Goal: Task Accomplishment & Management: Manage account settings

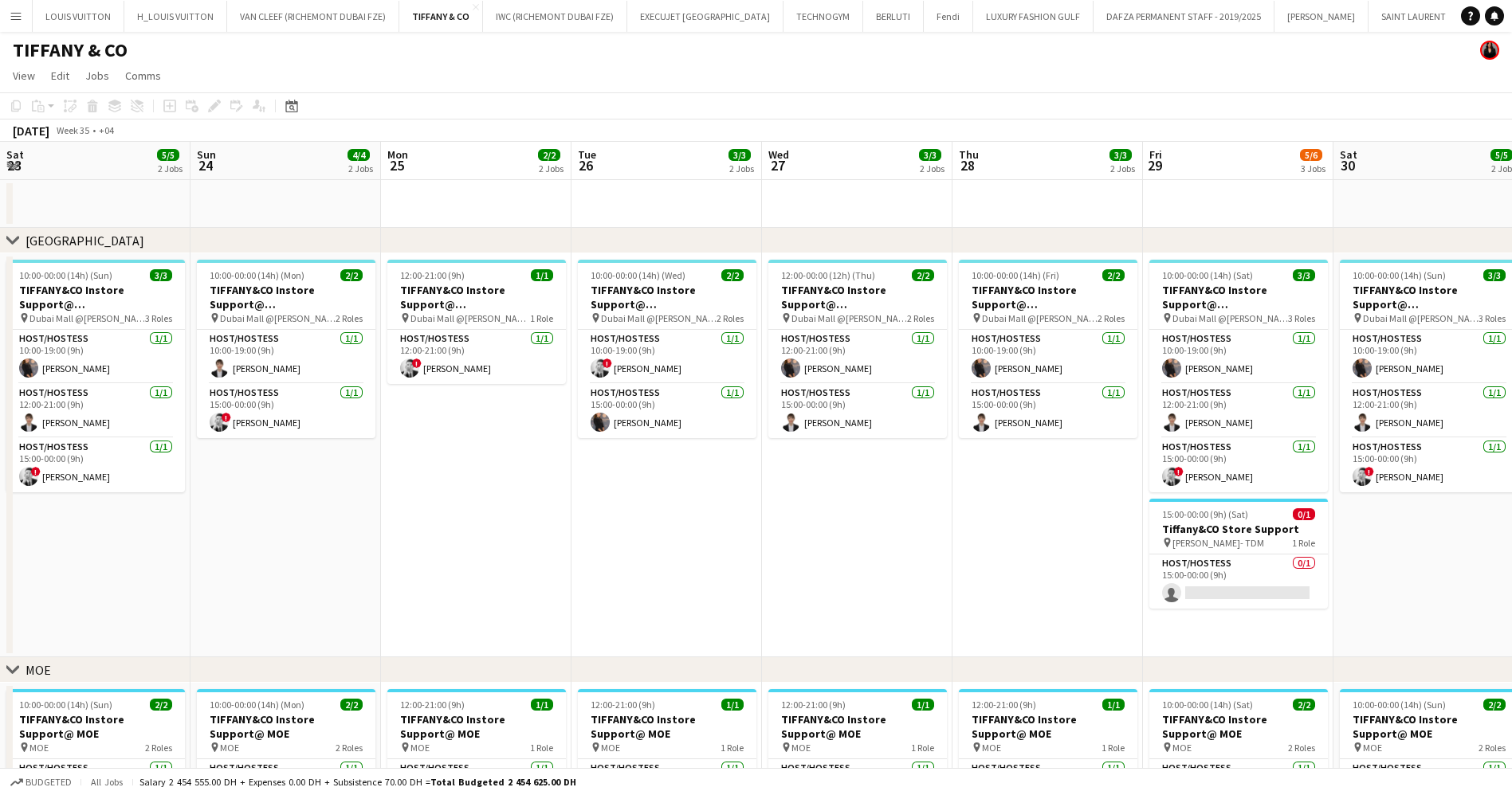
scroll to position [0, 557]
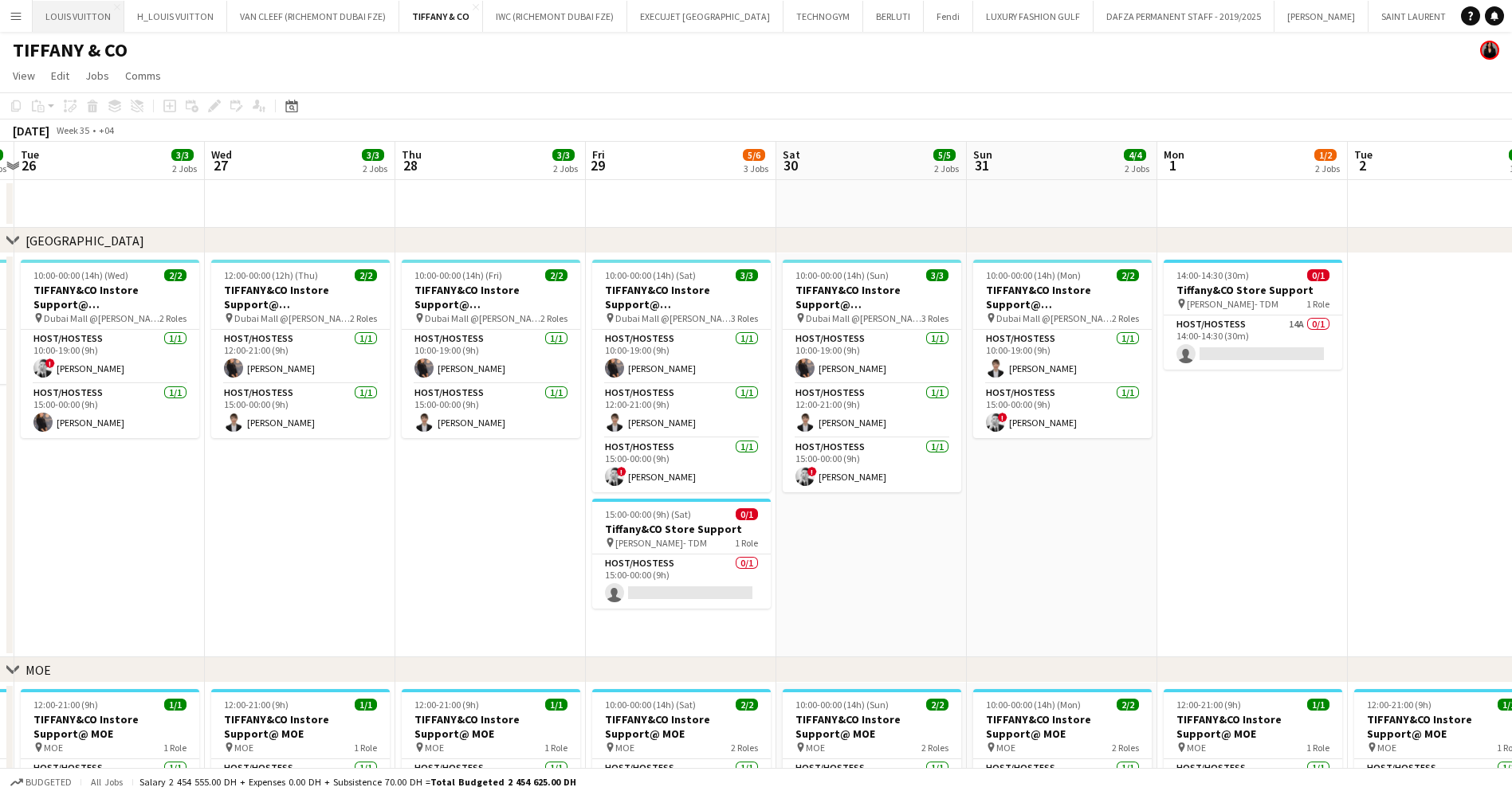
click at [84, 17] on button "LOUIS VUITTON Close" at bounding box center [78, 16] width 91 height 31
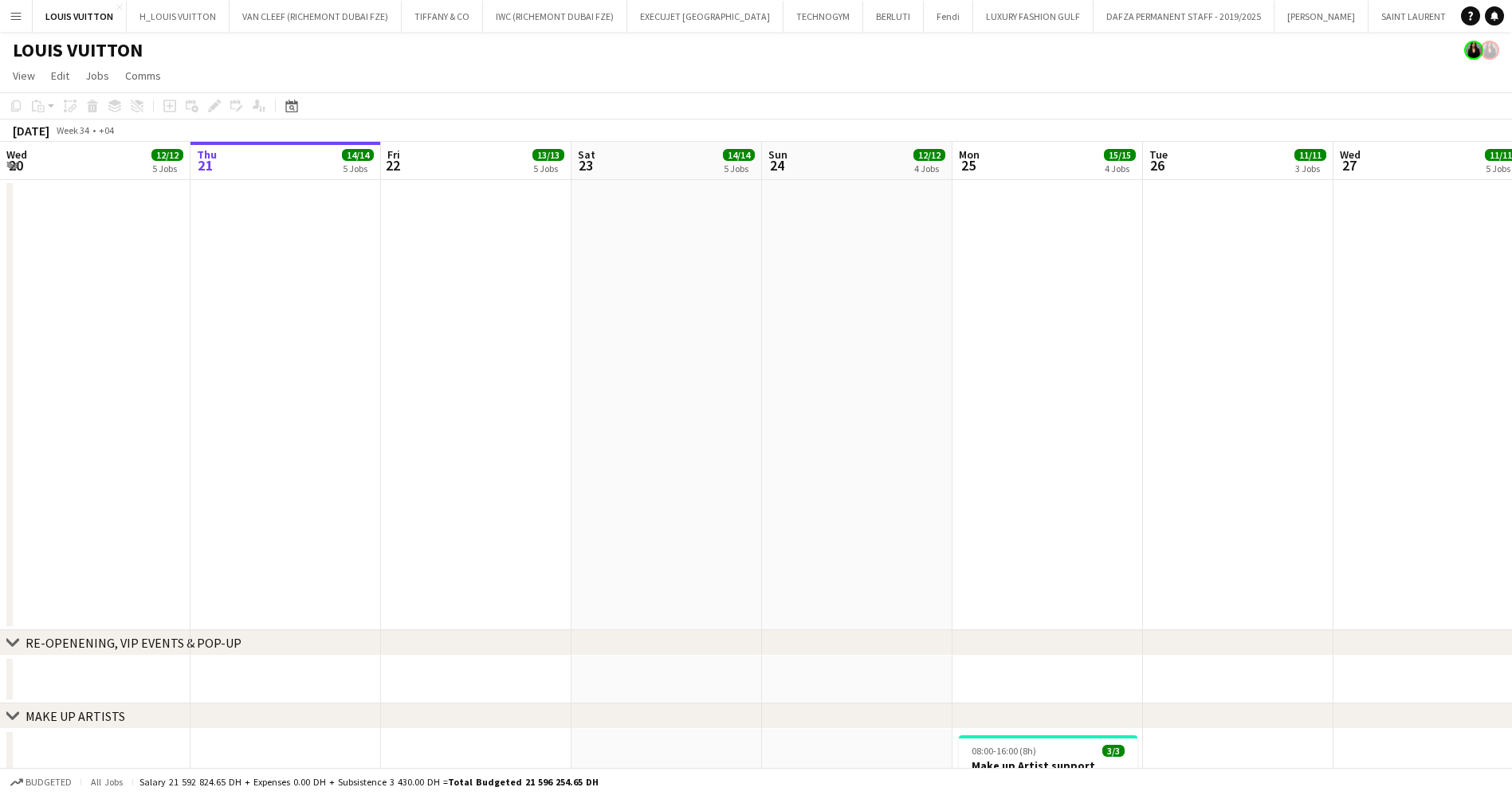
drag, startPoint x: 893, startPoint y: 430, endPoint x: 529, endPoint y: 441, distance: 364.2
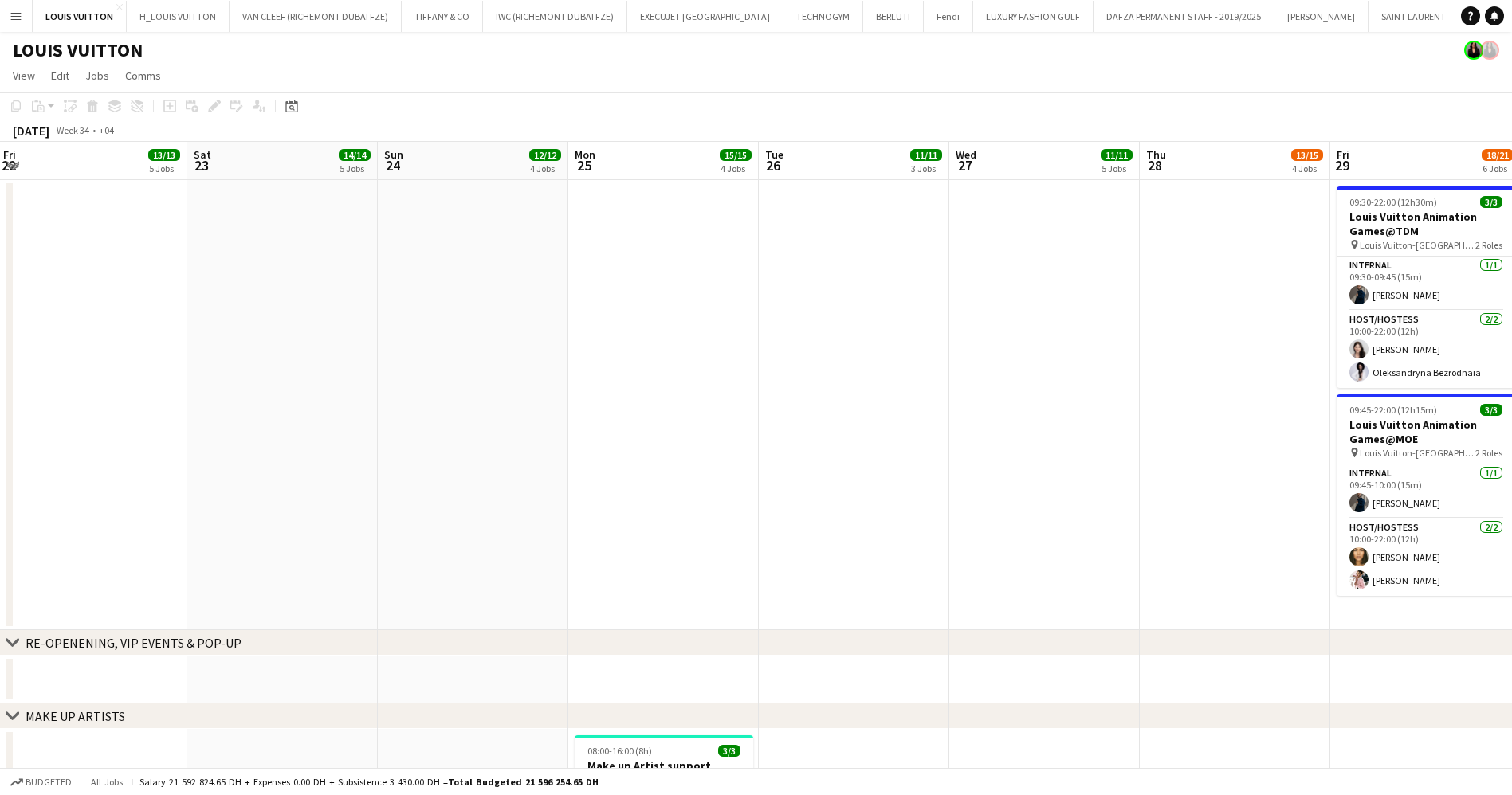
drag, startPoint x: 771, startPoint y: 398, endPoint x: 573, endPoint y: 392, distance: 198.1
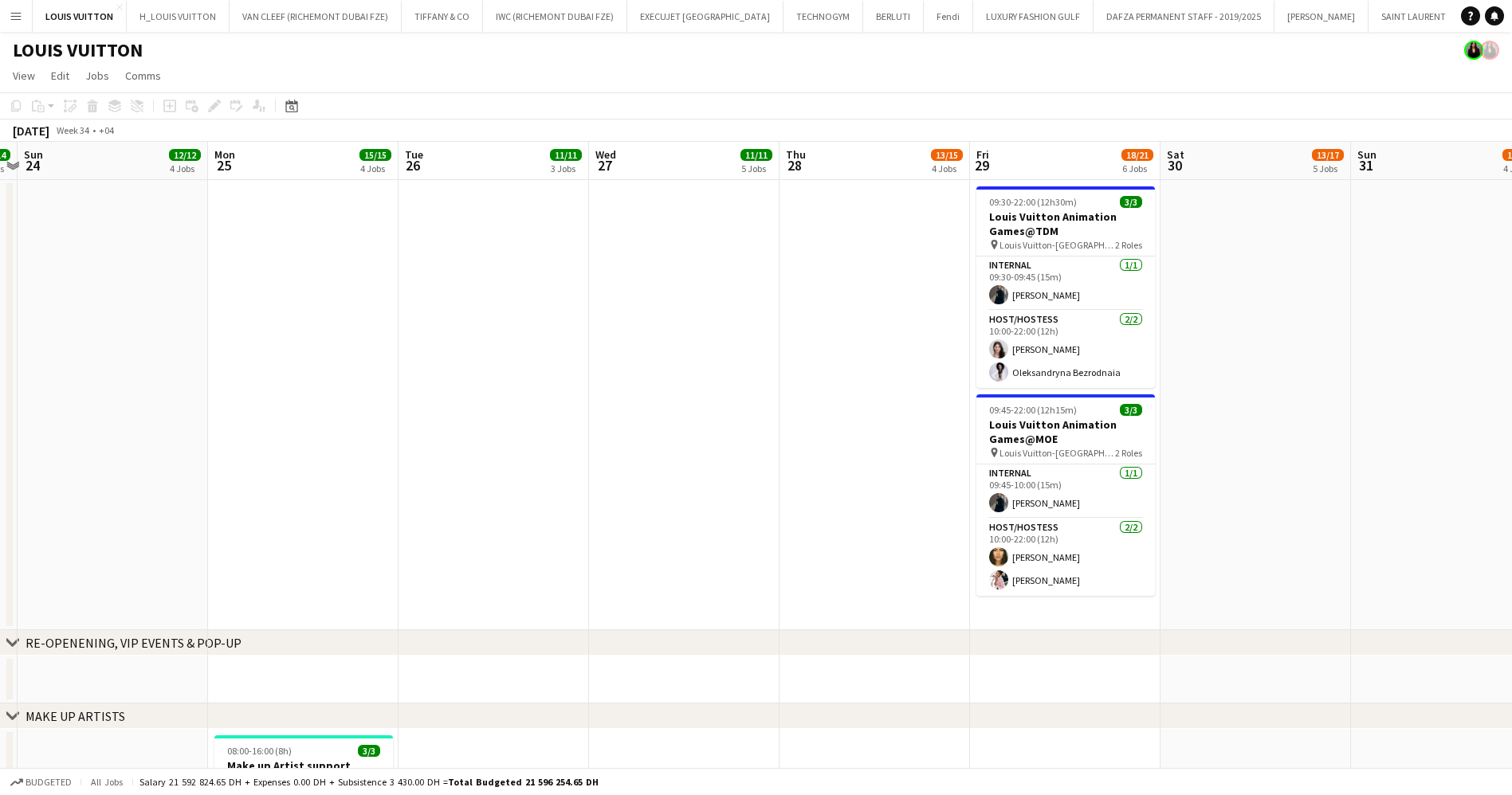
scroll to position [0, 378]
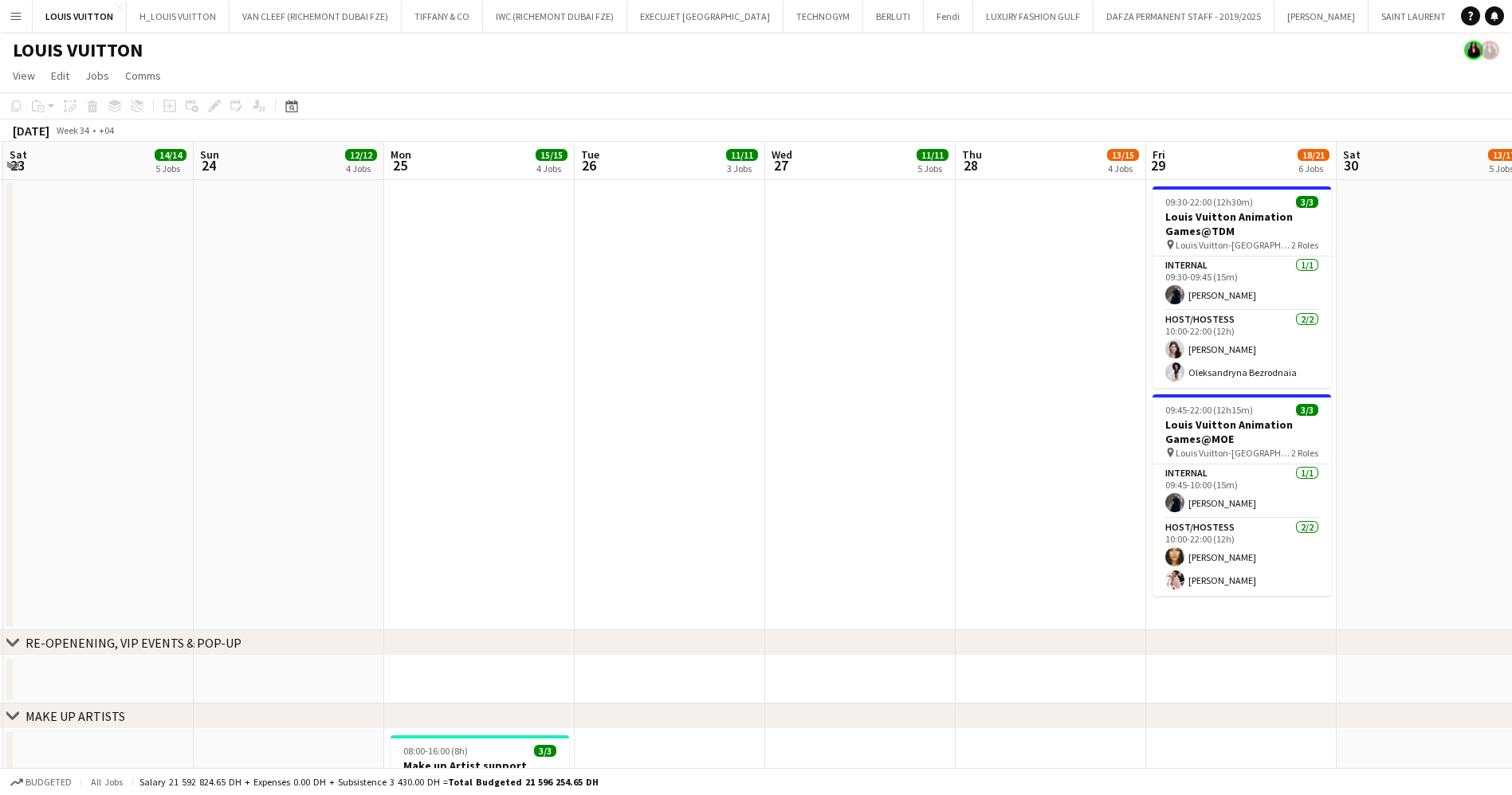
drag, startPoint x: 195, startPoint y: 421, endPoint x: 577, endPoint y: 402, distance: 382.5
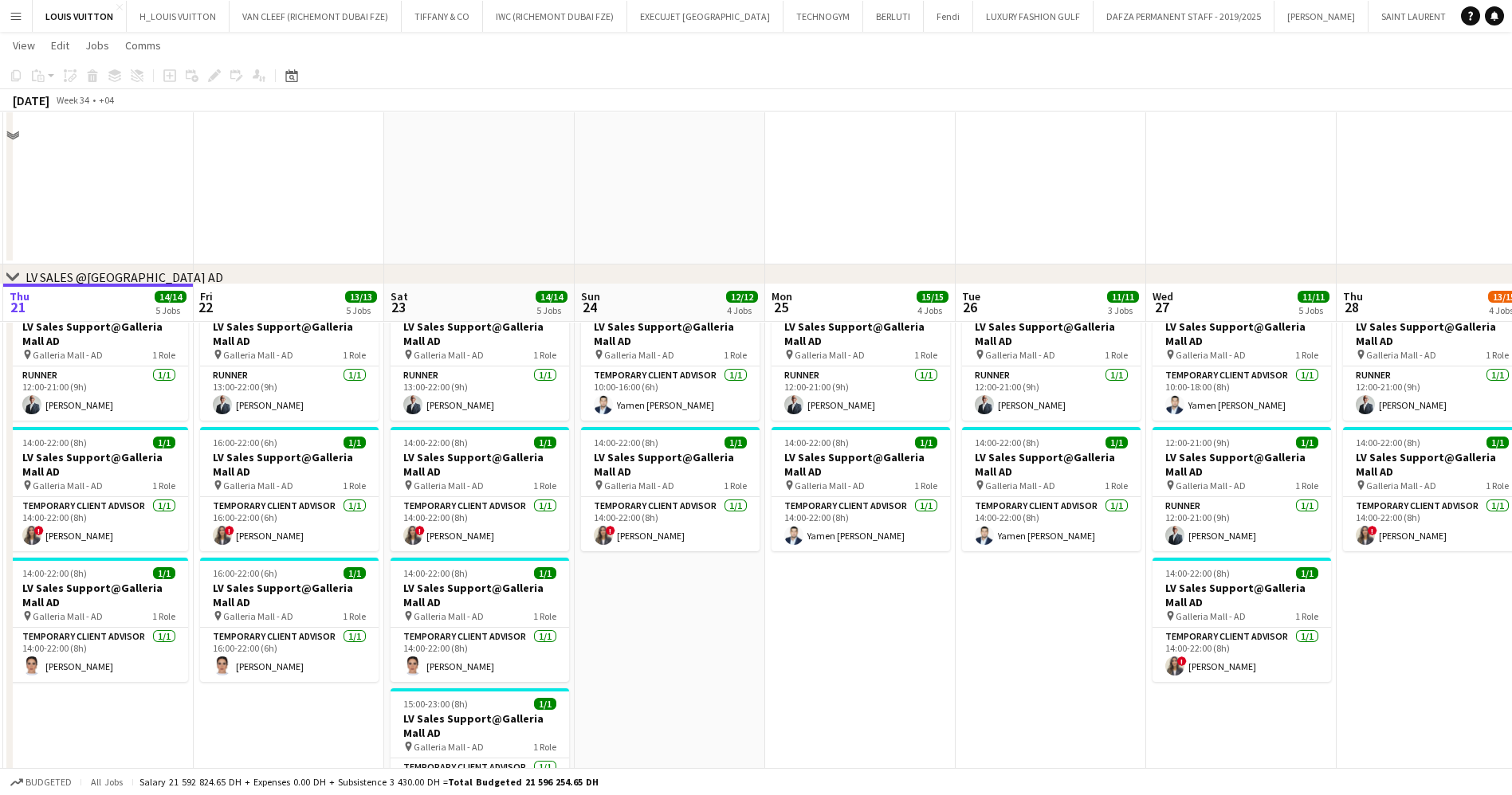
scroll to position [1553, 0]
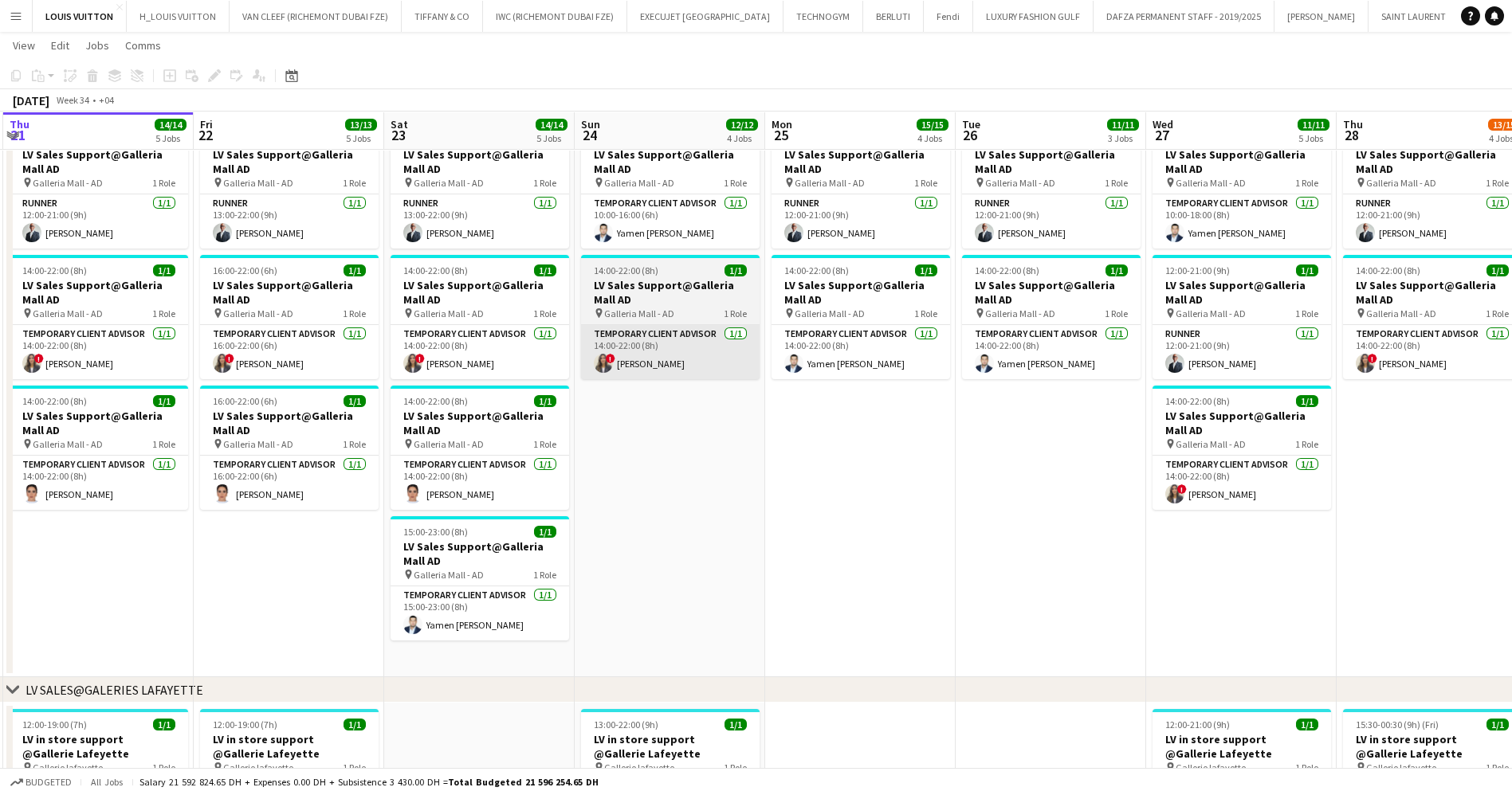
click at [678, 366] on app-card-role "Temporary Client Advisor [DATE] 14:00-22:00 (8h) ! [PERSON_NAME]" at bounding box center [670, 352] width 178 height 54
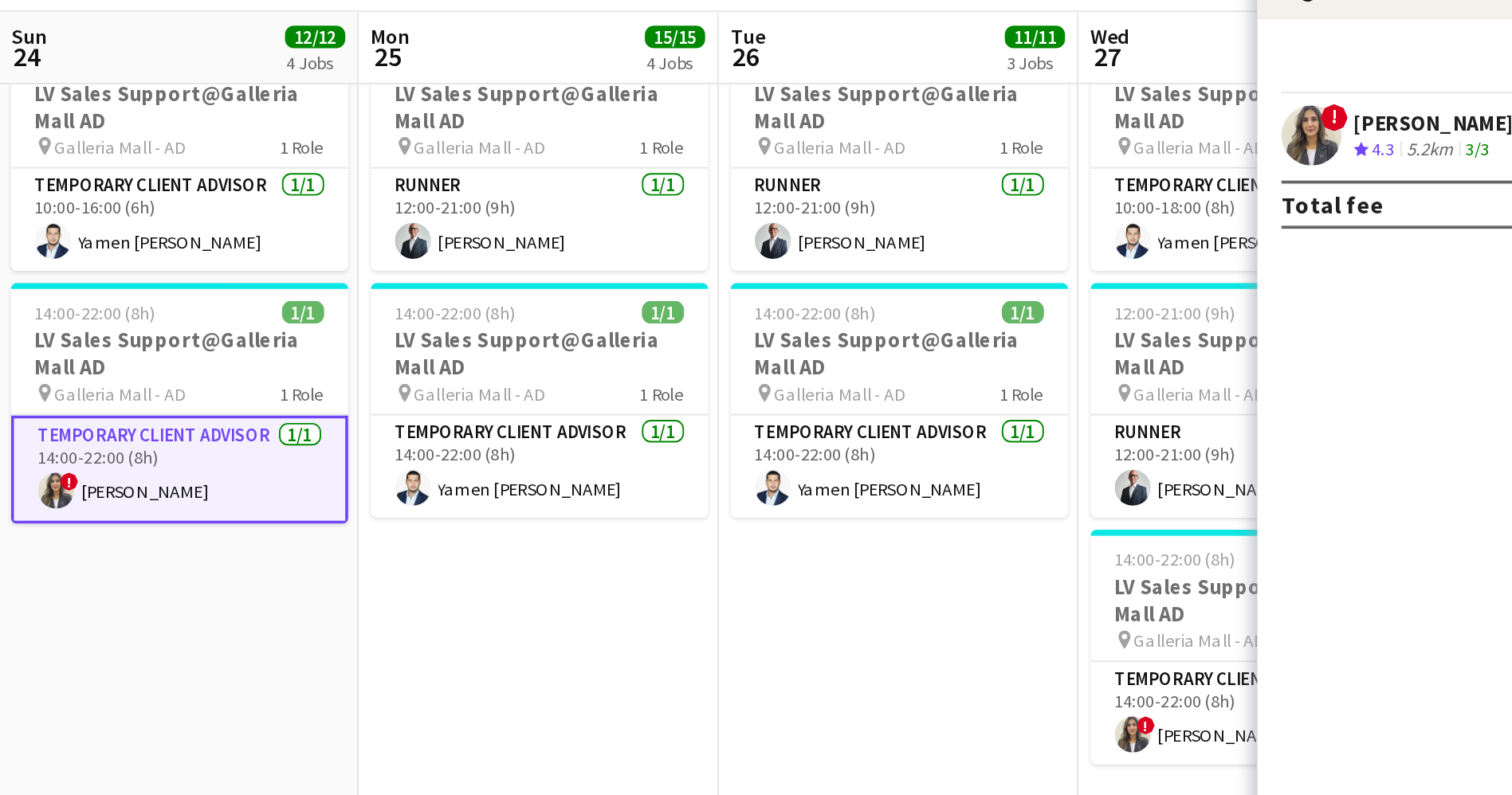
click at [1330, 169] on div "[PERSON_NAME]" at bounding box center [1334, 170] width 84 height 14
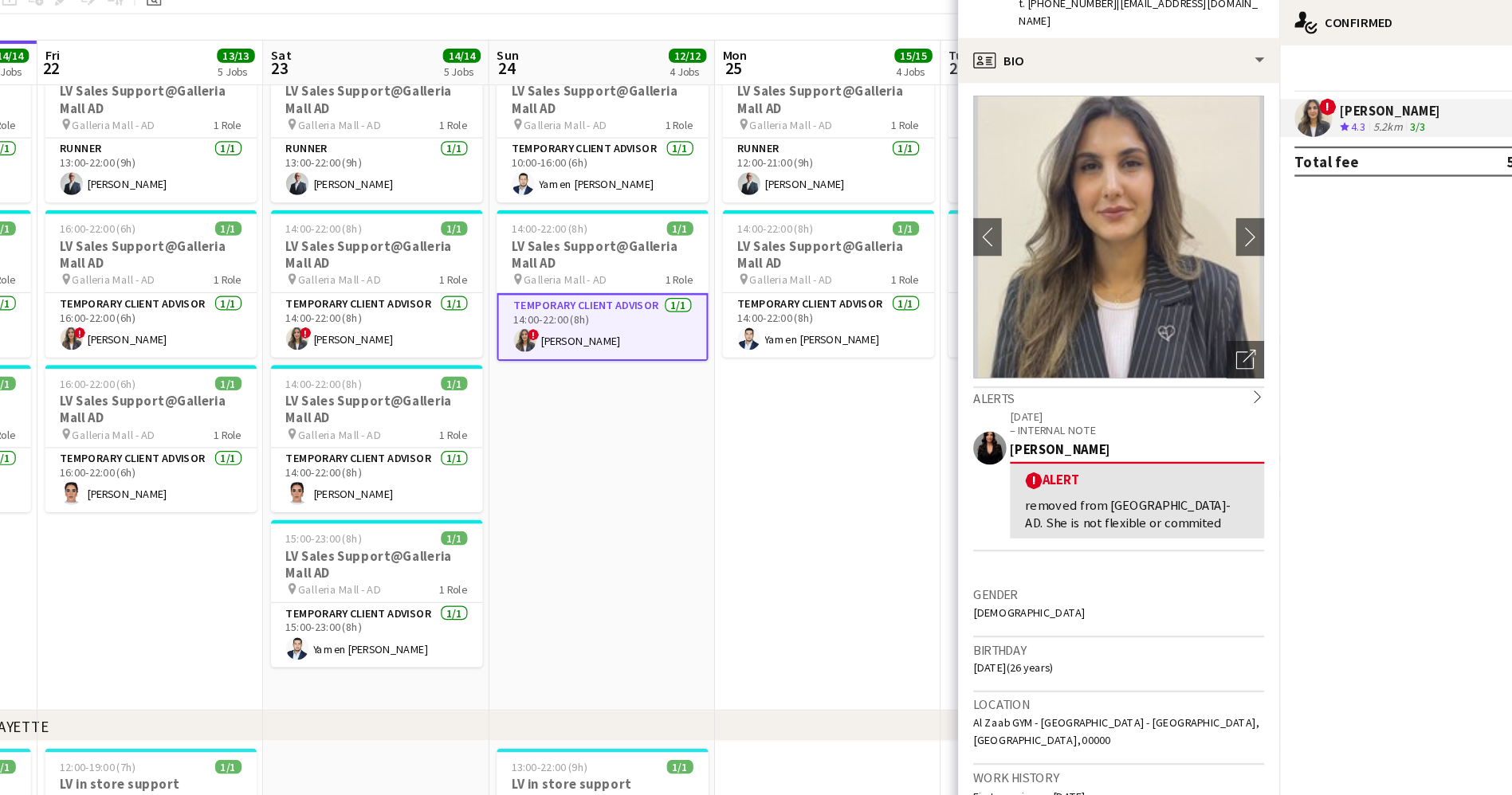
scroll to position [98, 0]
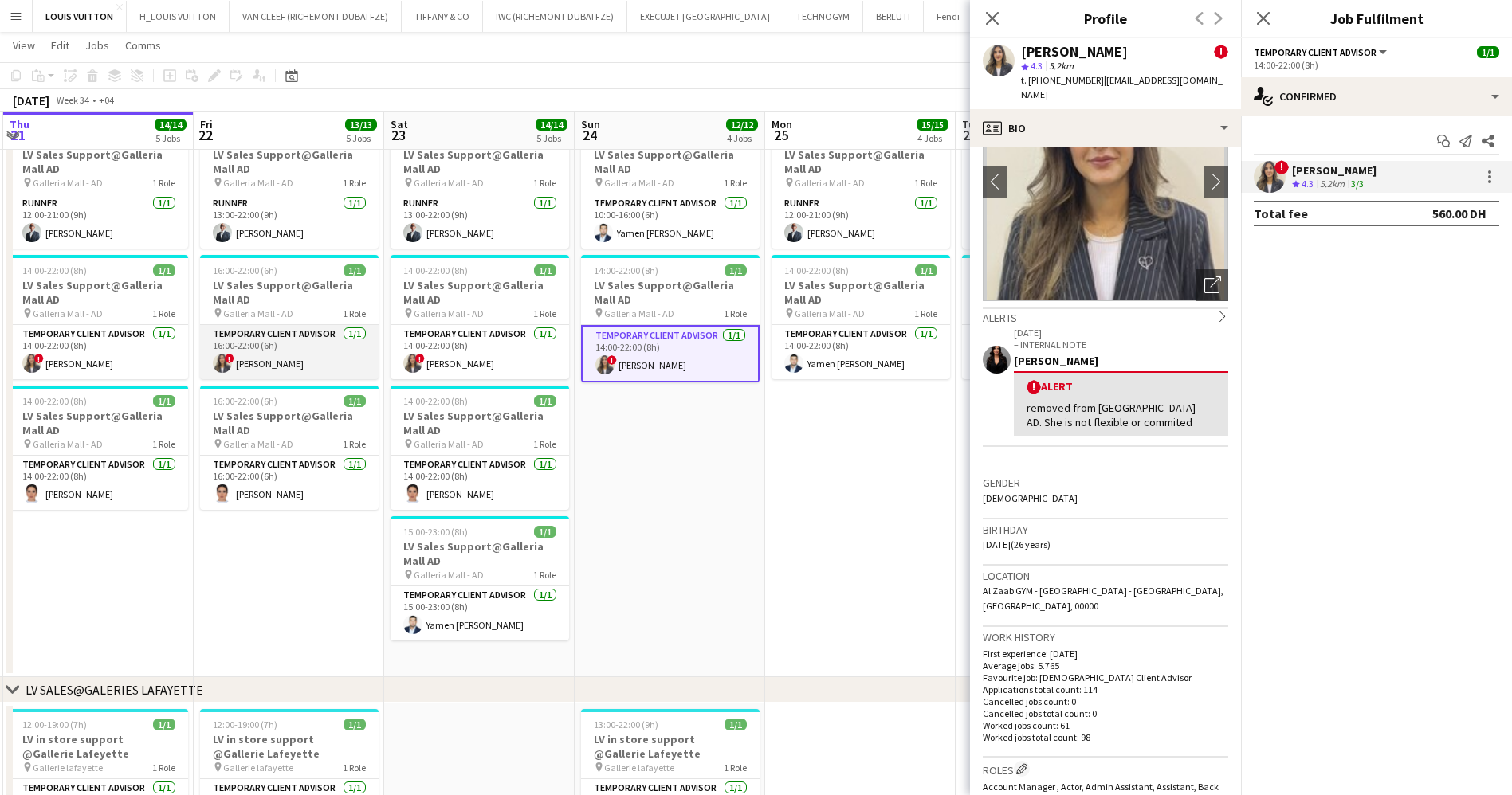
click at [255, 357] on app-card-role "Temporary Client Advisor [DATE] 16:00-22:00 (6h) ! [PERSON_NAME]" at bounding box center [289, 352] width 178 height 54
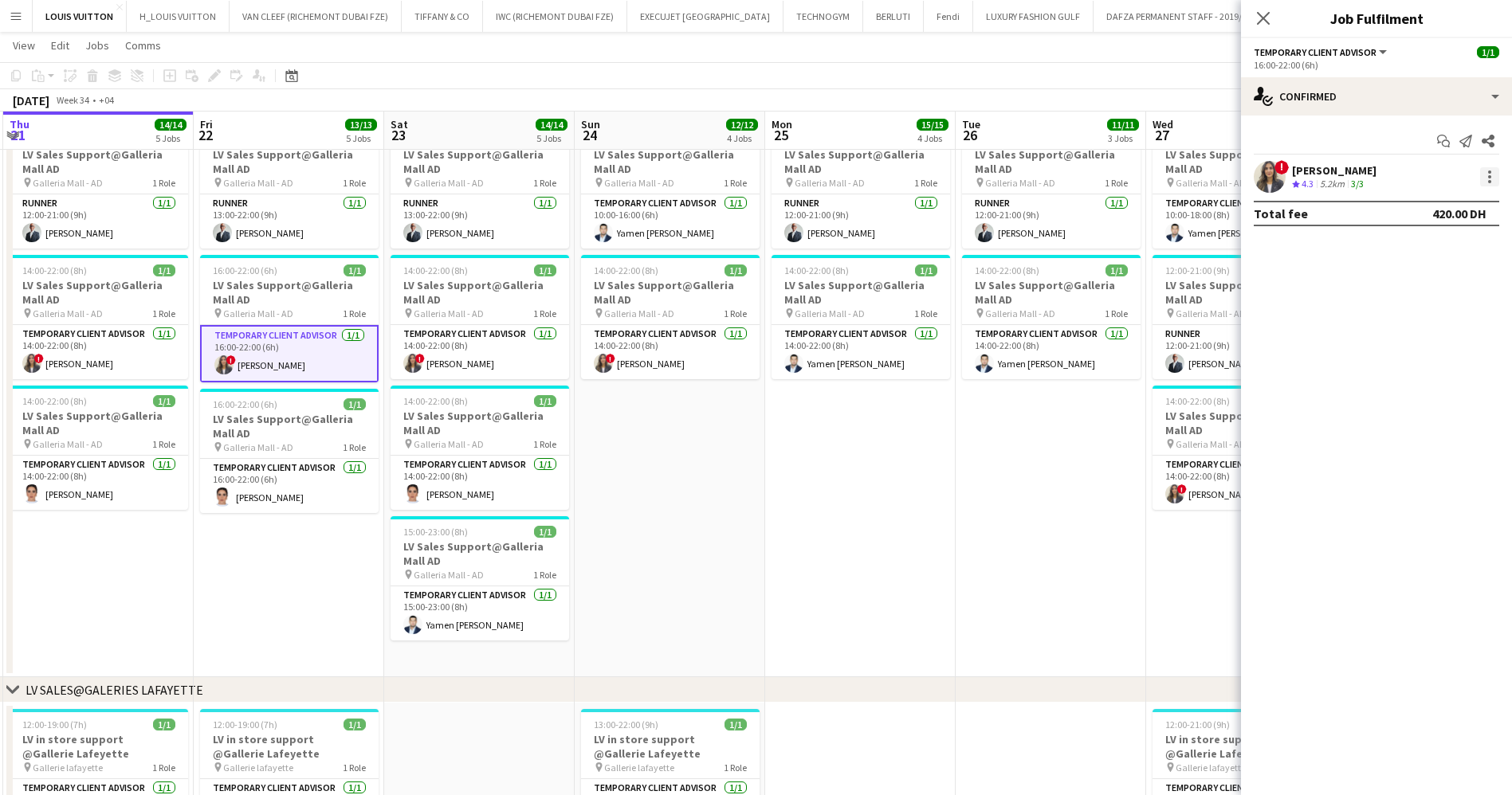
click at [1492, 172] on div at bounding box center [1489, 177] width 19 height 19
click at [1437, 359] on span "Remove" at bounding box center [1437, 359] width 99 height 14
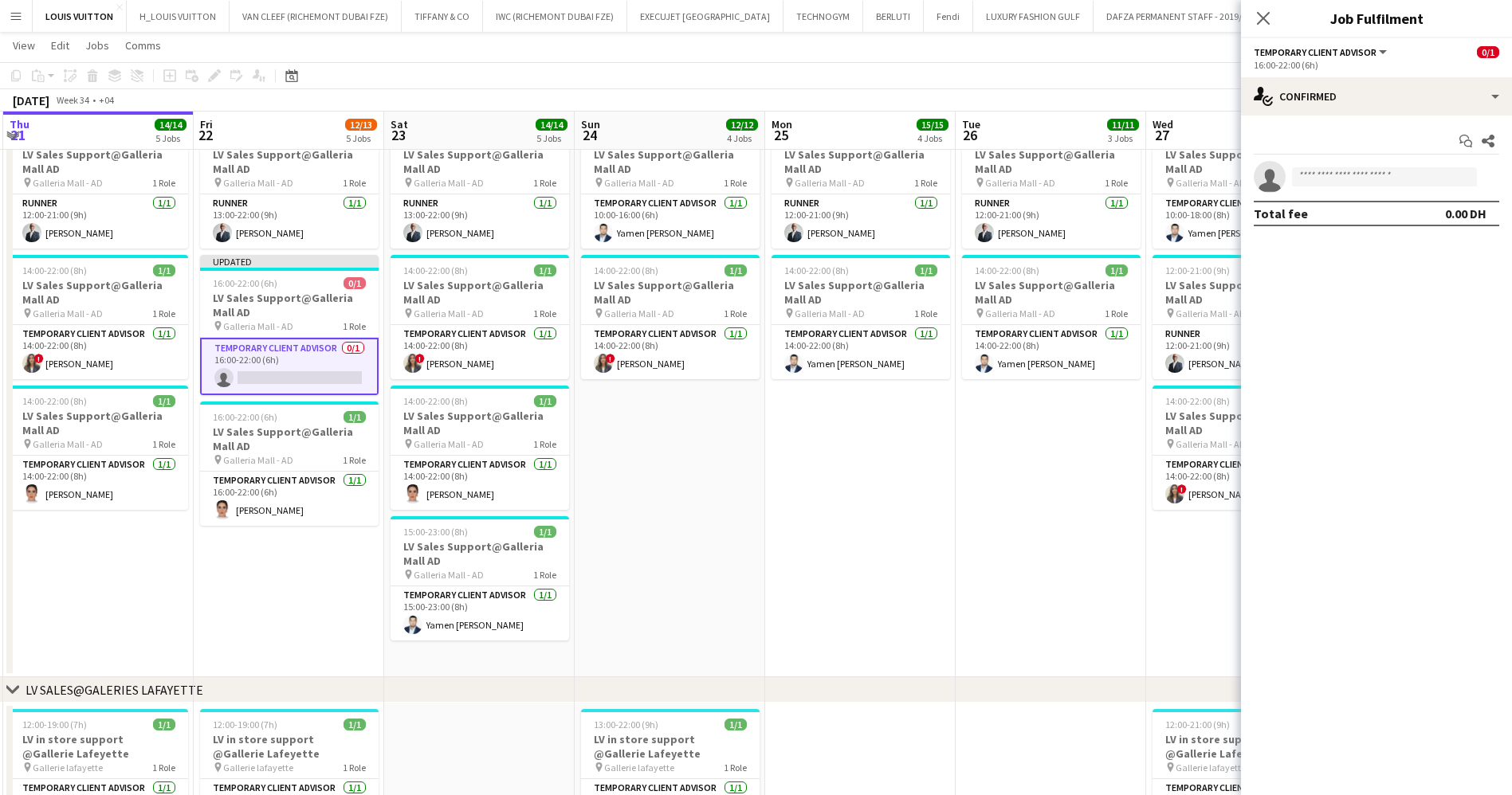
click at [1169, 74] on app-toolbar "Copy Paste Paste Ctrl+V Paste with crew Ctrl+Shift+V Paste linked Job [GEOGRAPH…" at bounding box center [756, 75] width 1512 height 27
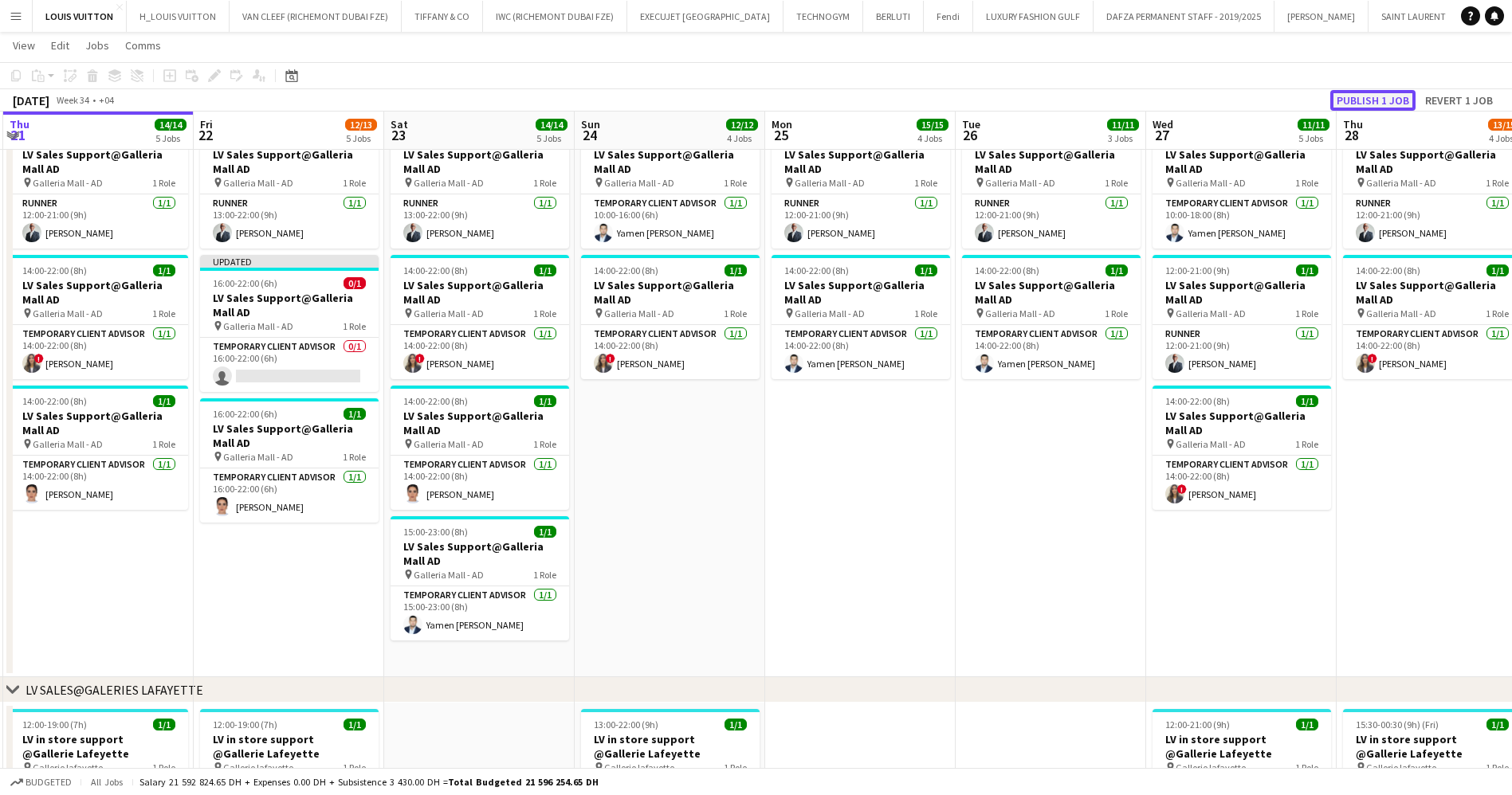
click at [1342, 103] on button "Publish 1 job" at bounding box center [1372, 99] width 85 height 21
click at [535, 342] on app-card-role "Temporary Client Advisor [DATE] 14:00-22:00 (8h) ! [PERSON_NAME]" at bounding box center [479, 352] width 178 height 54
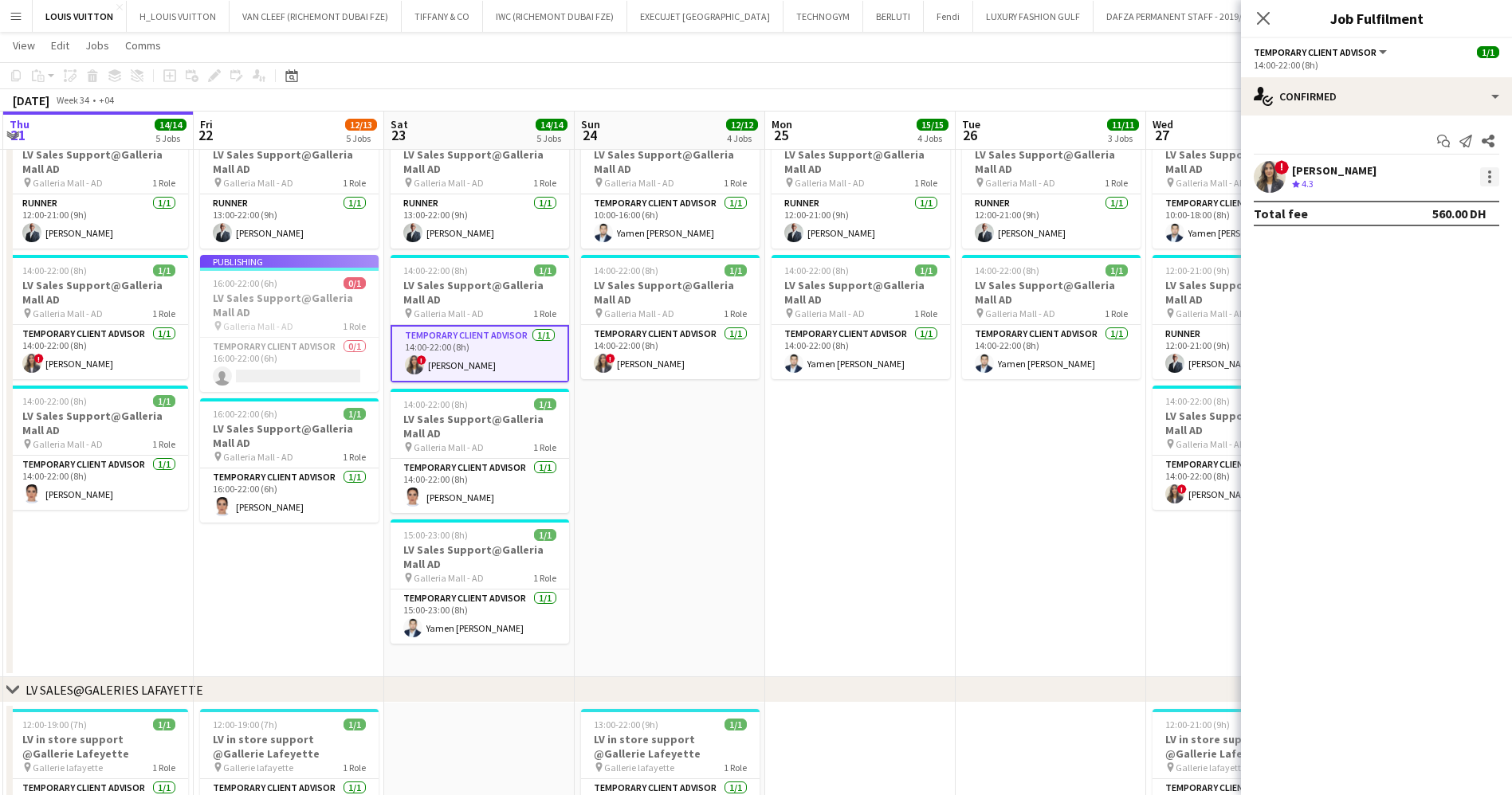
click at [1490, 184] on div at bounding box center [1489, 177] width 19 height 19
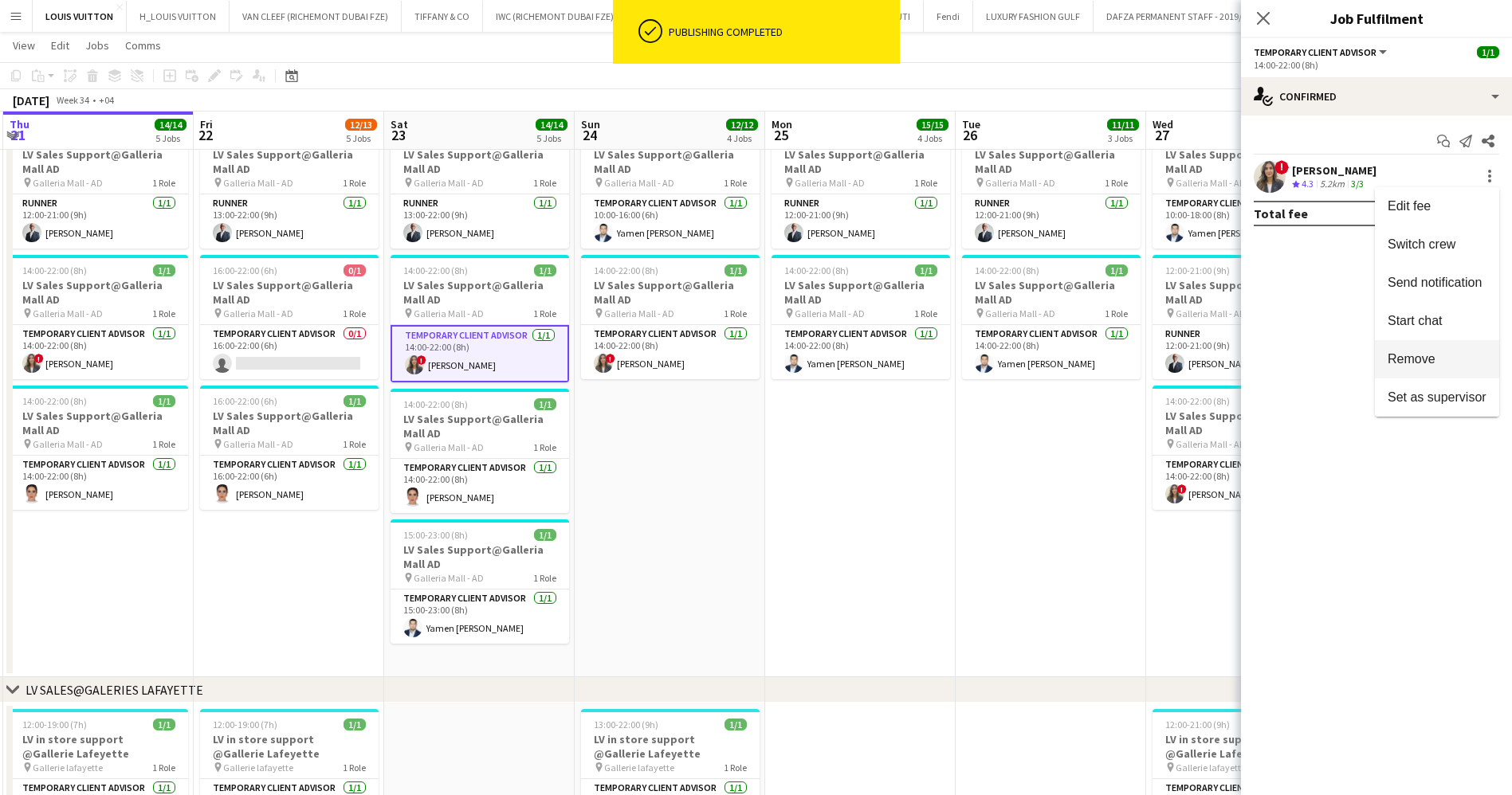
click at [1447, 355] on span "Remove" at bounding box center [1437, 359] width 99 height 14
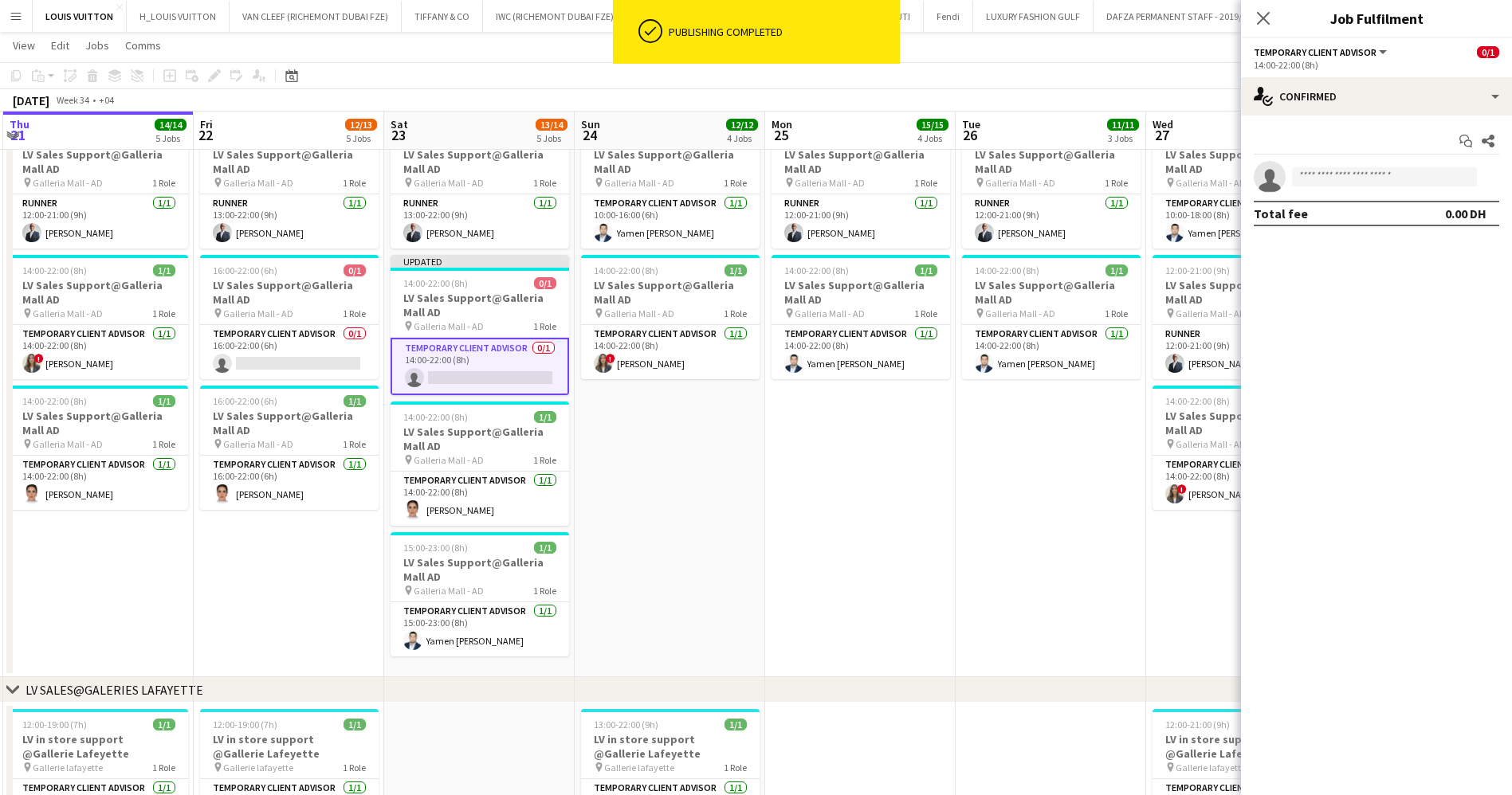
drag, startPoint x: 1064, startPoint y: 73, endPoint x: 1074, endPoint y: 75, distance: 10.2
click at [1064, 75] on app-toolbar "Copy Paste Paste Ctrl+V Paste with crew Ctrl+Shift+V Paste linked Job [GEOGRAPH…" at bounding box center [756, 75] width 1512 height 27
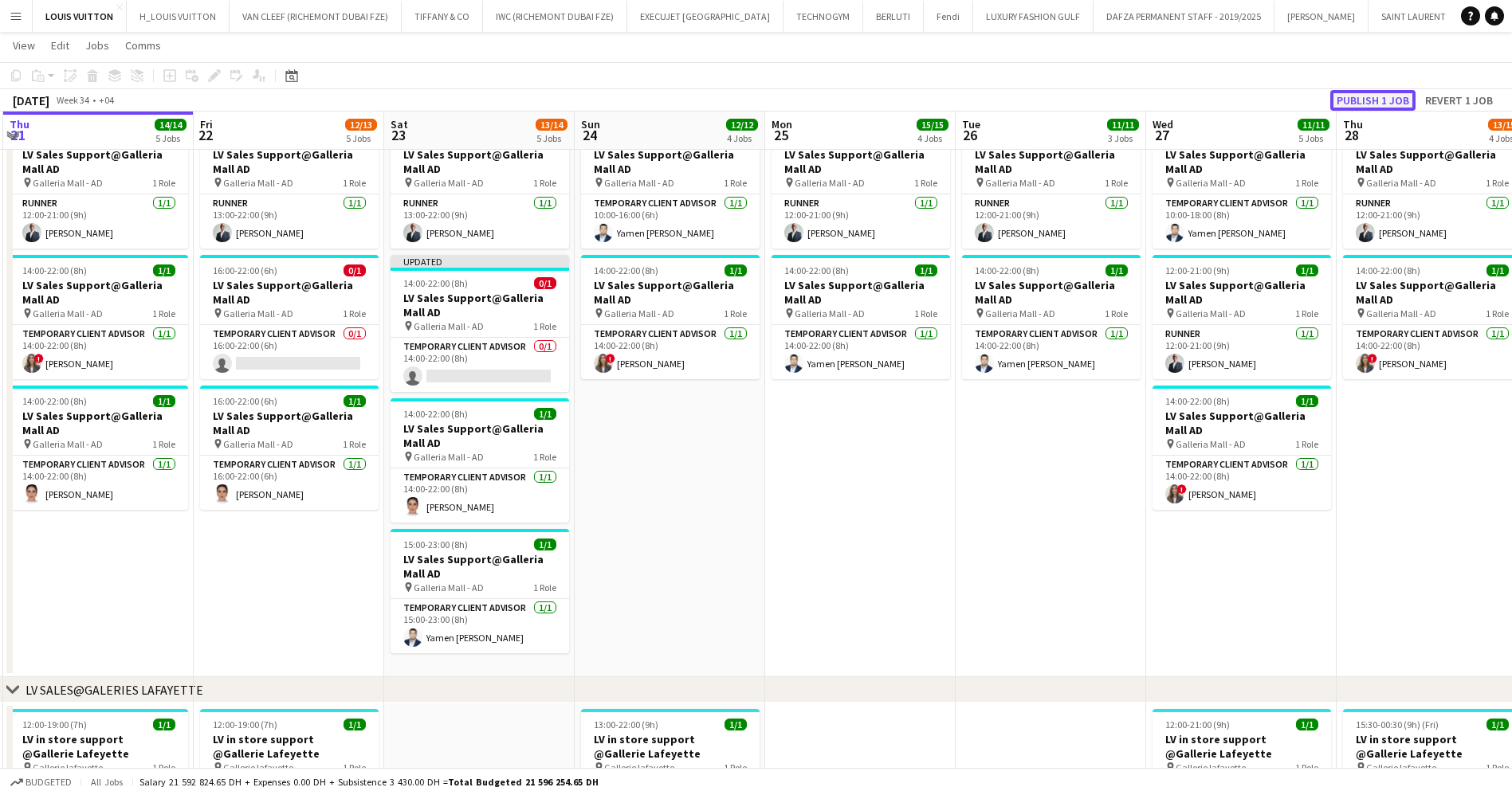
click at [1360, 94] on button "Publish 1 job" at bounding box center [1372, 99] width 85 height 21
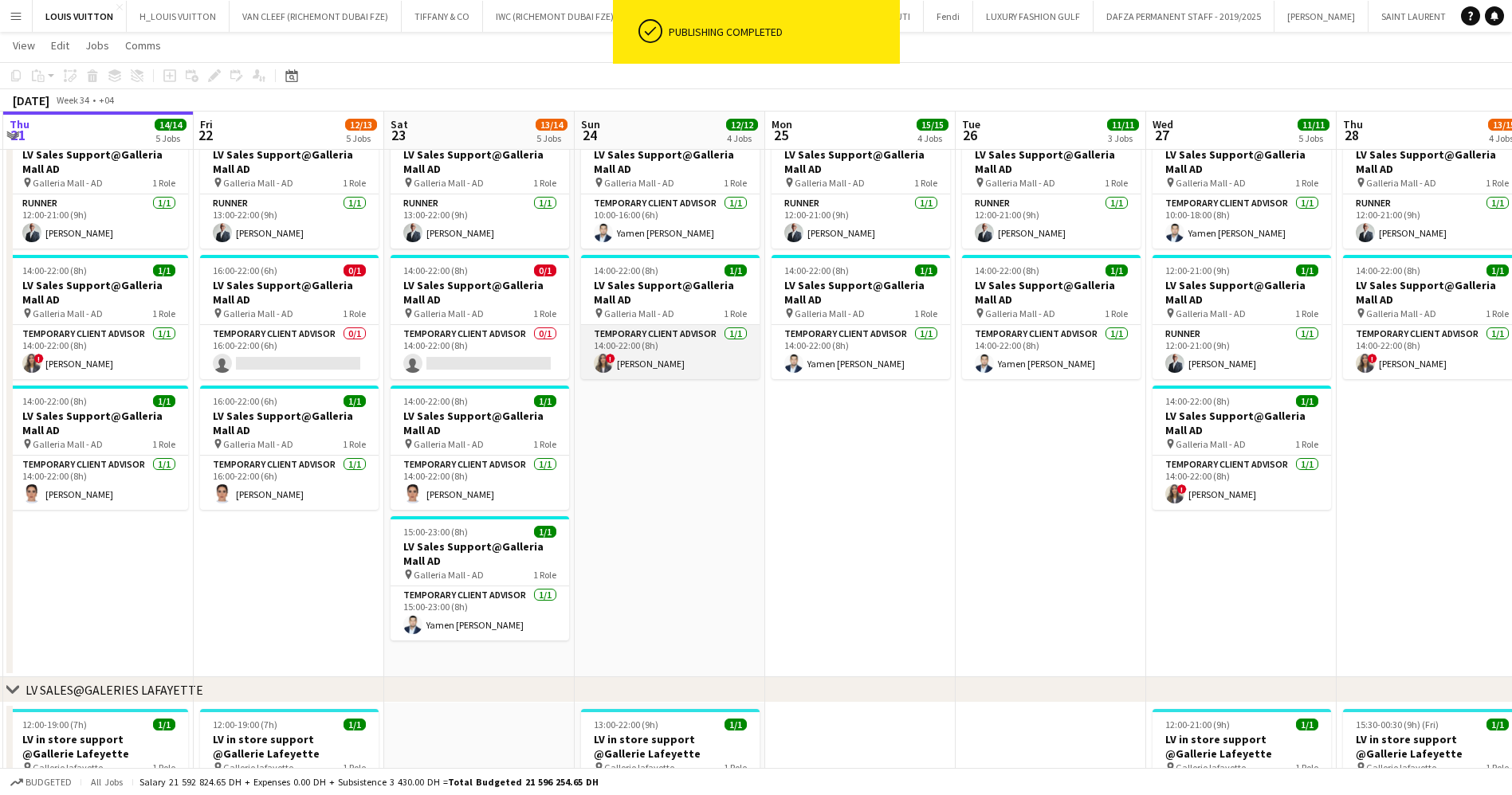
click at [666, 366] on app-card-role "Temporary Client Advisor [DATE] 14:00-22:00 (8h) ! [PERSON_NAME]" at bounding box center [670, 352] width 178 height 54
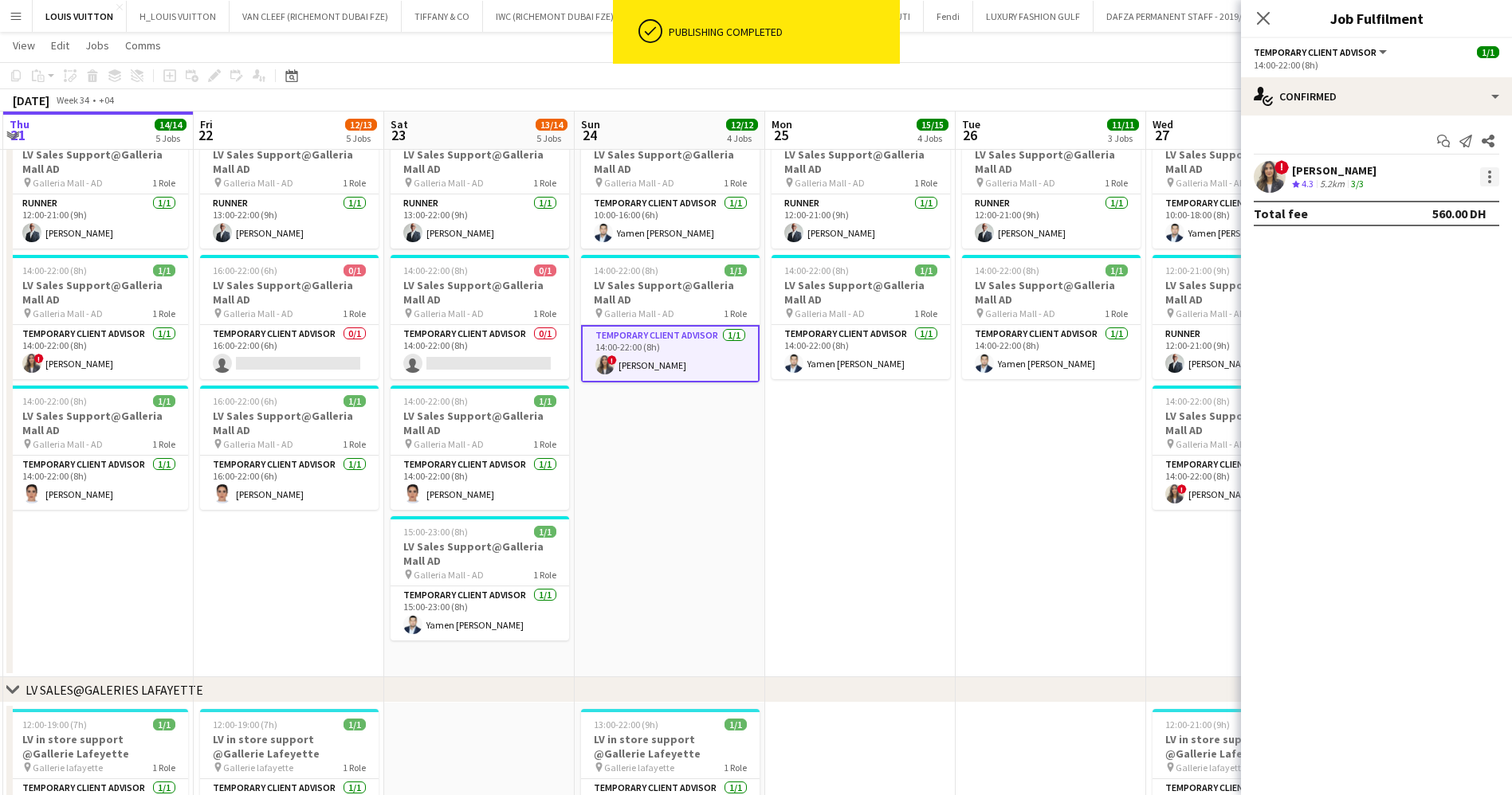
click at [1487, 180] on div at bounding box center [1489, 177] width 19 height 19
click at [1446, 354] on span "Remove" at bounding box center [1437, 359] width 99 height 14
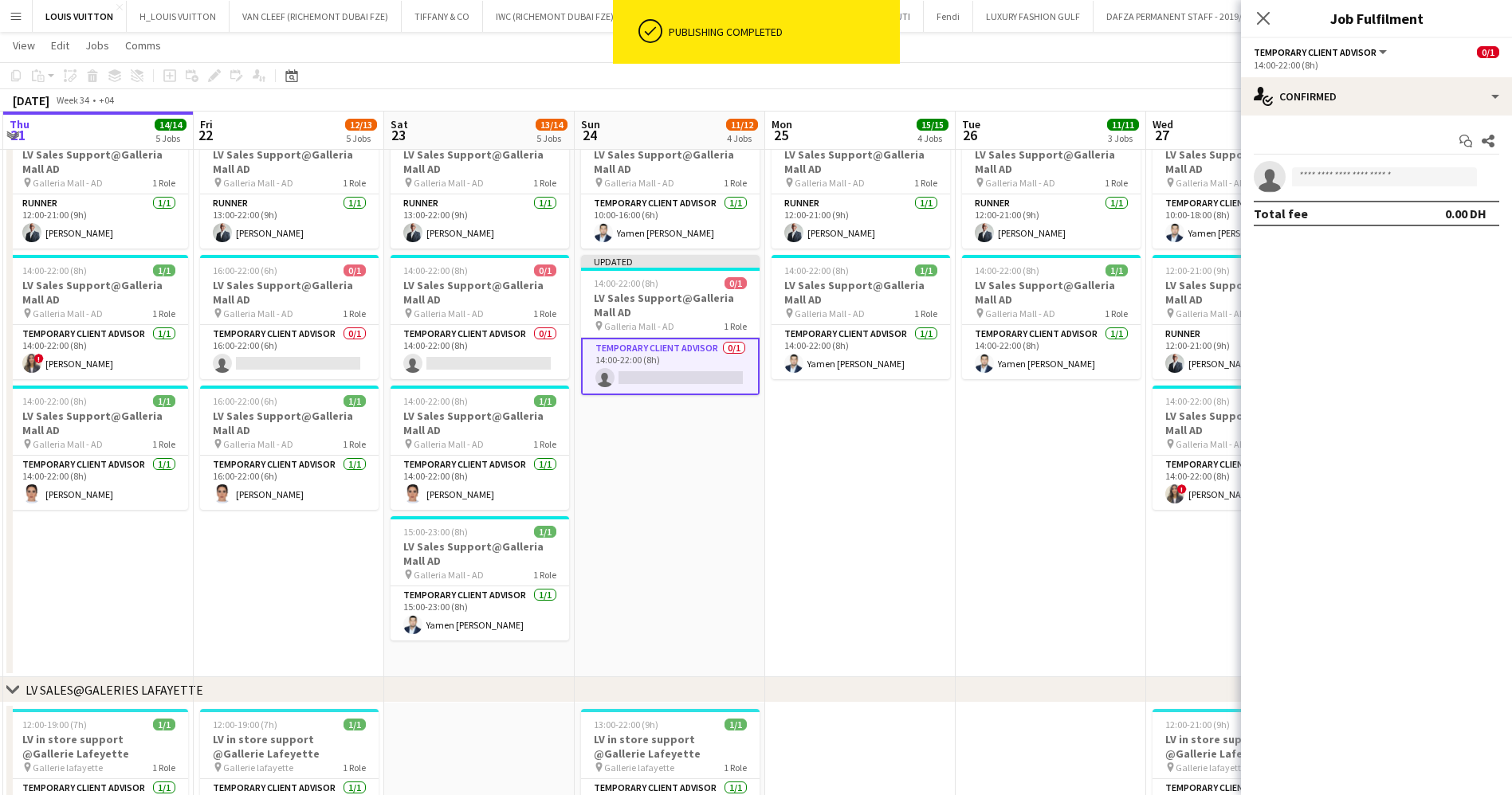
click at [1073, 90] on div "[DATE] Week 34 • +04 Publish 1 job Revert 1 job" at bounding box center [756, 100] width 1512 height 22
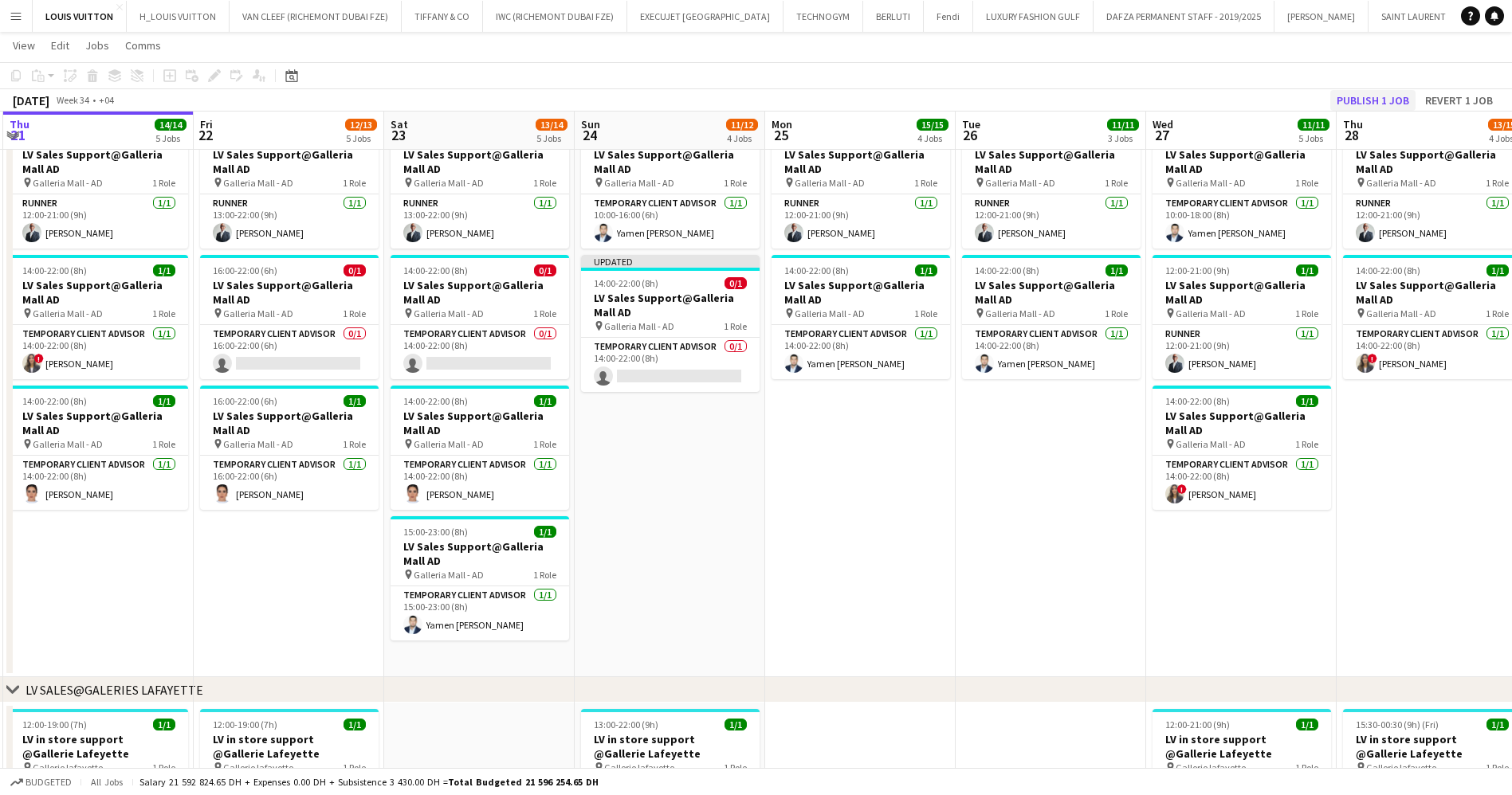
click at [1417, 92] on div "Publish 1 job Revert 1 job" at bounding box center [1414, 99] width 195 height 21
click at [1390, 99] on button "Publish 1 job" at bounding box center [1372, 99] width 85 height 21
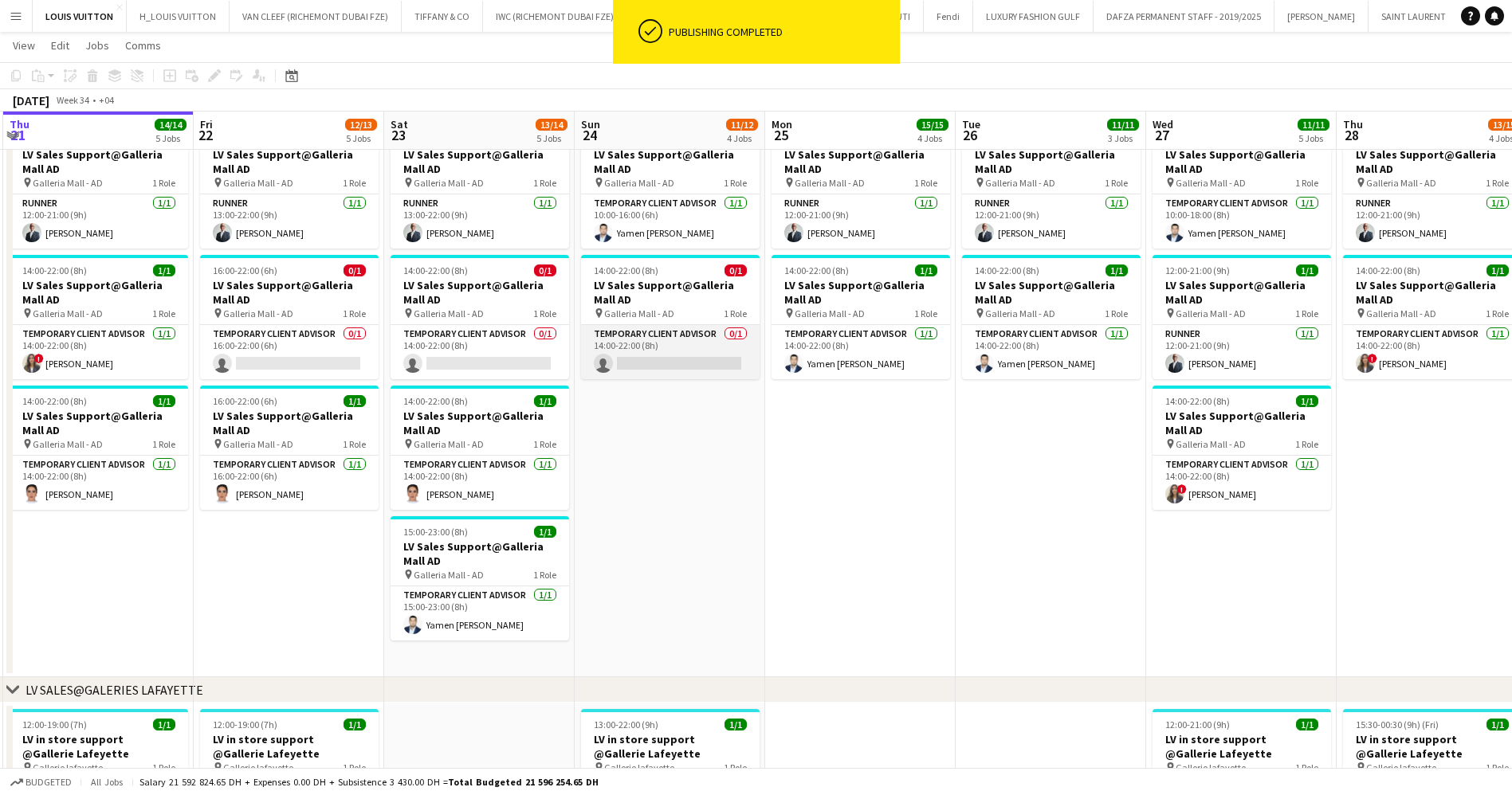
click at [651, 362] on app-card-role "Temporary Client Advisor 0/1 14:00-22:00 (8h) single-neutral-actions" at bounding box center [670, 352] width 178 height 54
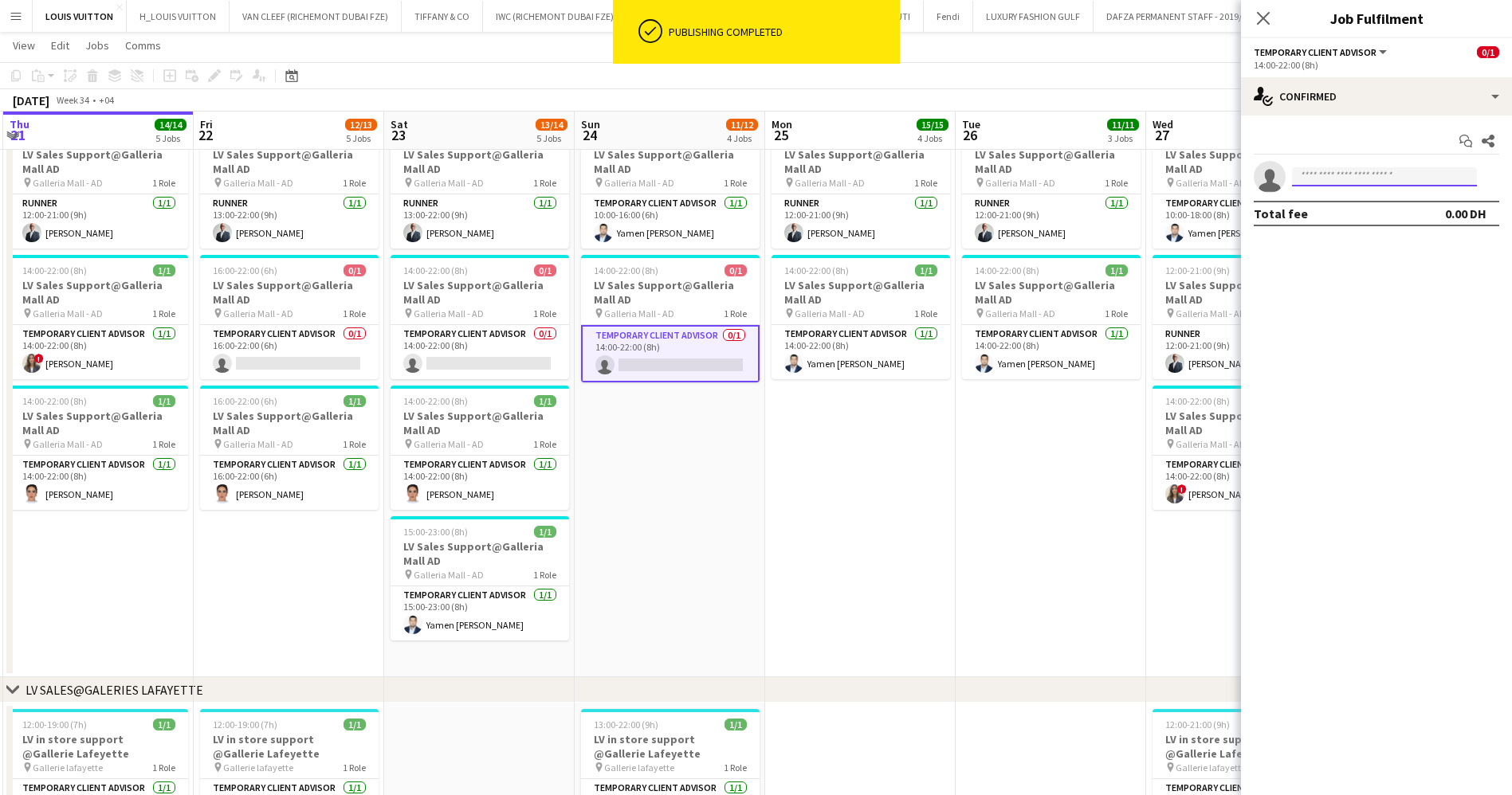
click at [1328, 182] on input at bounding box center [1385, 177] width 185 height 19
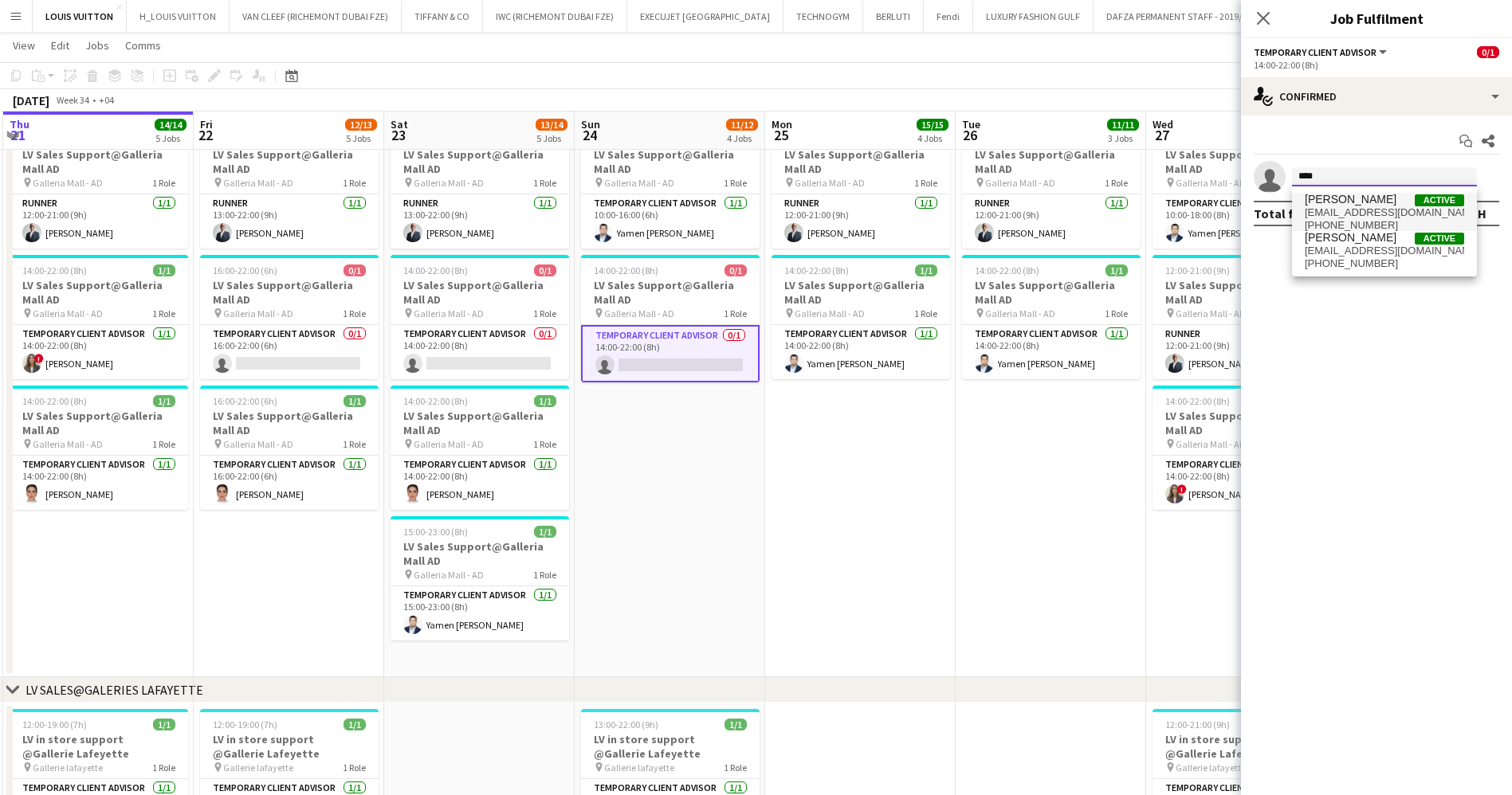
type input "****"
click at [1368, 213] on span "[EMAIL_ADDRESS][DOMAIN_NAME]" at bounding box center [1385, 212] width 160 height 13
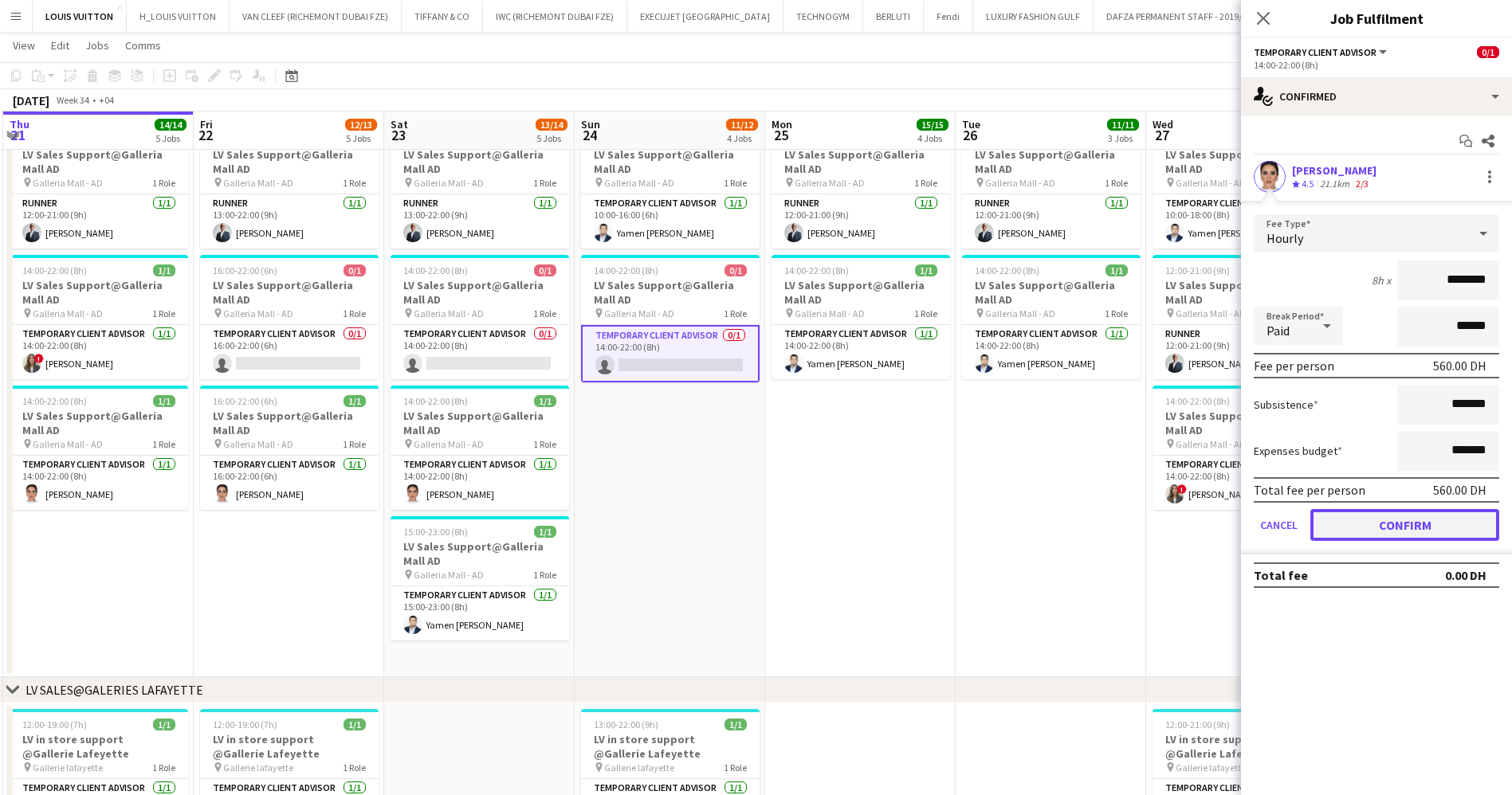
click at [1409, 528] on button "Confirm" at bounding box center [1404, 525] width 189 height 32
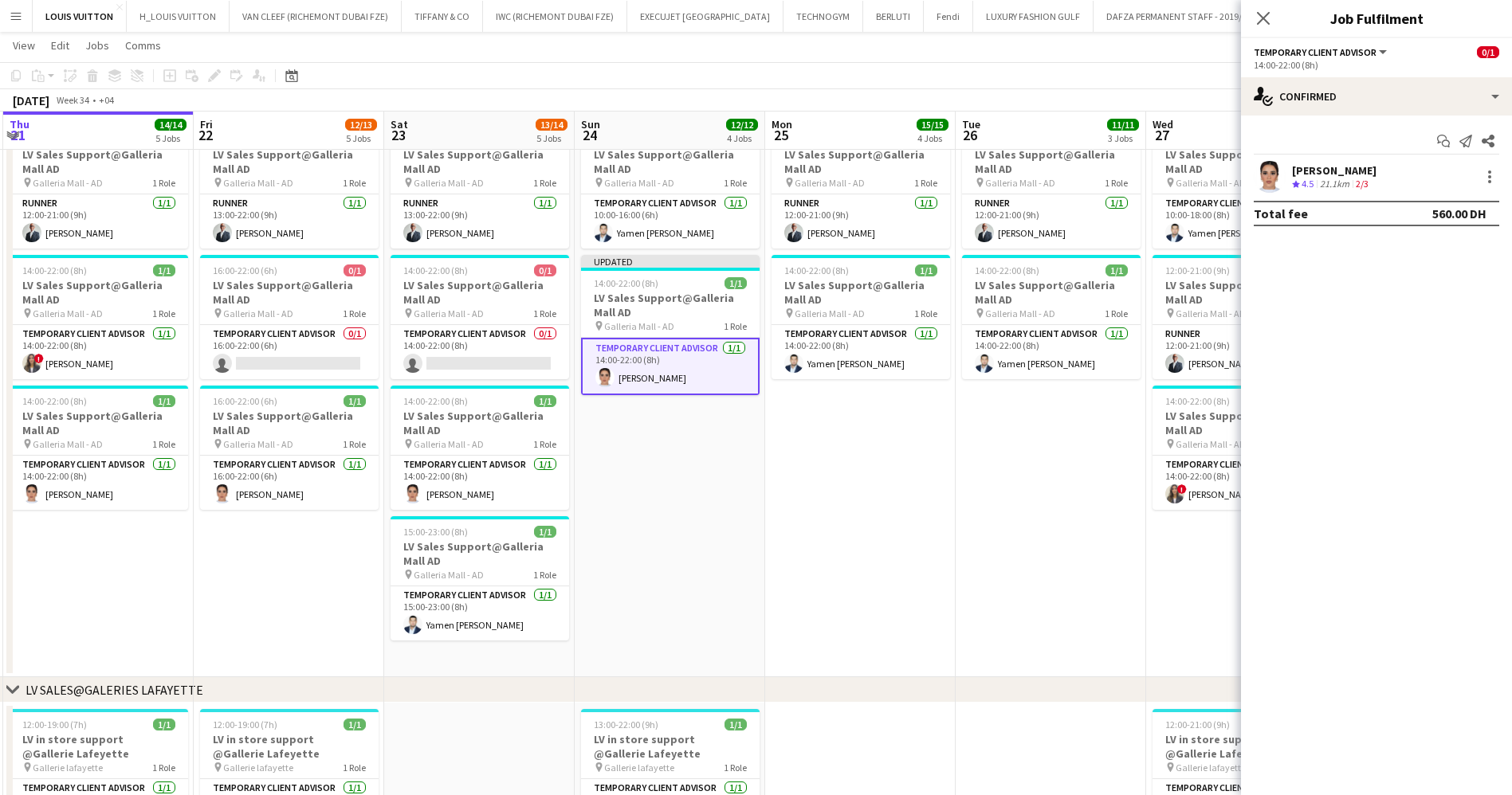
click at [1120, 78] on app-toolbar "Copy Paste Paste Ctrl+V Paste with crew Ctrl+Shift+V Paste linked Job [GEOGRAPH…" at bounding box center [756, 75] width 1512 height 27
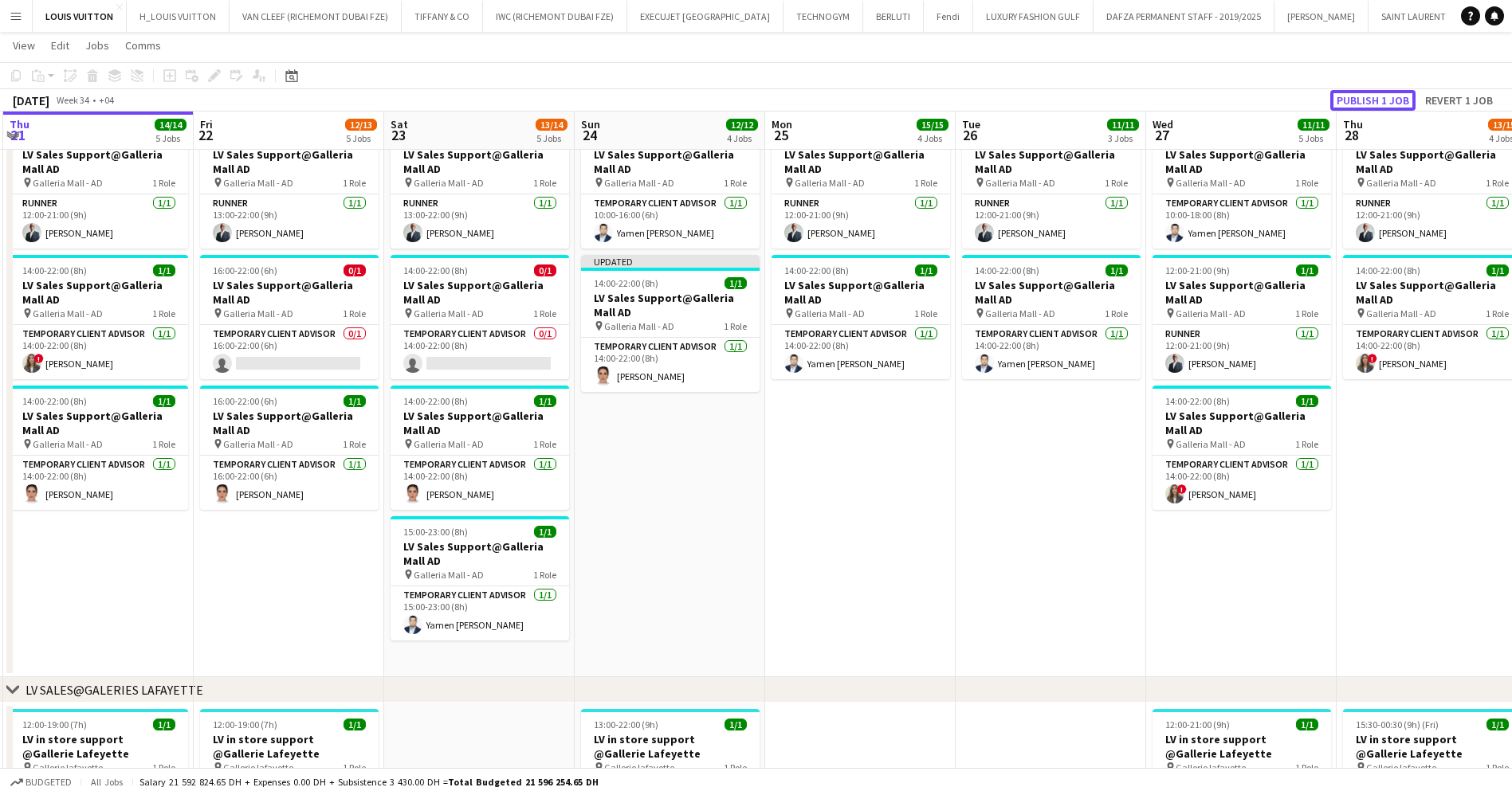
drag, startPoint x: 1353, startPoint y: 100, endPoint x: 1298, endPoint y: 126, distance: 60.8
click at [1356, 100] on button "Publish 1 job" at bounding box center [1372, 99] width 85 height 21
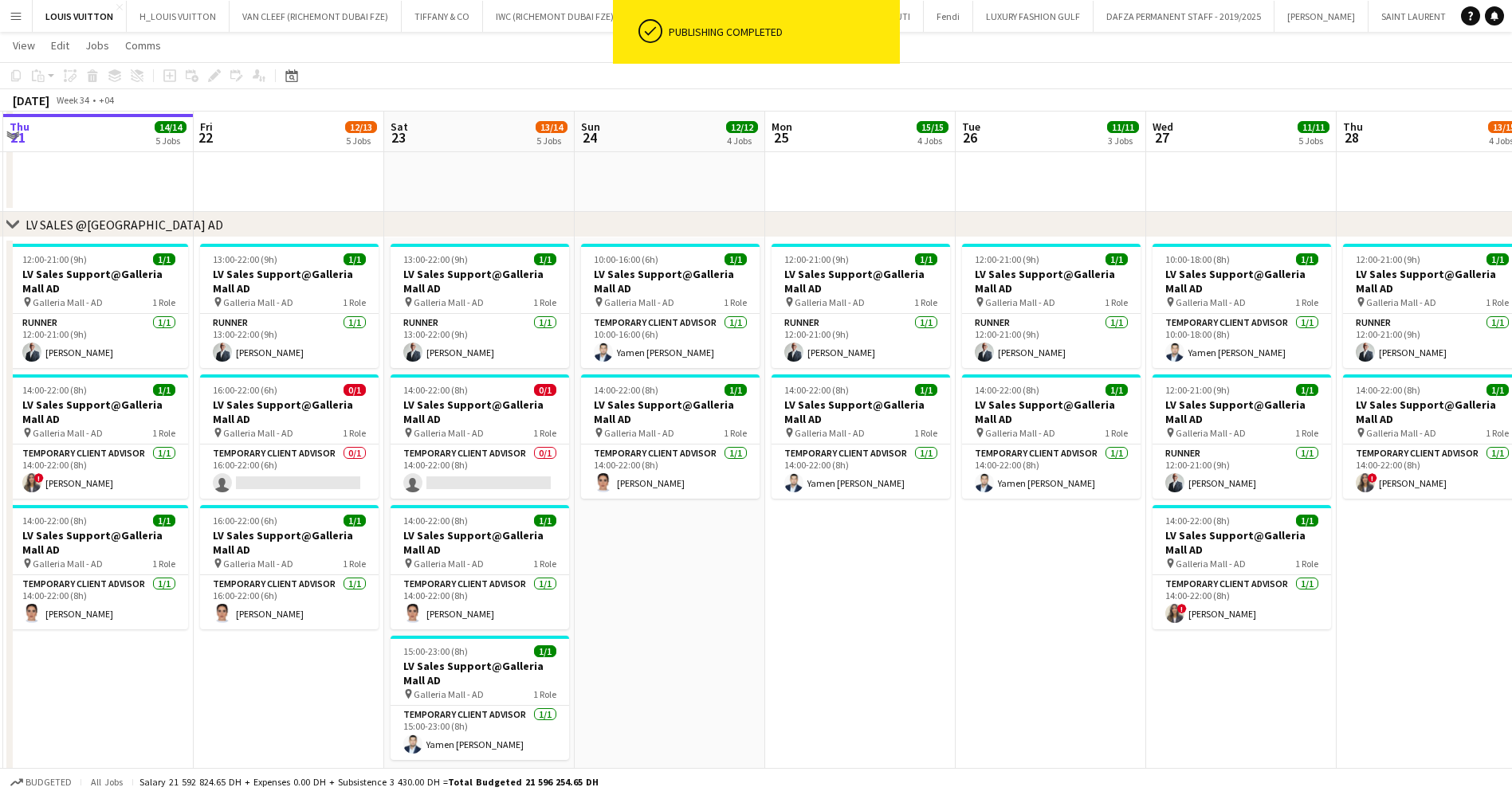
scroll to position [1553, 0]
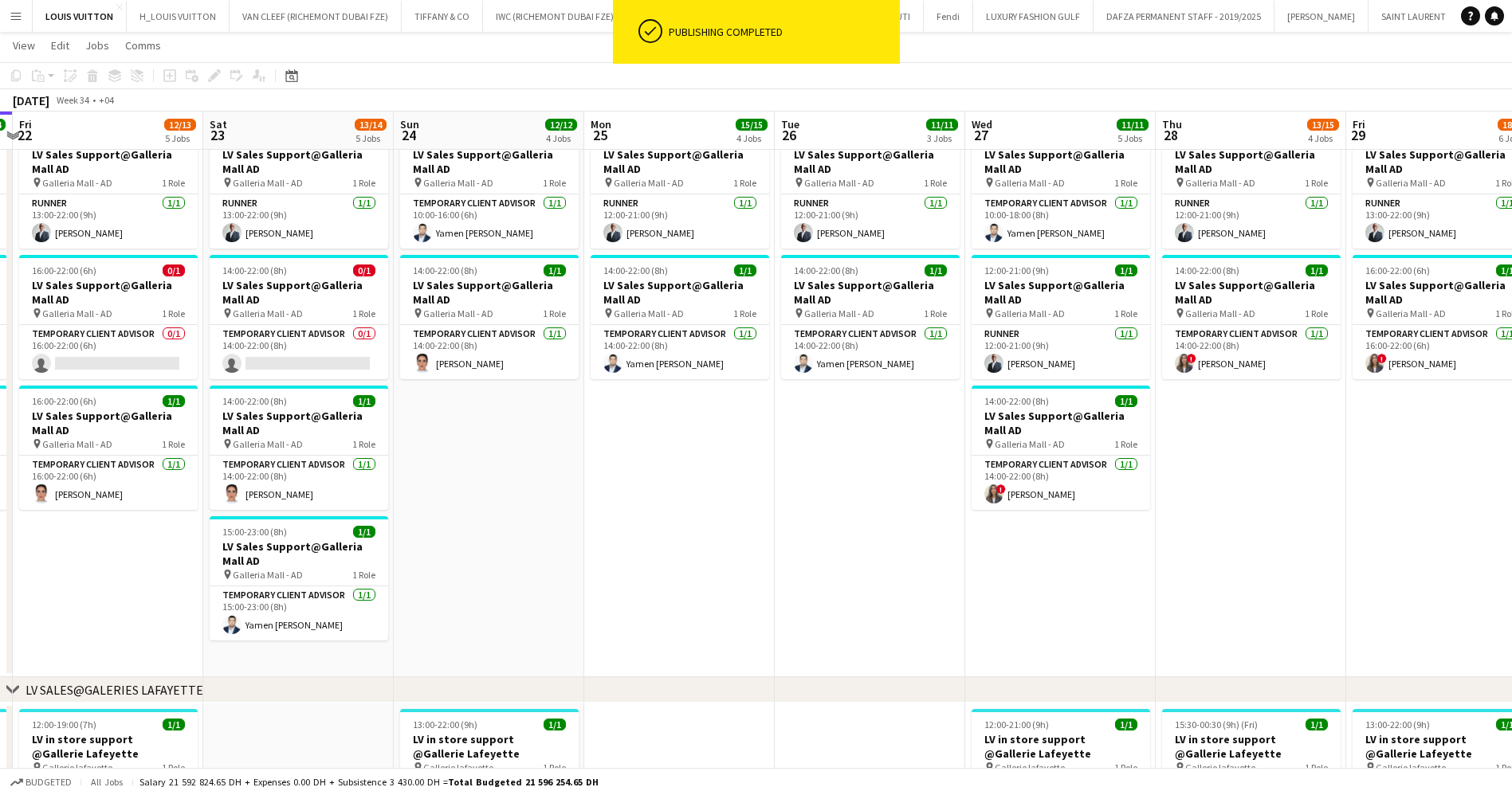
drag, startPoint x: 998, startPoint y: 490, endPoint x: 817, endPoint y: 497, distance: 181.1
click at [1059, 490] on app-card-role "Temporary Client Advisor [DATE] 14:00-22:00 (8h) ! [PERSON_NAME]" at bounding box center [1060, 482] width 178 height 54
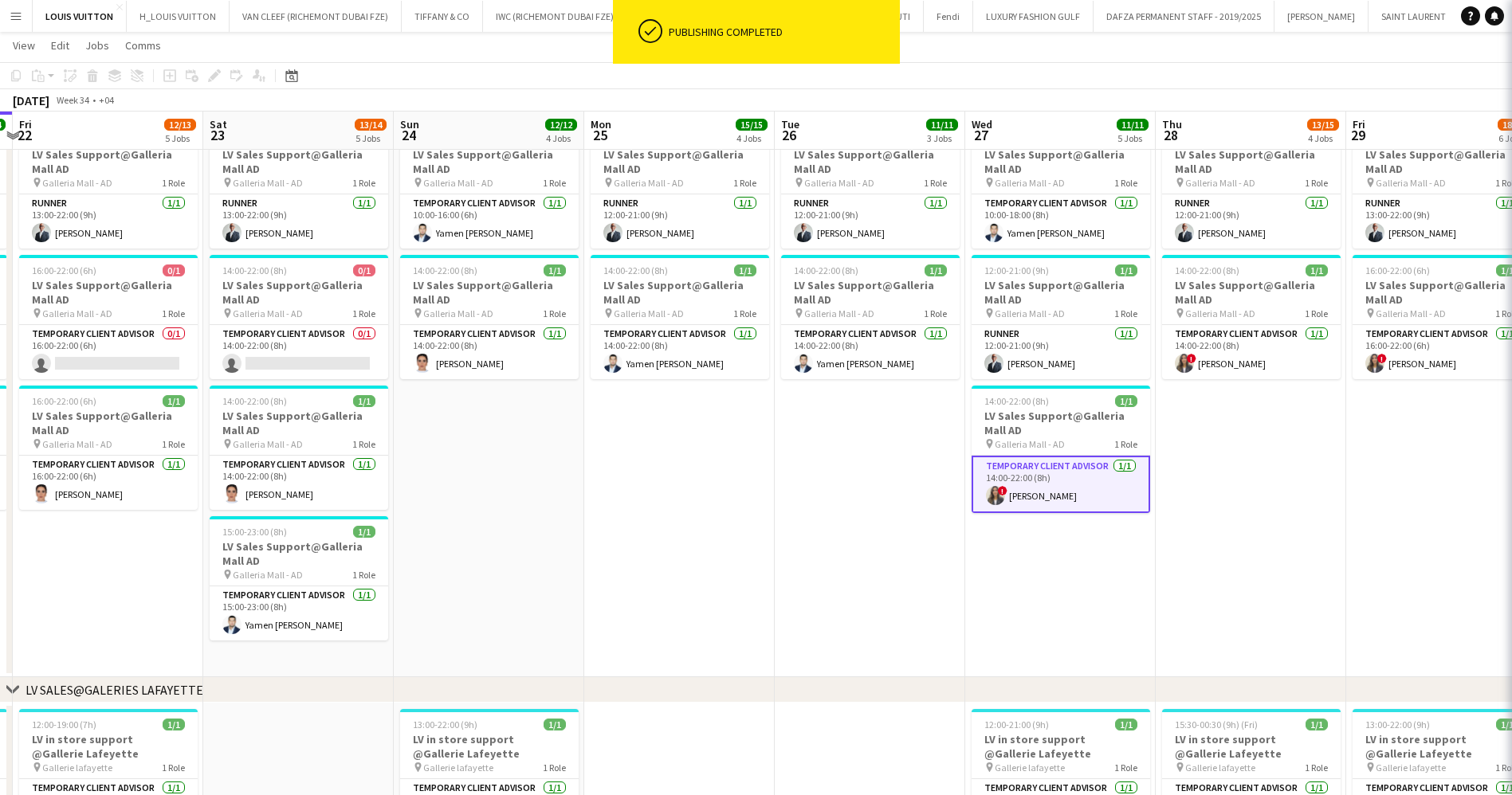
scroll to position [0, 558]
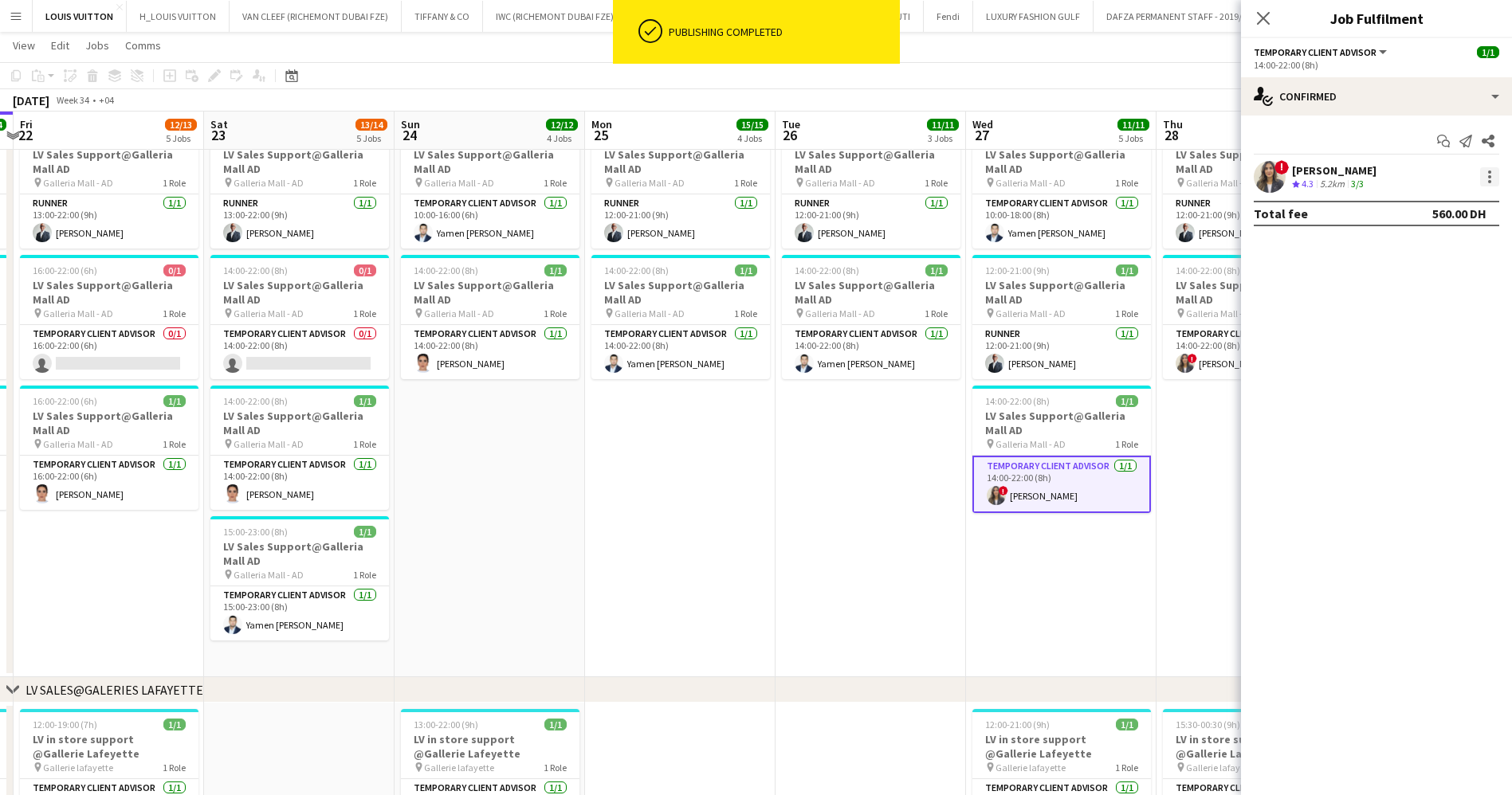
click at [1498, 169] on div at bounding box center [1489, 177] width 19 height 19
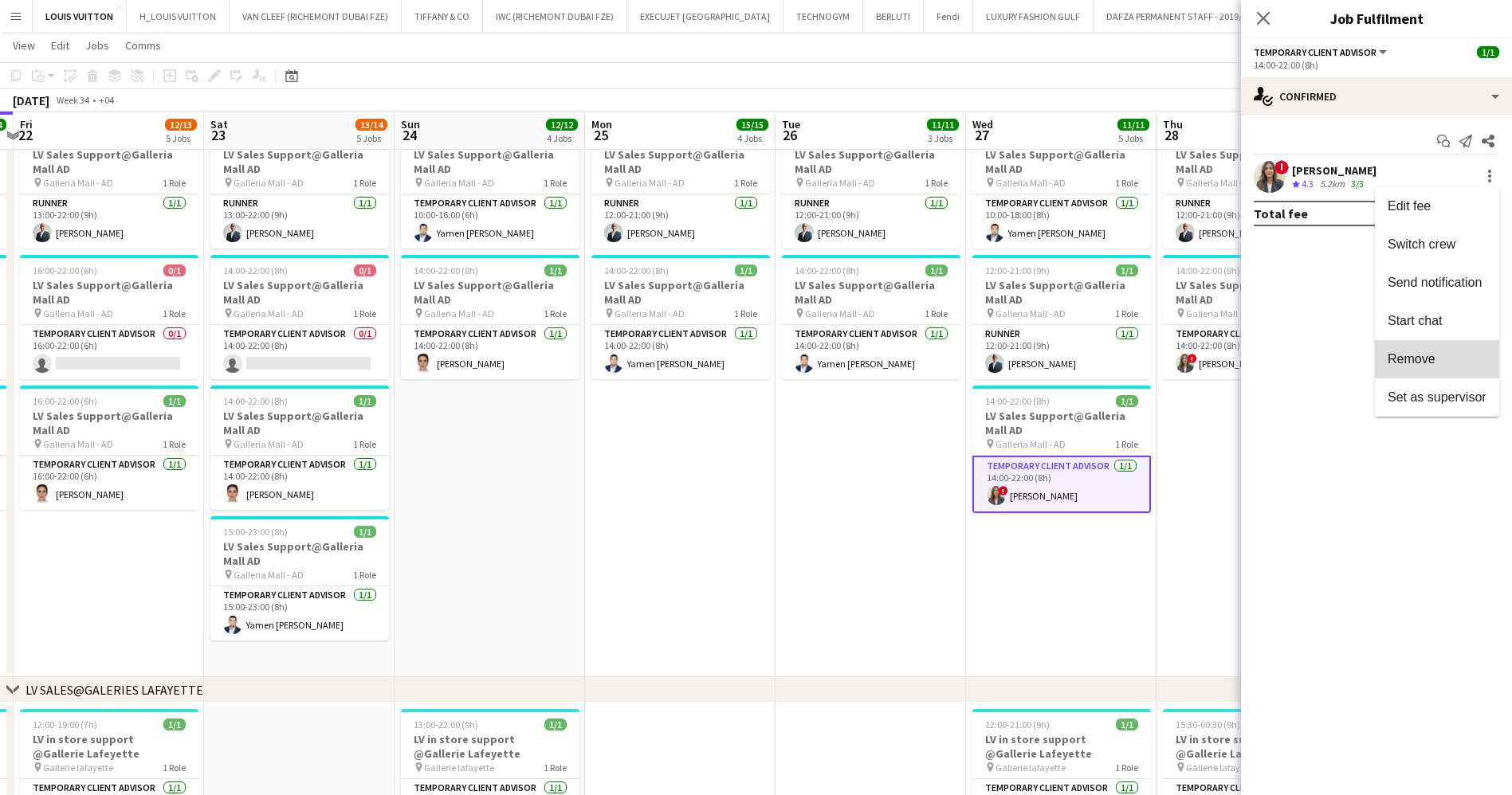
click at [1456, 376] on button "Remove" at bounding box center [1437, 359] width 125 height 39
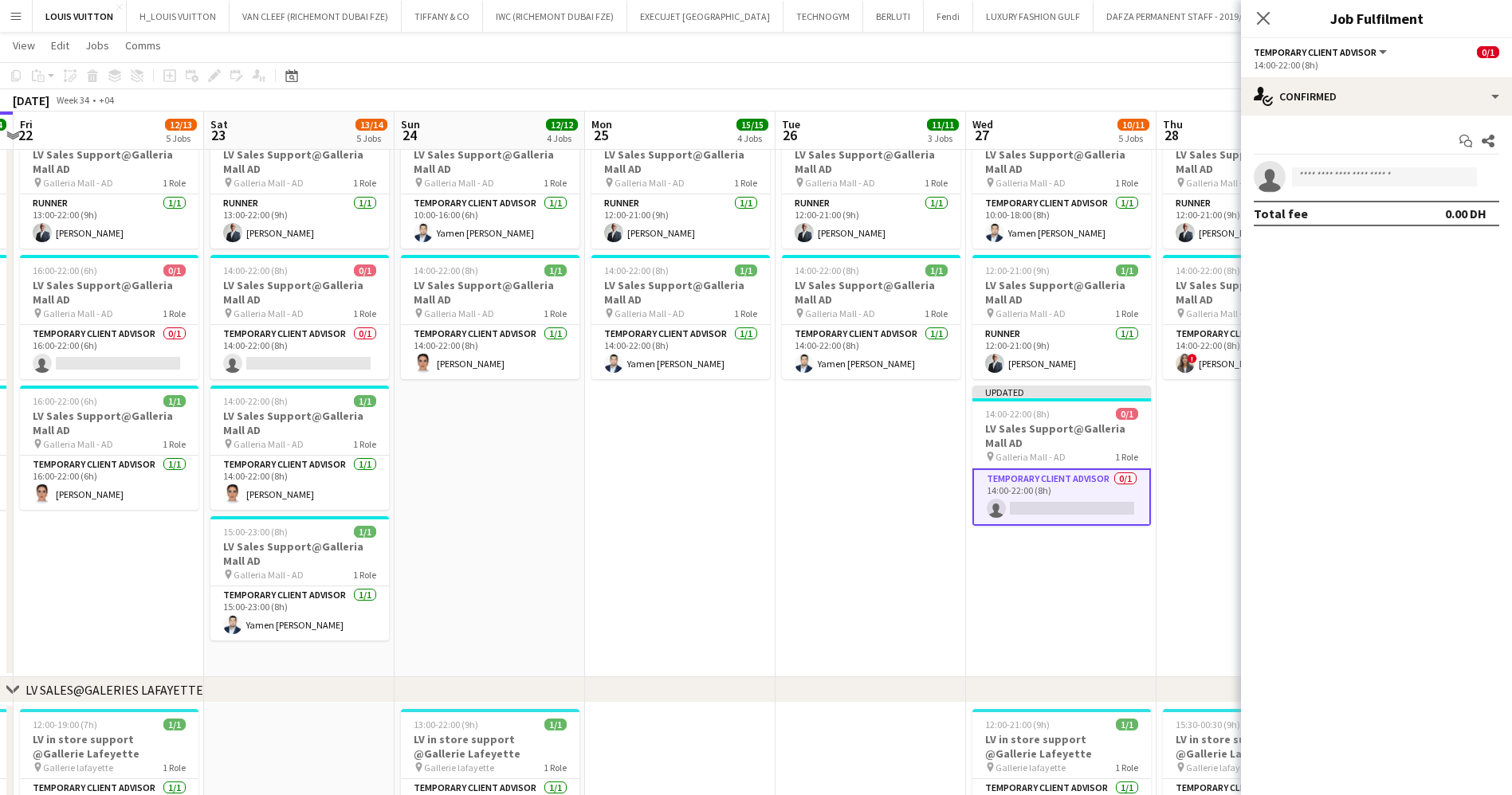
click at [1089, 68] on app-toolbar "Copy Paste Paste Ctrl+V Paste with crew Ctrl+Shift+V Paste linked Job [GEOGRAPH…" at bounding box center [756, 75] width 1512 height 27
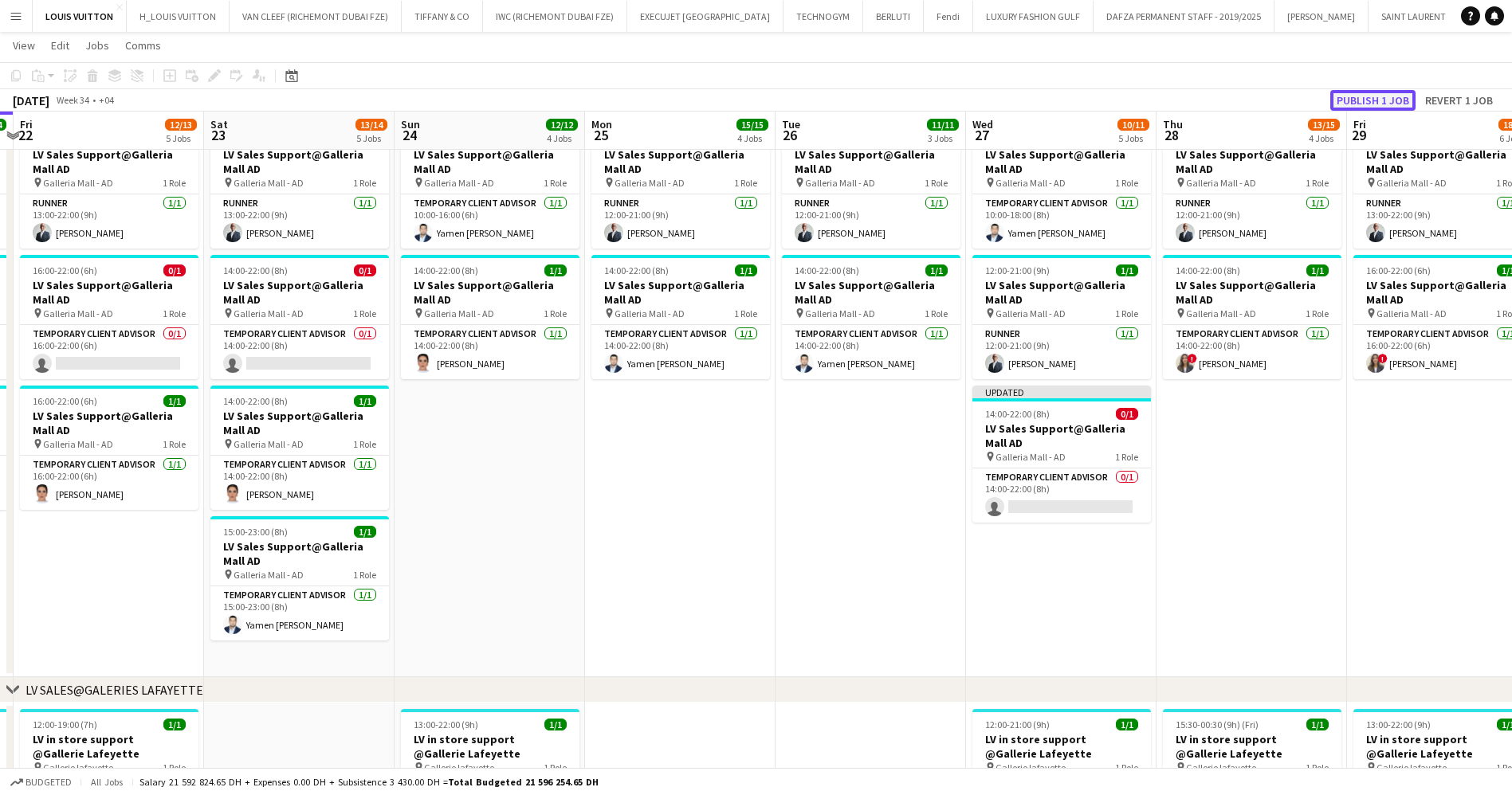
click at [1357, 100] on button "Publish 1 job" at bounding box center [1372, 99] width 85 height 21
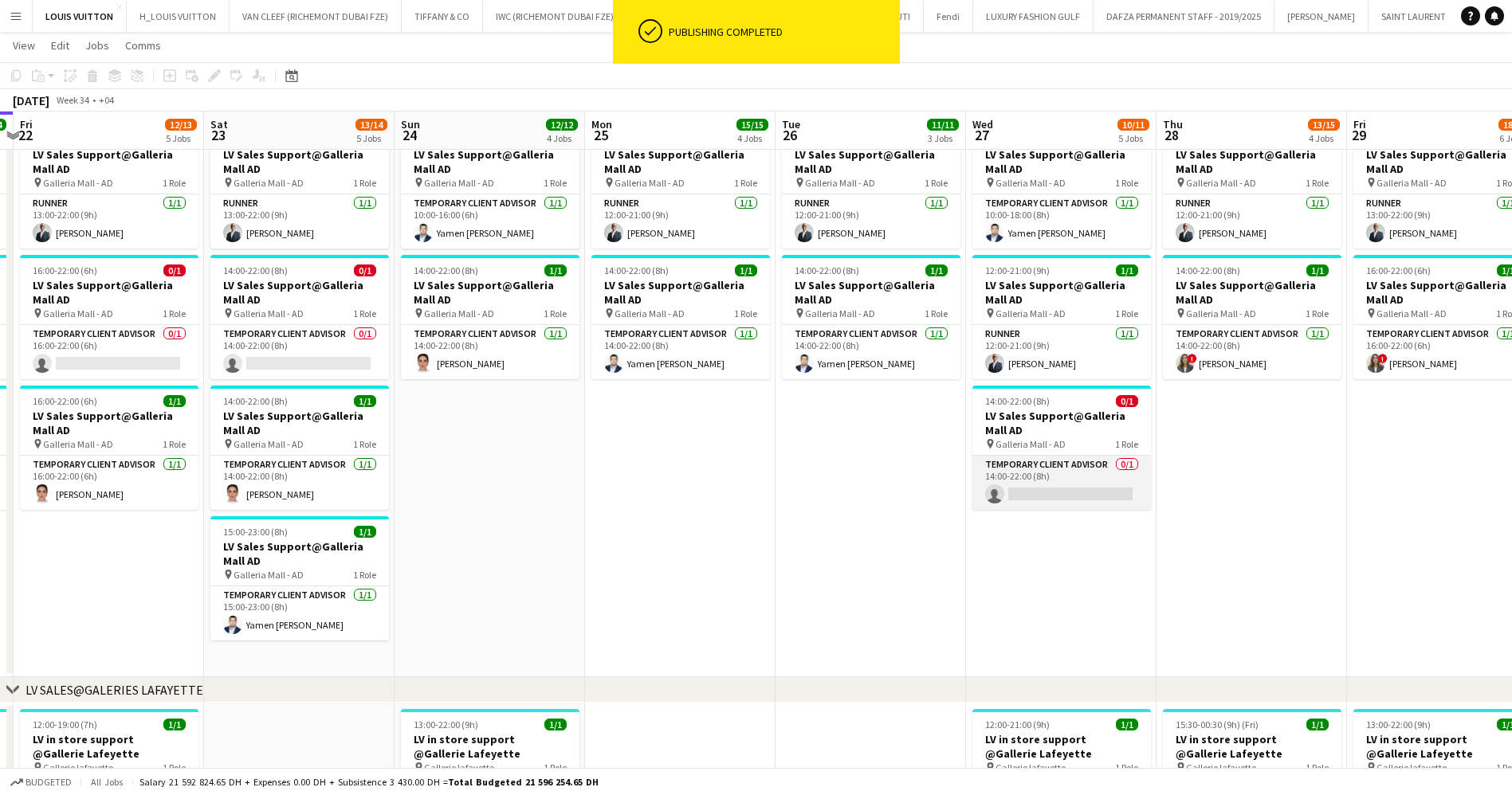
click at [1052, 485] on app-card-role "Temporary Client Advisor 0/1 14:00-22:00 (8h) single-neutral-actions" at bounding box center [1061, 482] width 178 height 54
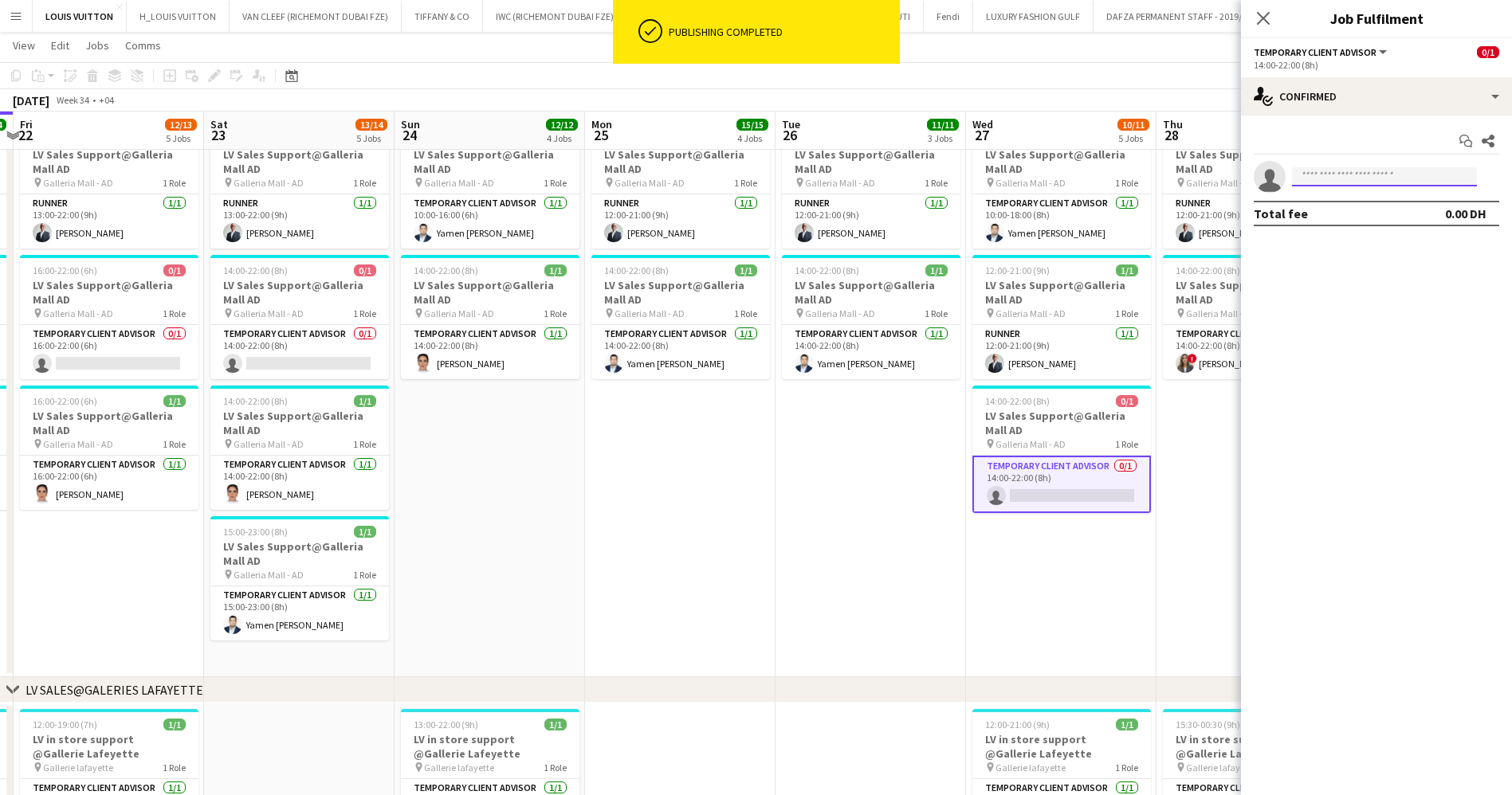
click at [1348, 174] on input at bounding box center [1385, 177] width 185 height 19
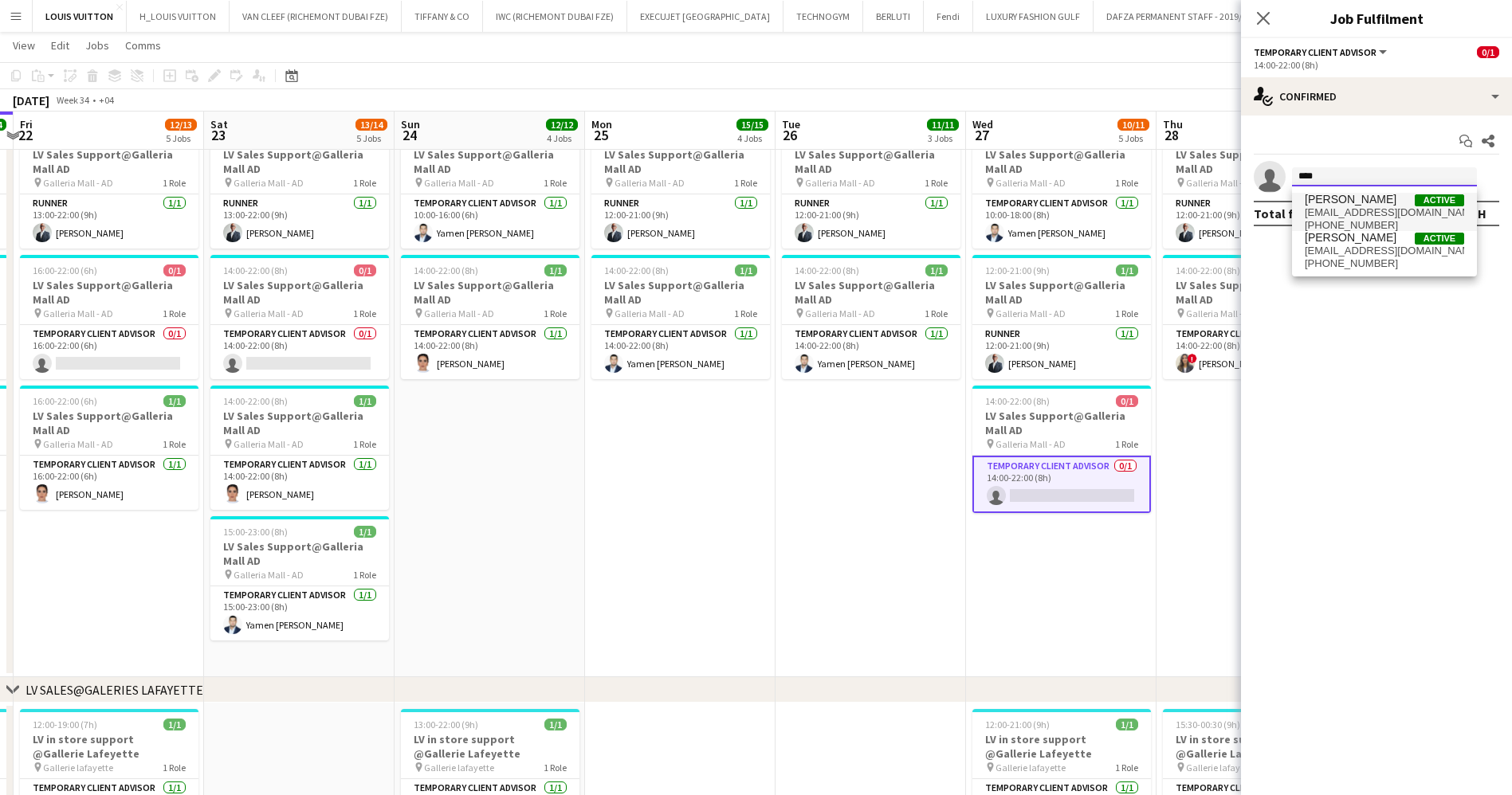
type input "****"
click at [1385, 194] on span "[PERSON_NAME] Active" at bounding box center [1385, 199] width 160 height 13
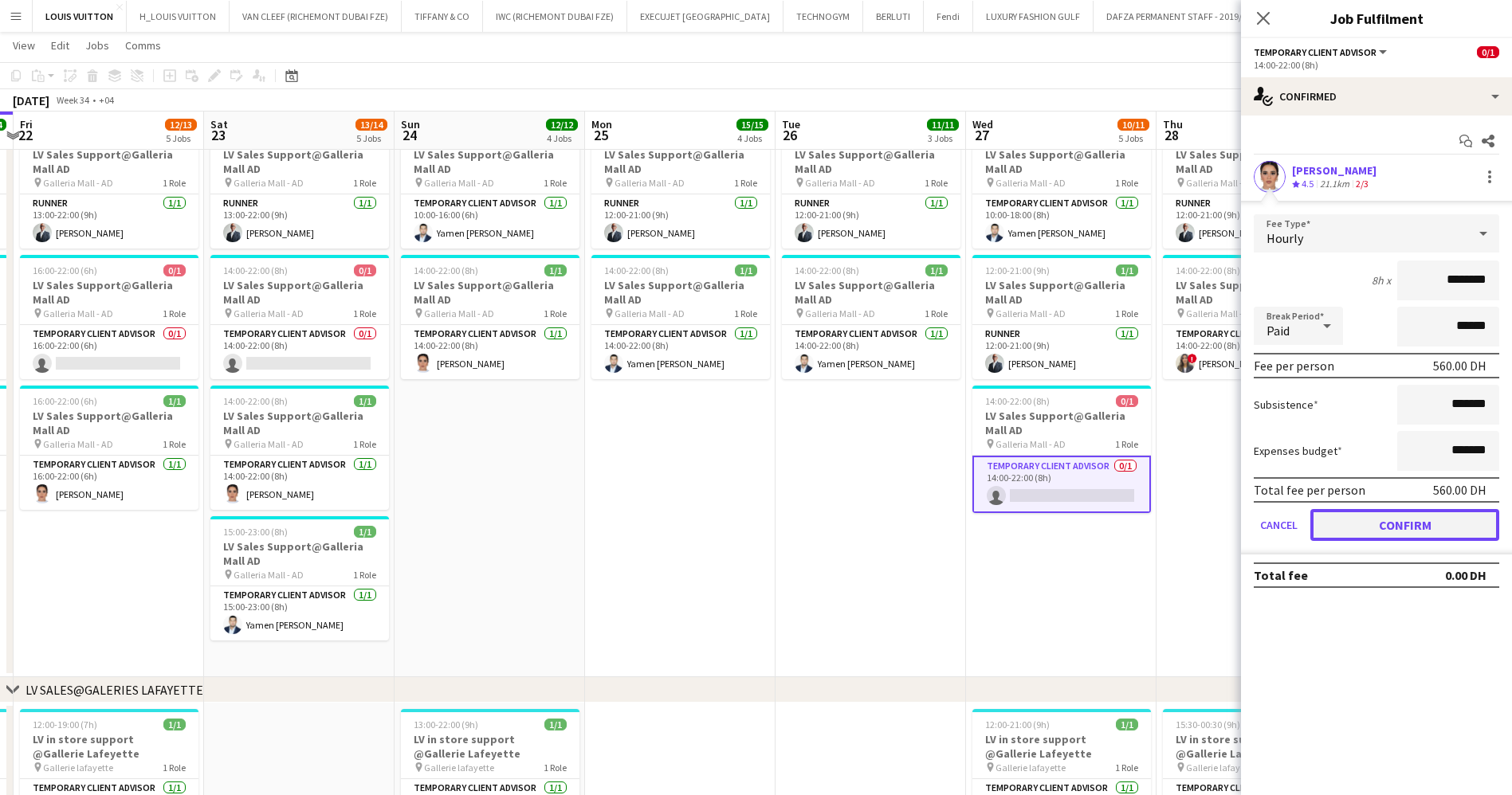
click at [1413, 522] on button "Confirm" at bounding box center [1404, 525] width 189 height 32
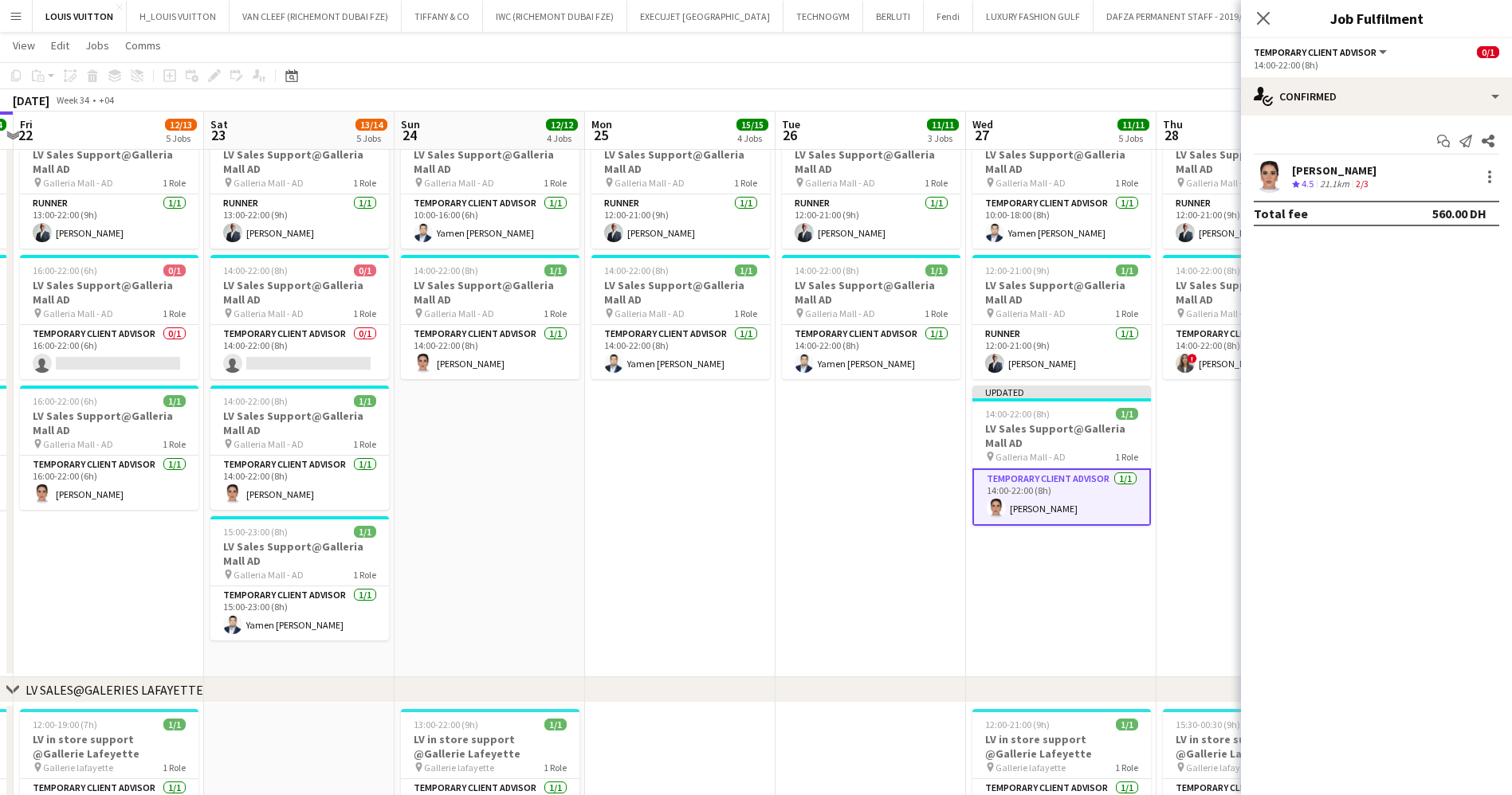
click at [1124, 97] on div "[DATE] Week 34 • +04 Publish 1 job Revert 1 job" at bounding box center [756, 100] width 1512 height 22
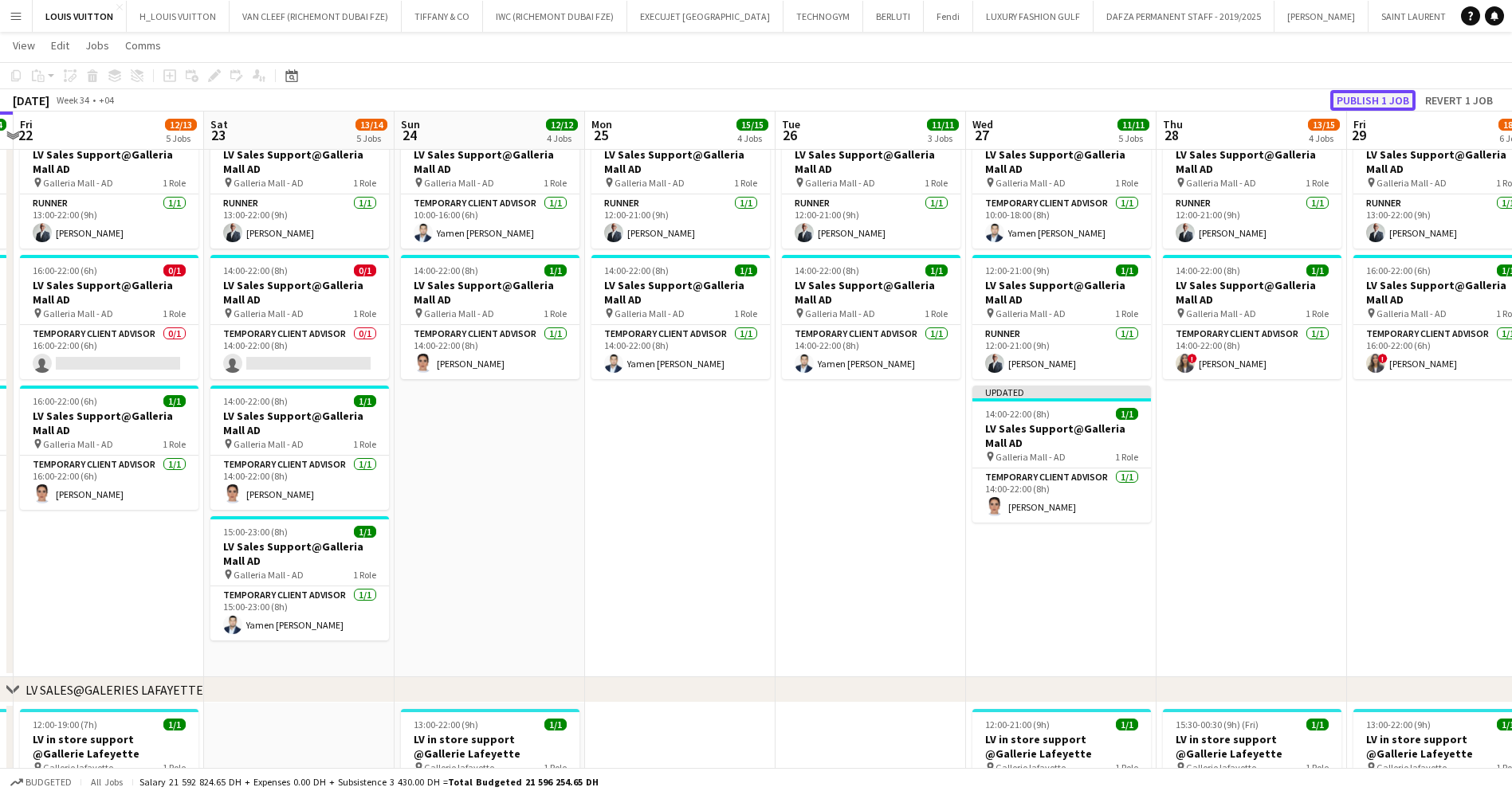
click at [1368, 93] on button "Publish 1 job" at bounding box center [1372, 99] width 85 height 21
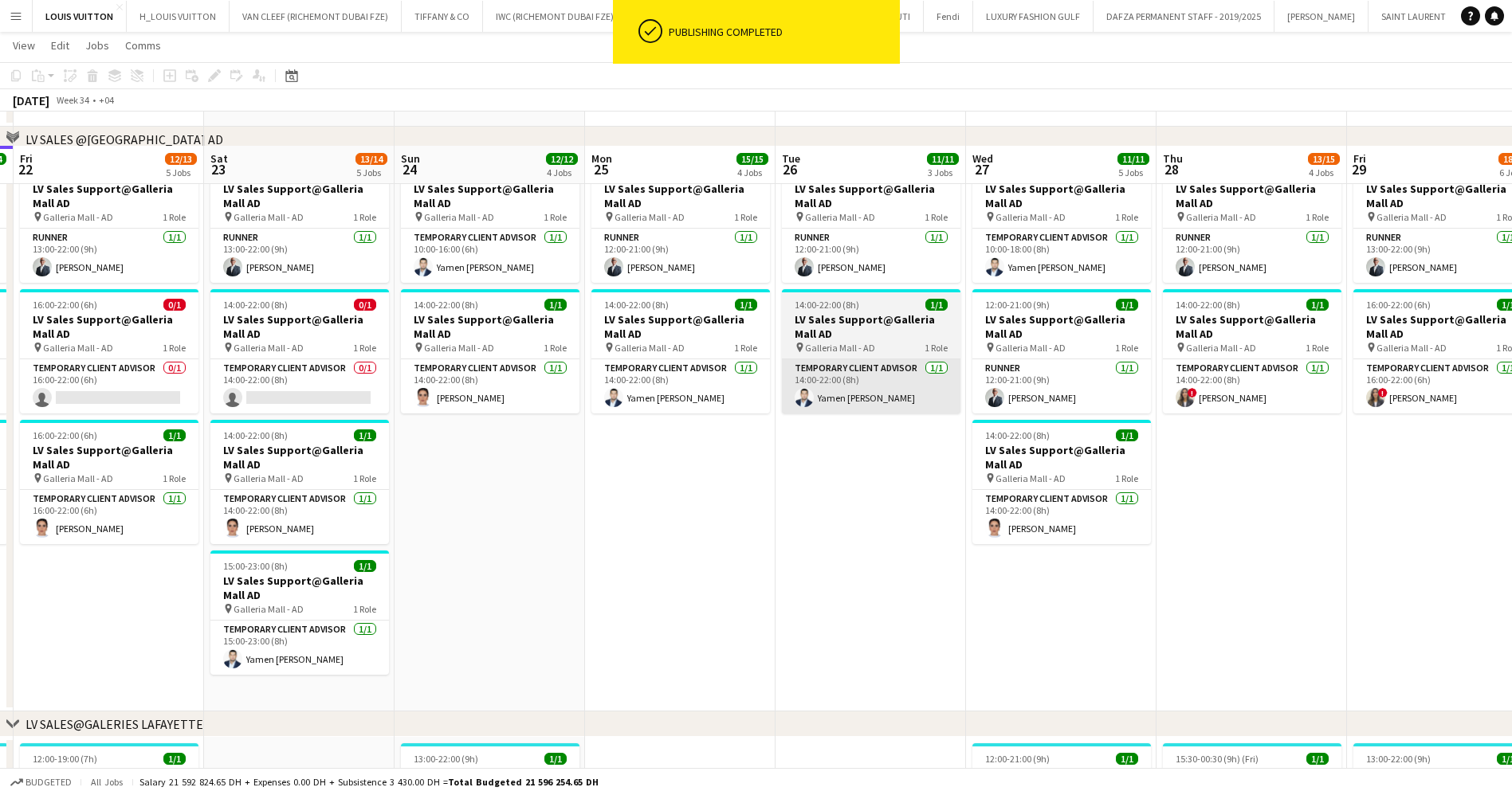
scroll to position [1553, 0]
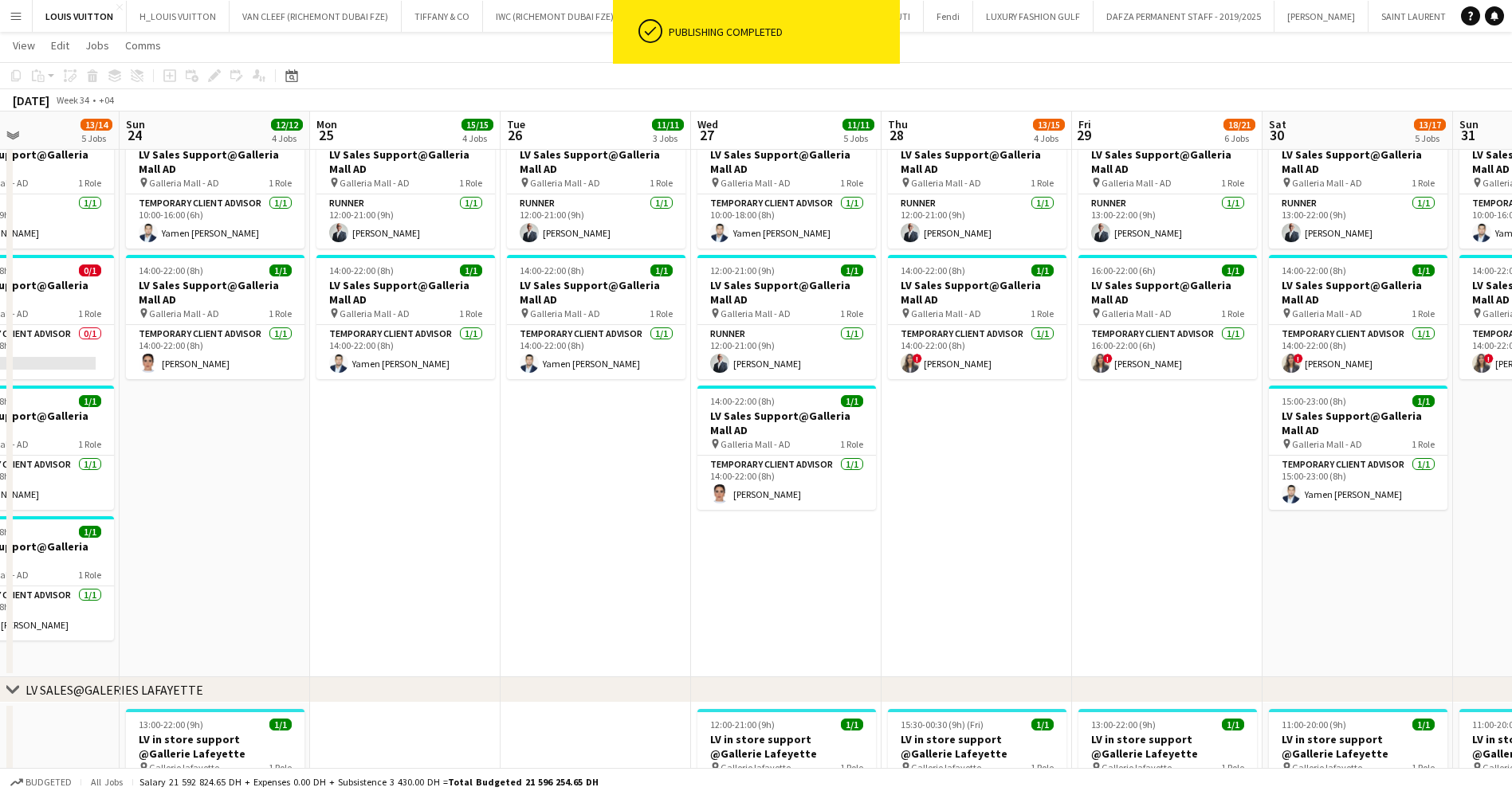
drag, startPoint x: 813, startPoint y: 563, endPoint x: 707, endPoint y: 565, distance: 106.0
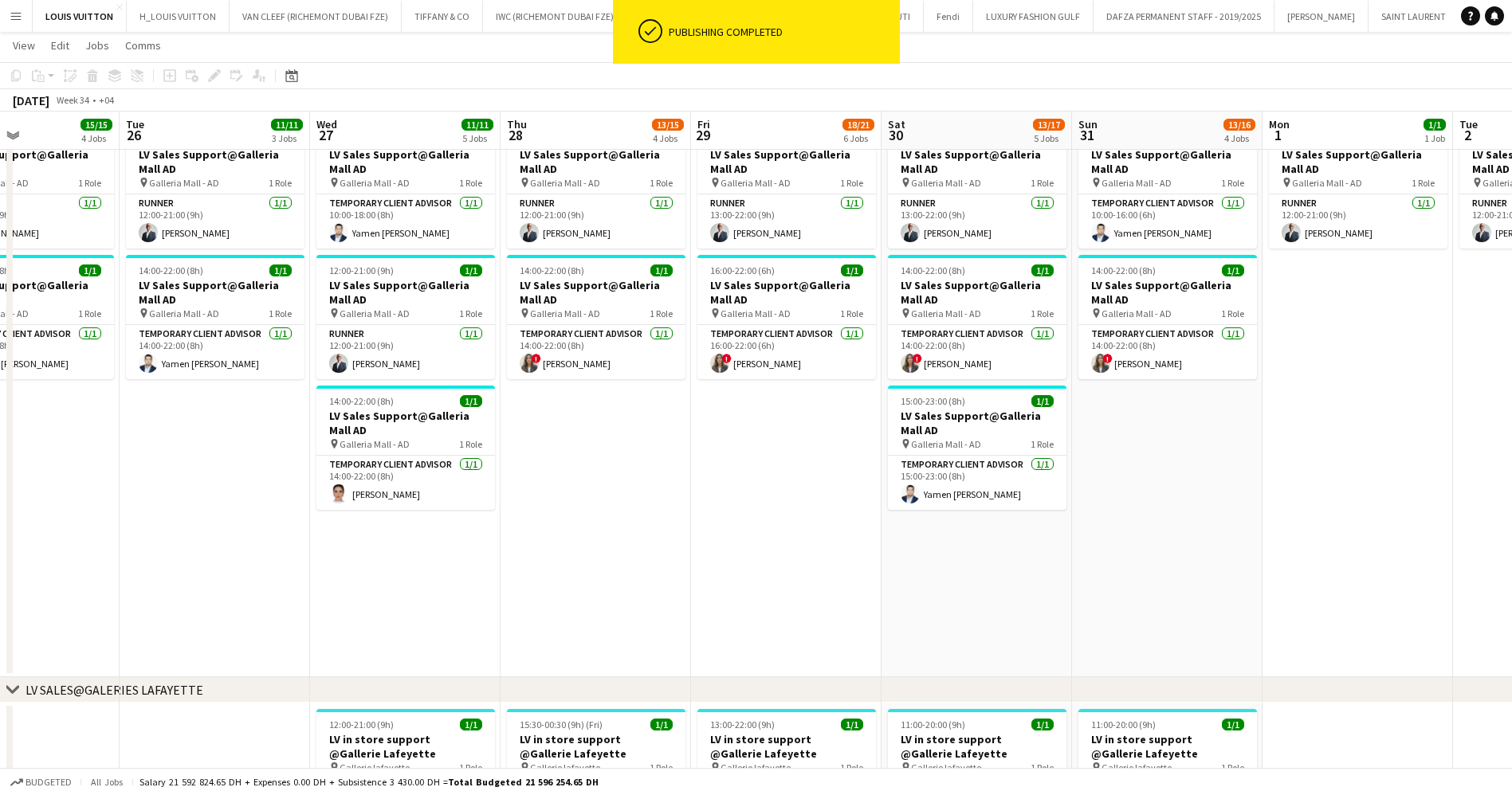
scroll to position [0, 456]
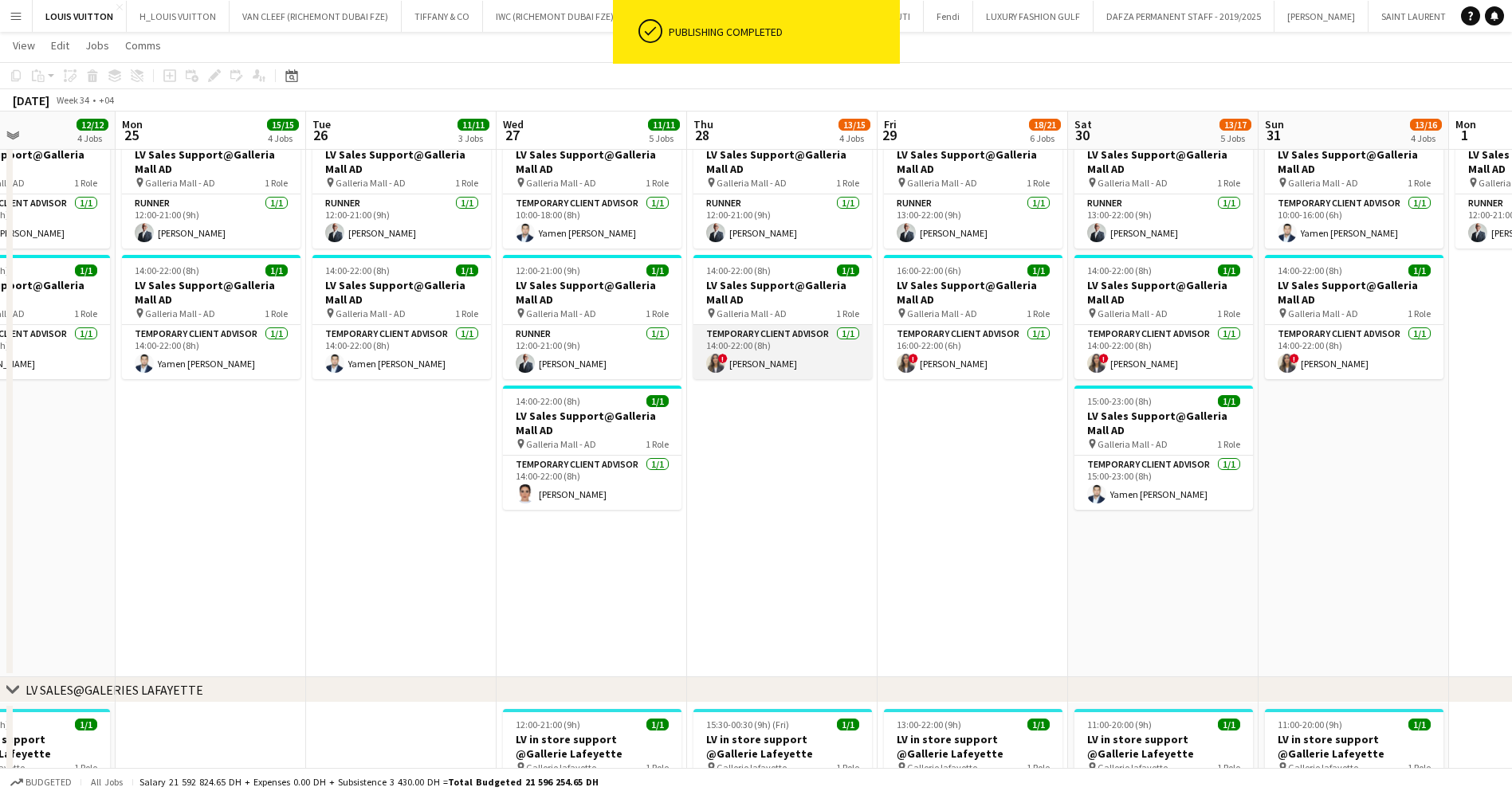
click at [821, 327] on app-card-role "Temporary Client Advisor [DATE] 14:00-22:00 (8h) ! [PERSON_NAME]" at bounding box center [782, 352] width 178 height 54
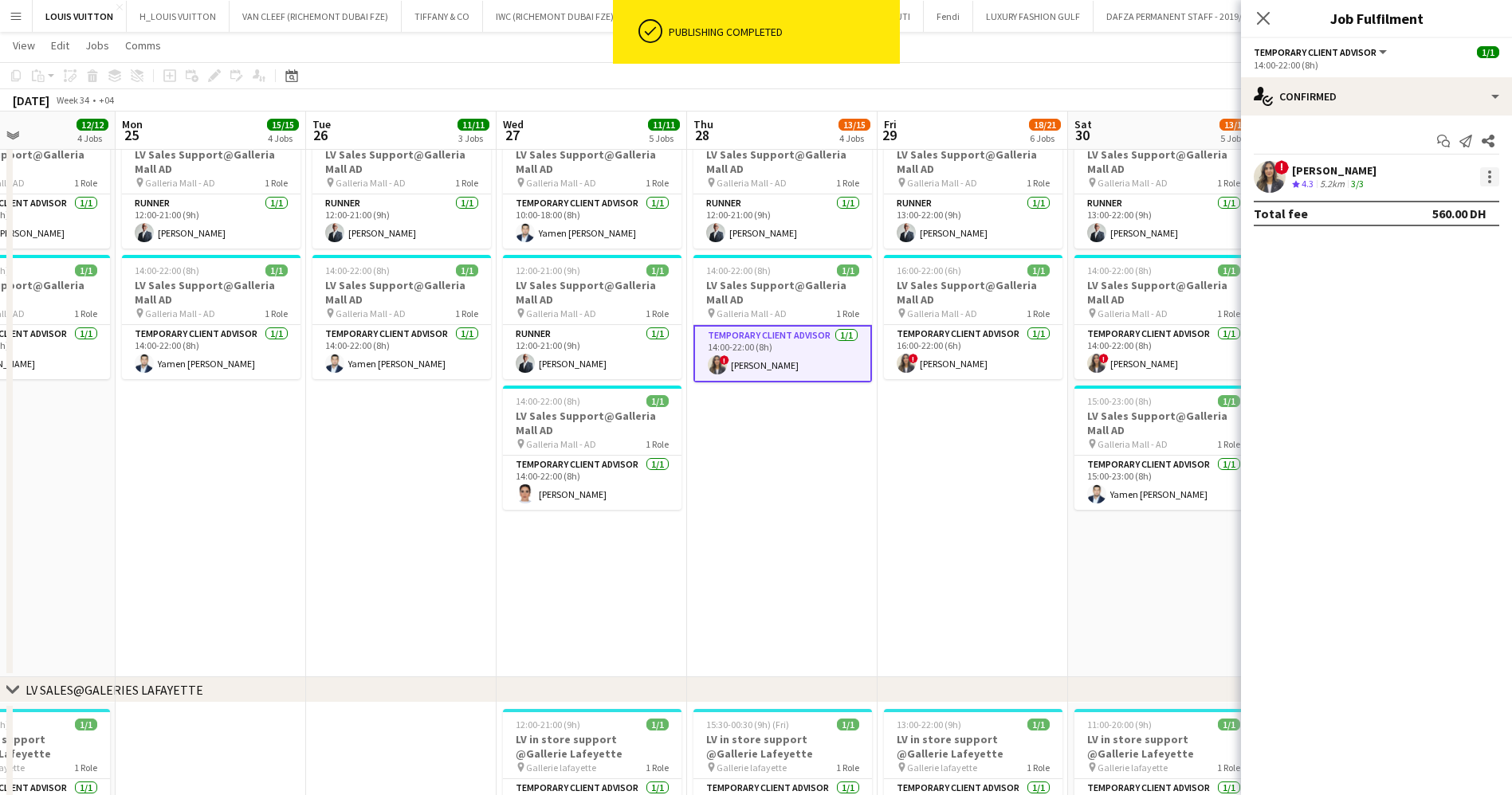
click at [1488, 176] on div at bounding box center [1490, 177] width 4 height 4
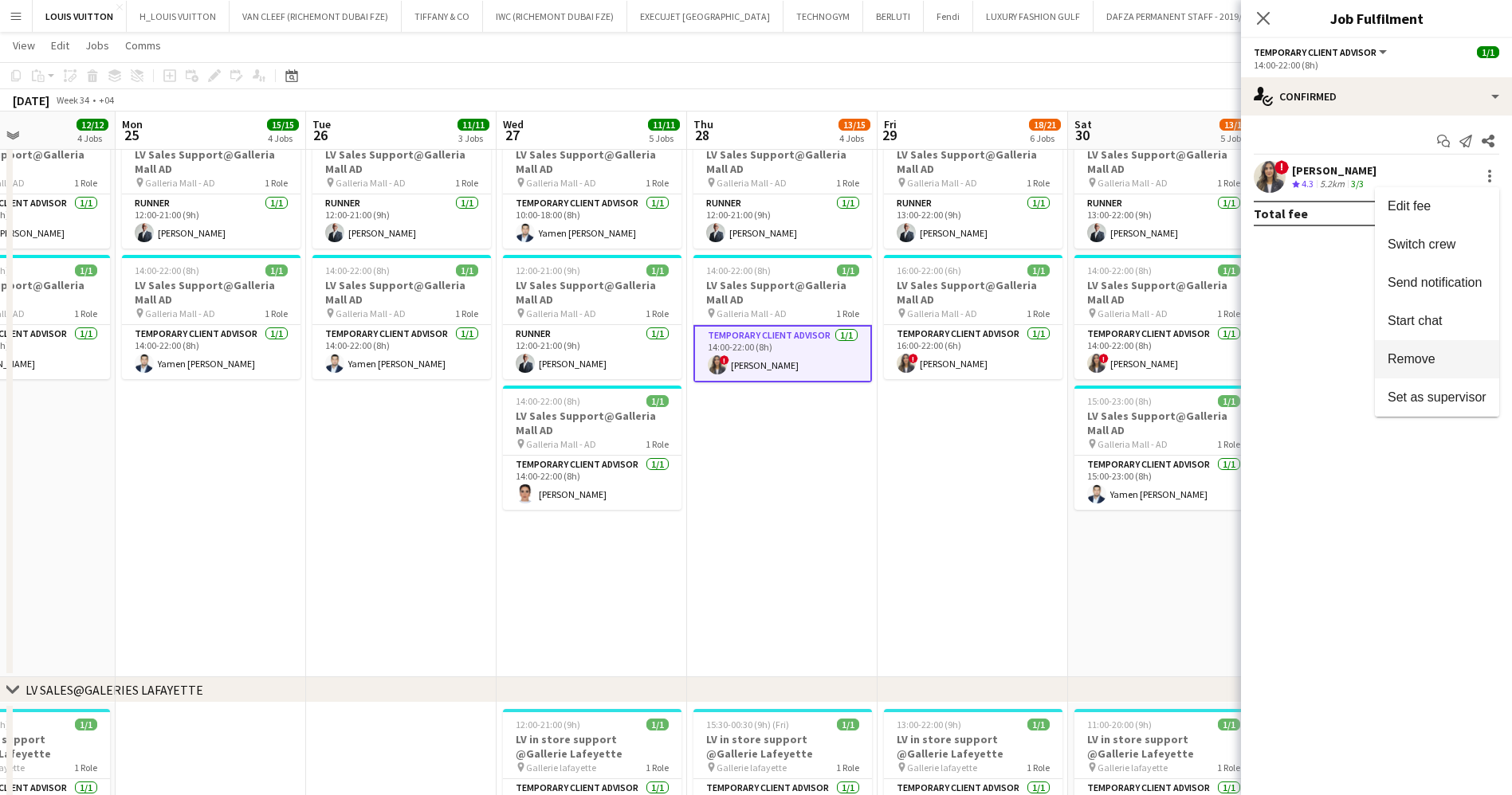
click at [1458, 374] on button "Remove" at bounding box center [1437, 359] width 125 height 39
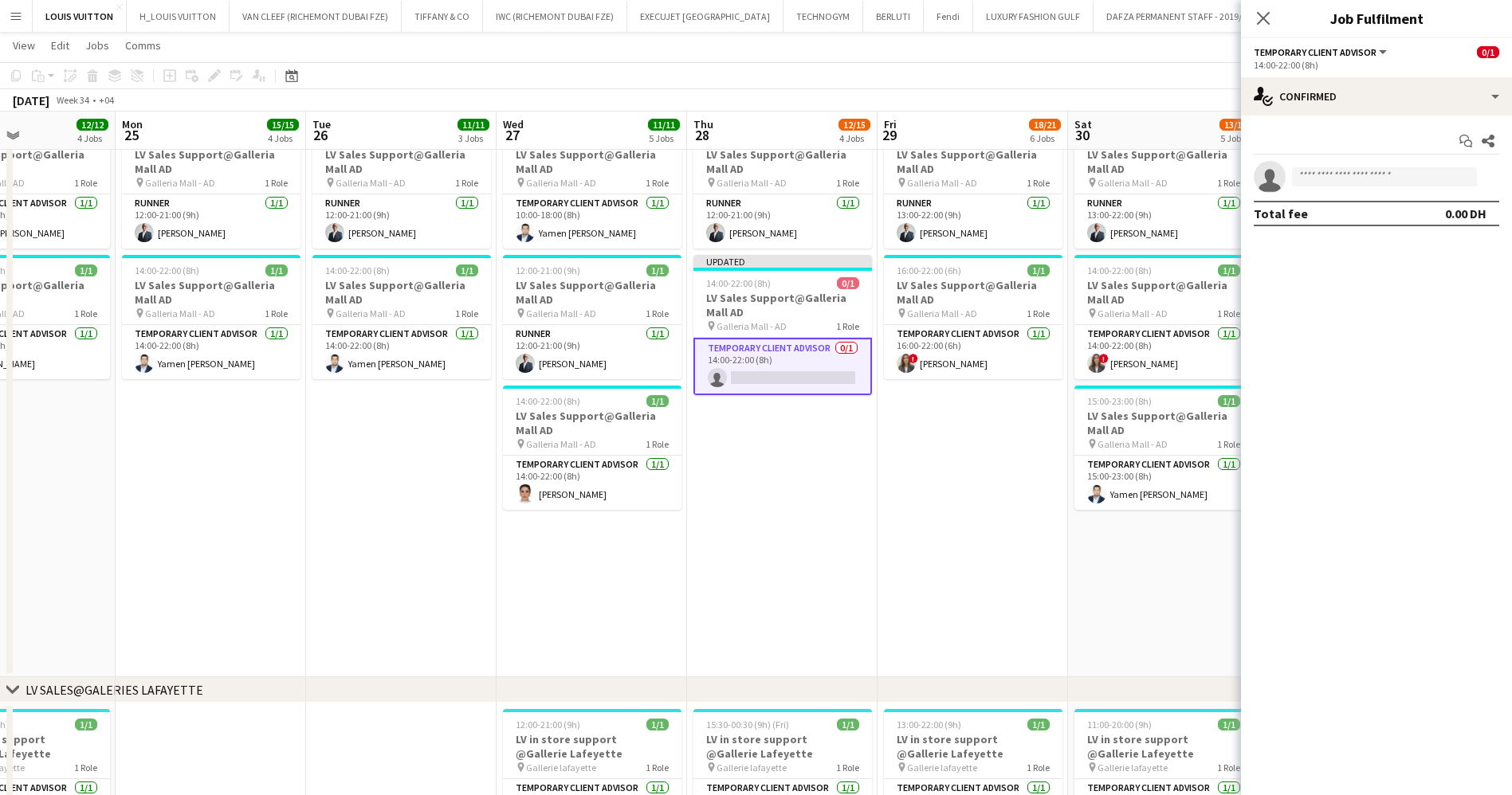
click at [1117, 101] on div "[DATE] Week 34 • +04 Publish 1 job Revert 1 job" at bounding box center [756, 100] width 1512 height 22
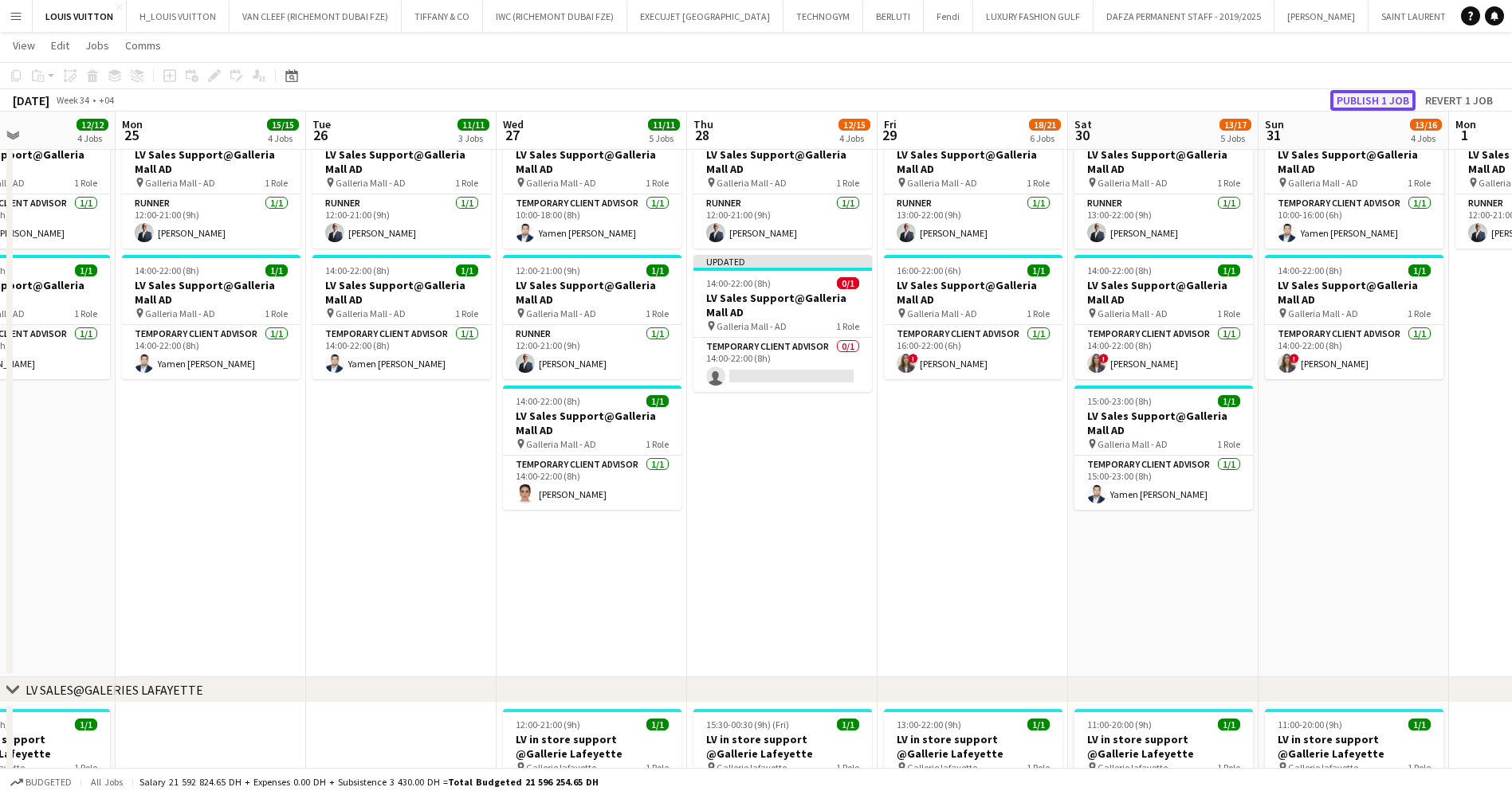
click at [1402, 102] on button "Publish 1 job" at bounding box center [1372, 99] width 85 height 21
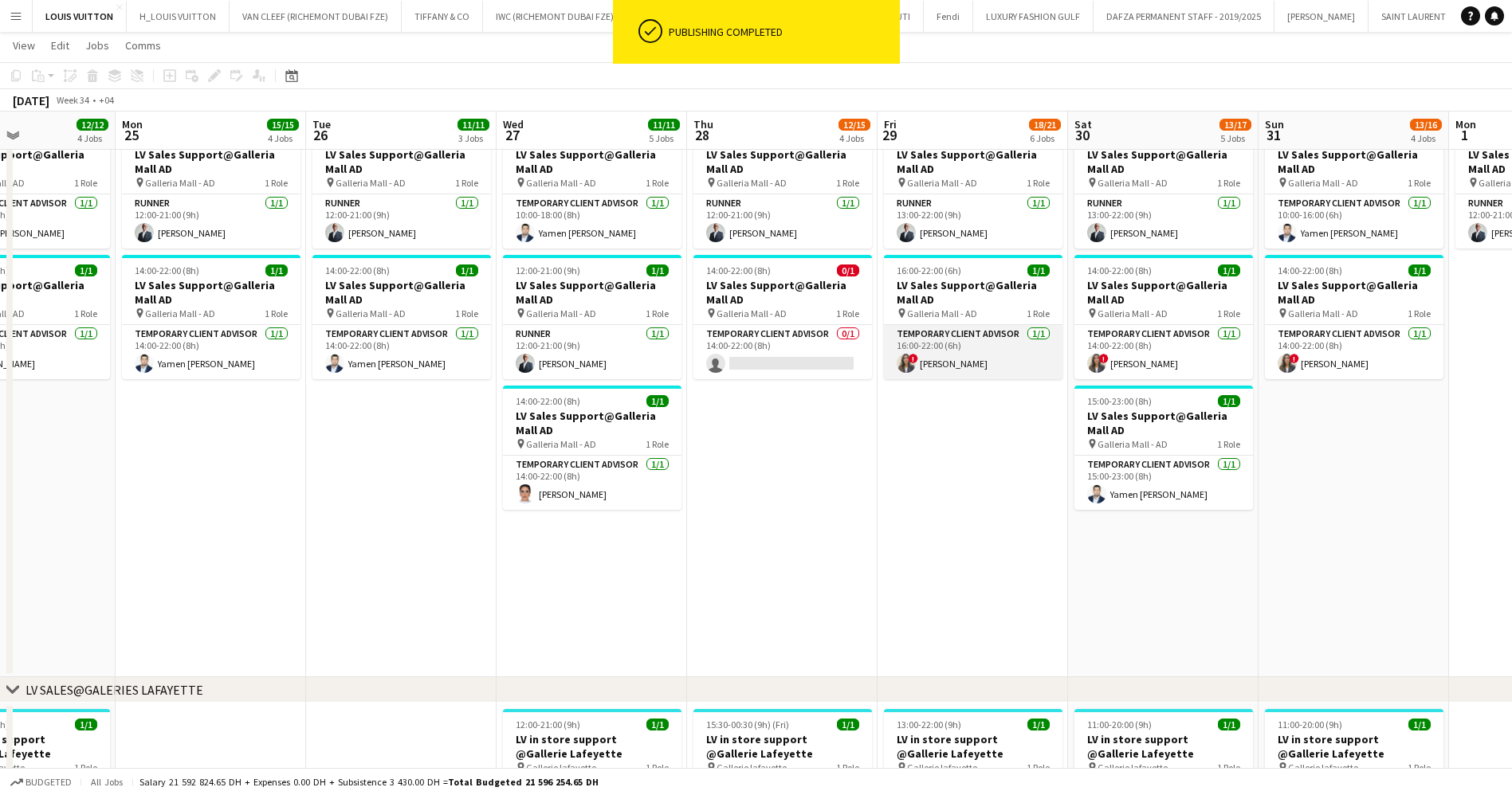
click at [1002, 361] on app-card-role "Temporary Client Advisor [DATE] 16:00-22:00 (6h) ! [PERSON_NAME]" at bounding box center [973, 352] width 178 height 54
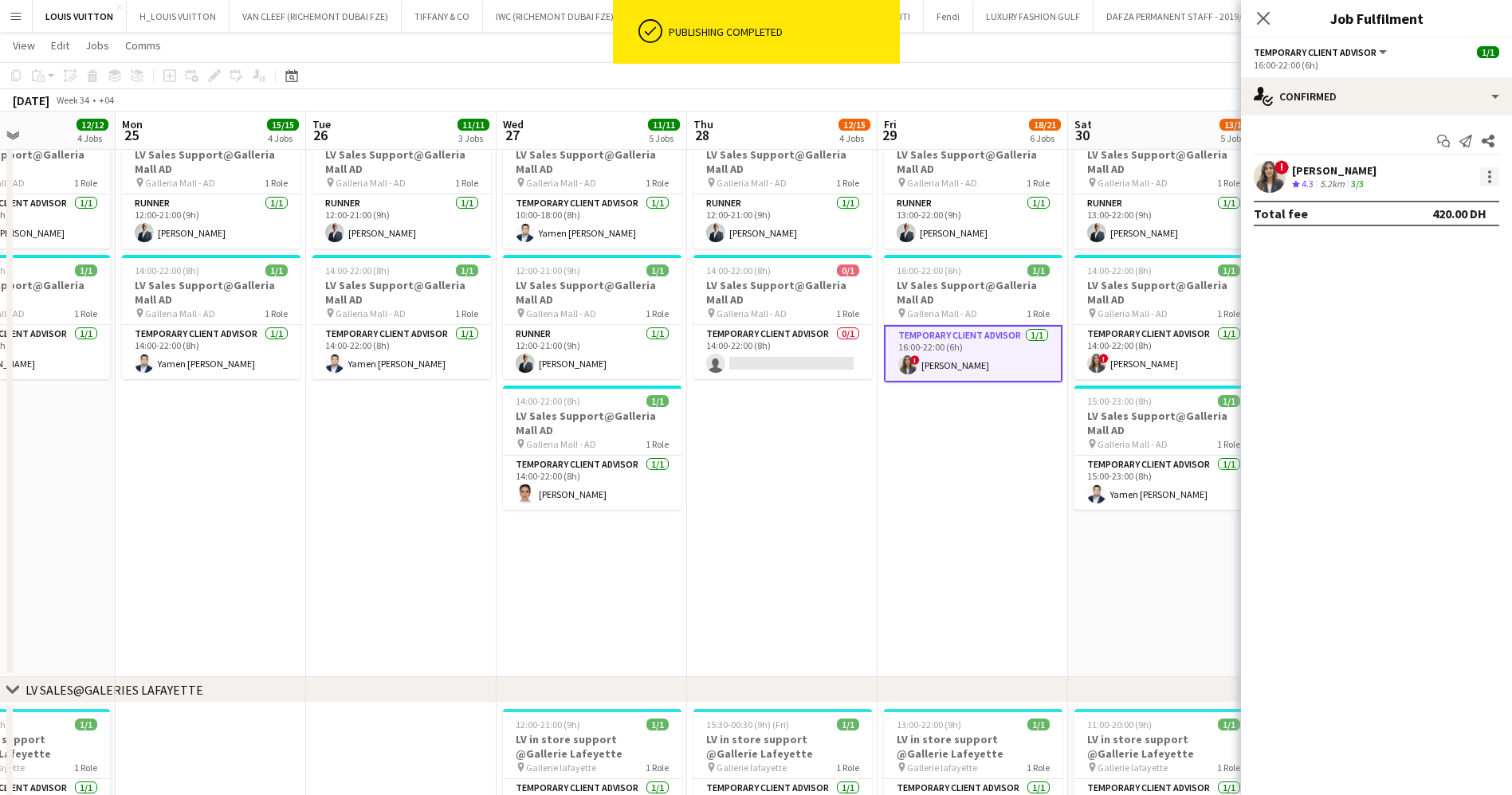
click at [1493, 170] on div at bounding box center [1489, 177] width 19 height 19
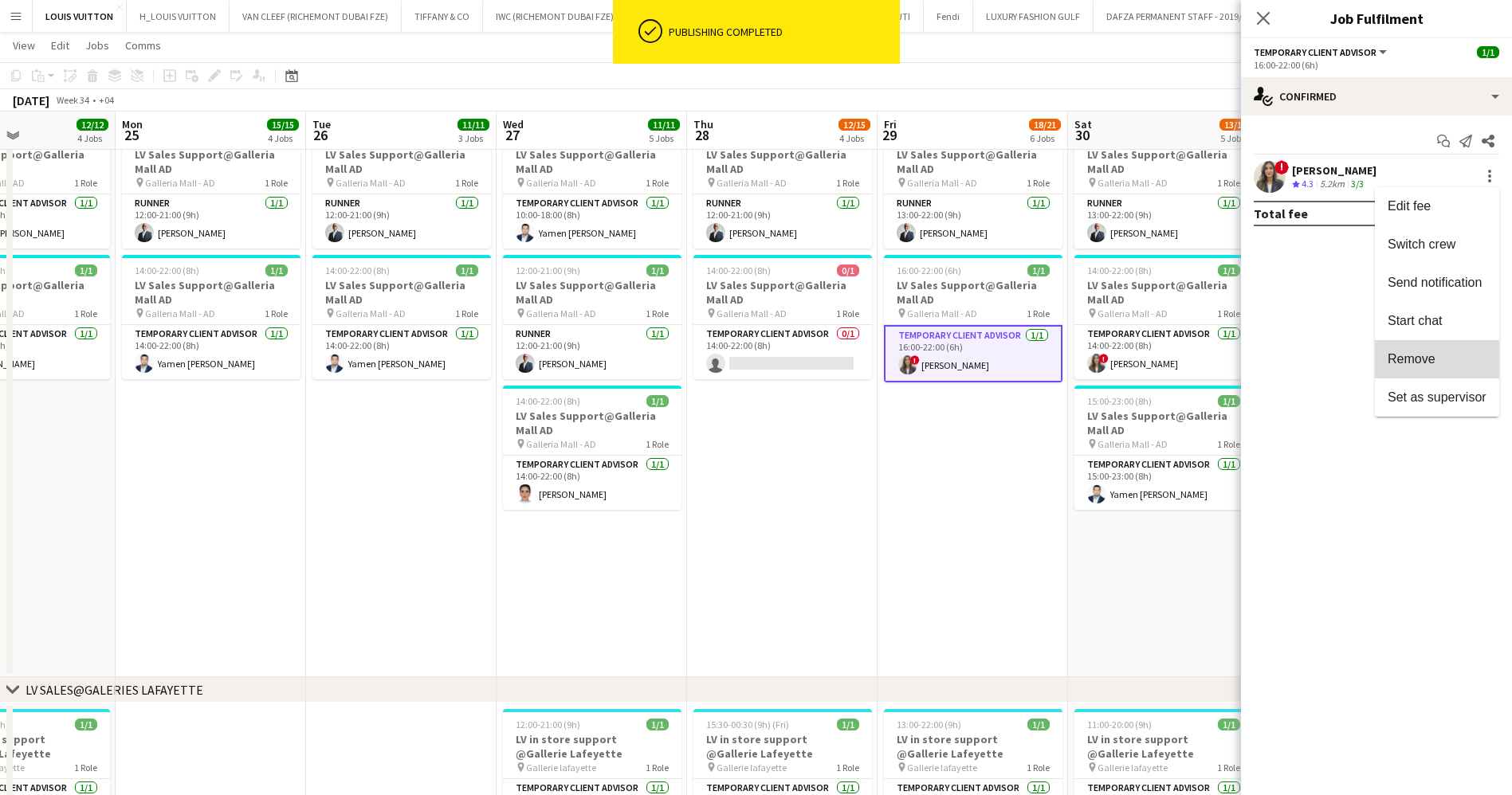
click at [1417, 362] on span "Remove" at bounding box center [1411, 359] width 48 height 13
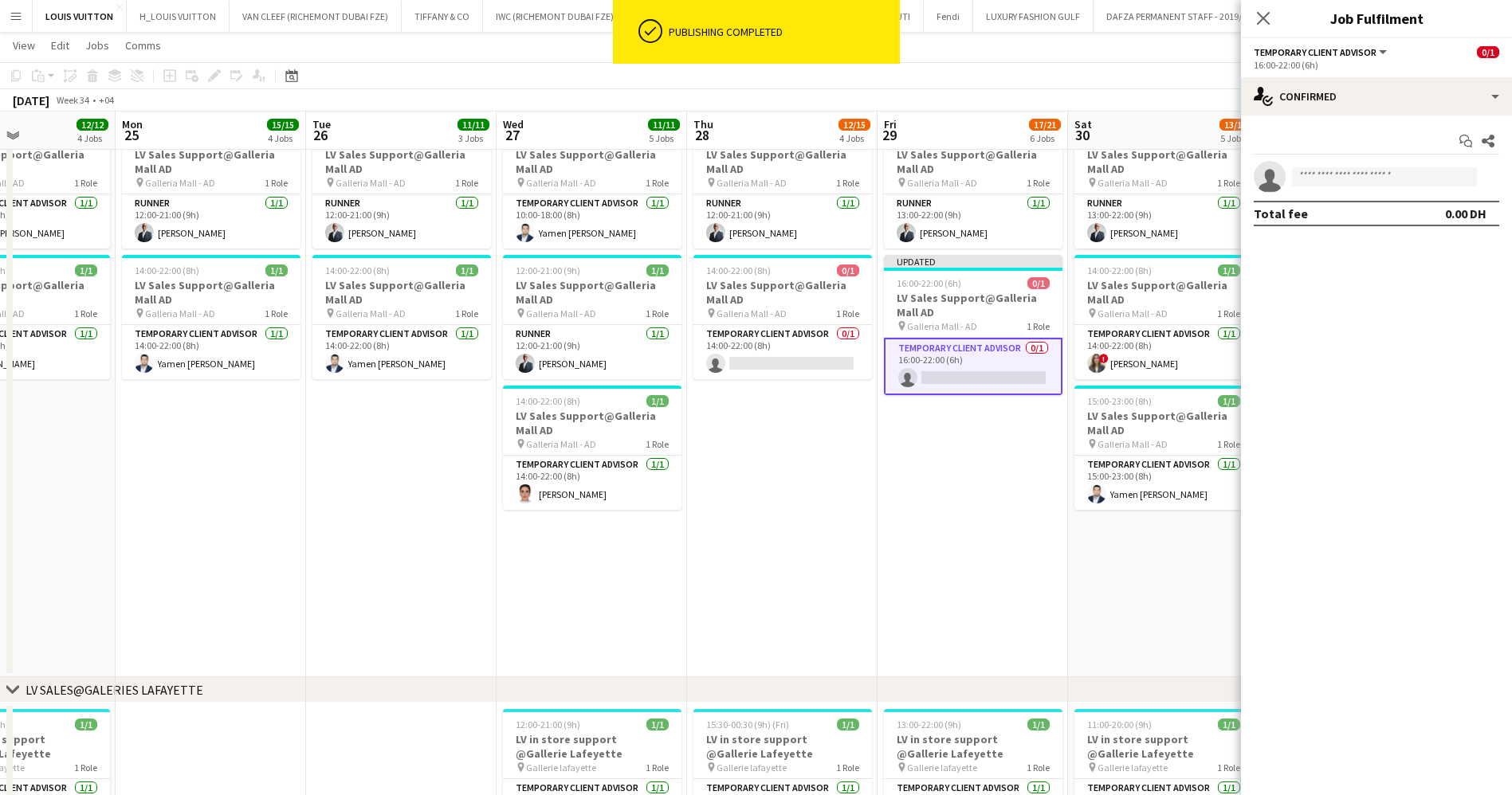
click at [1134, 66] on app-toolbar "Copy Paste Paste Ctrl+V Paste with crew Ctrl+Shift+V Paste linked Job [GEOGRAPH…" at bounding box center [756, 75] width 1512 height 27
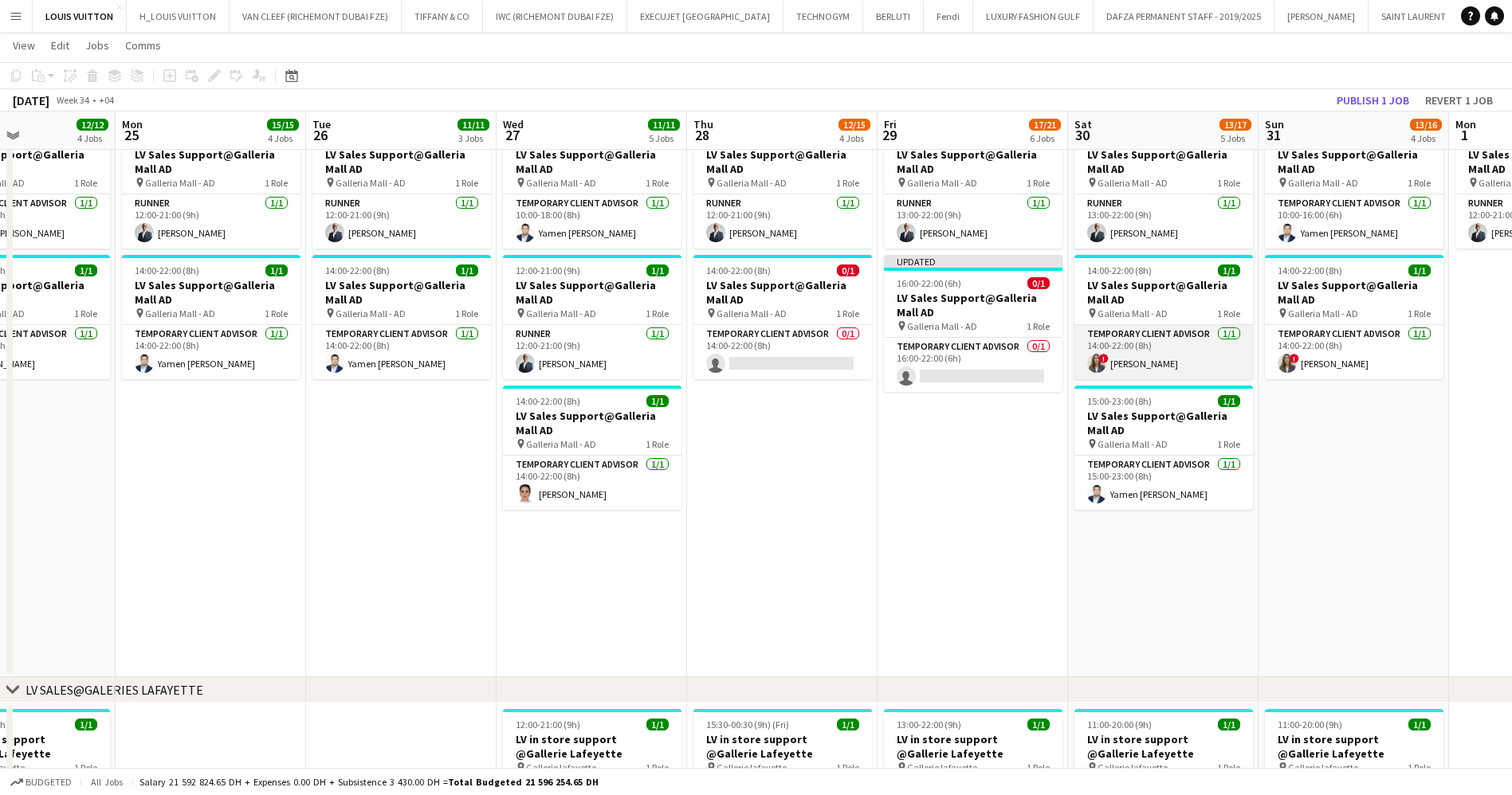
click at [1185, 365] on app-card-role "Temporary Client Advisor [DATE] 14:00-22:00 (8h) ! [PERSON_NAME]" at bounding box center [1163, 352] width 178 height 54
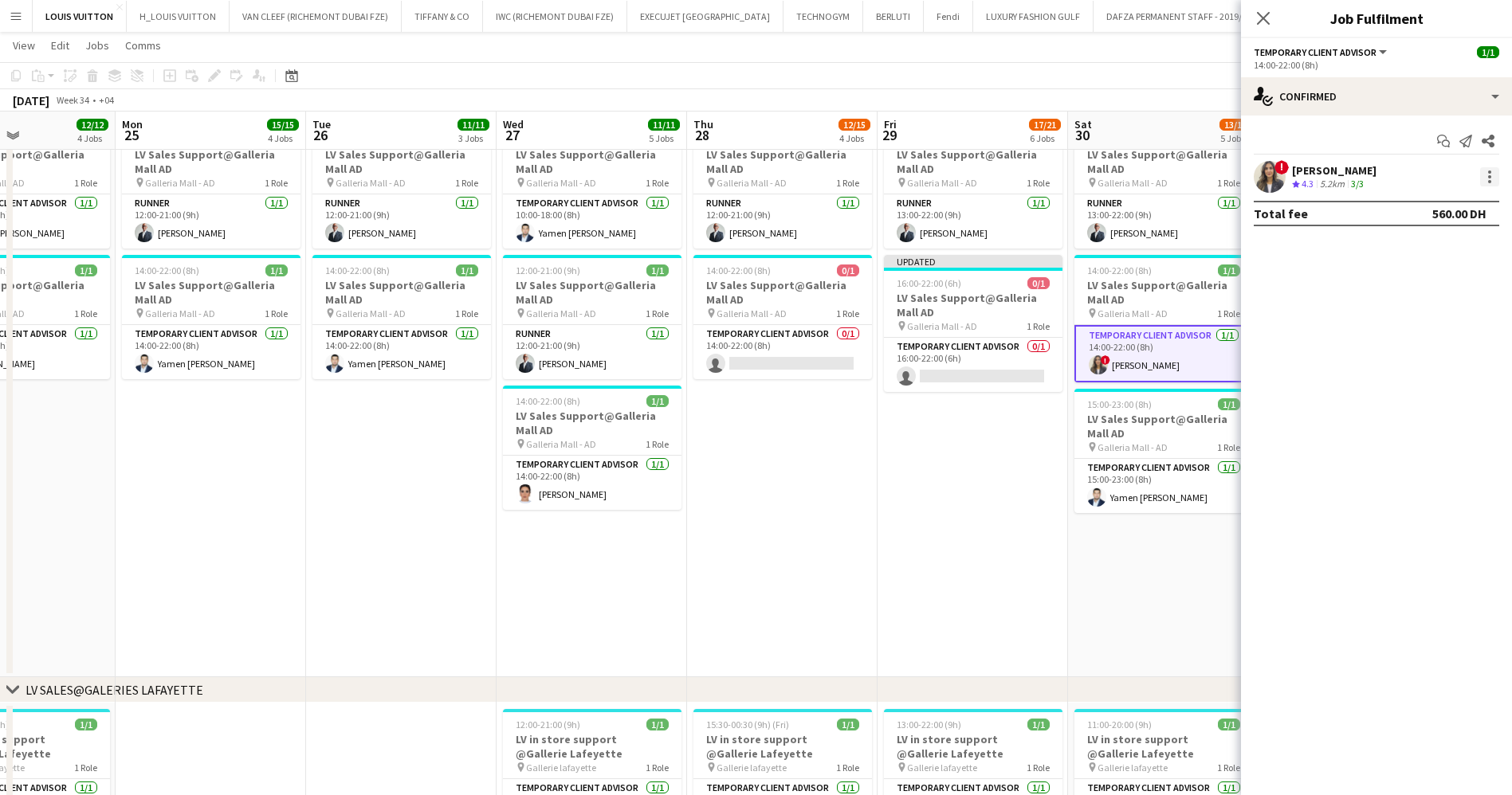
click at [1483, 175] on div at bounding box center [1489, 177] width 19 height 19
click at [1401, 358] on span "Remove" at bounding box center [1411, 359] width 48 height 13
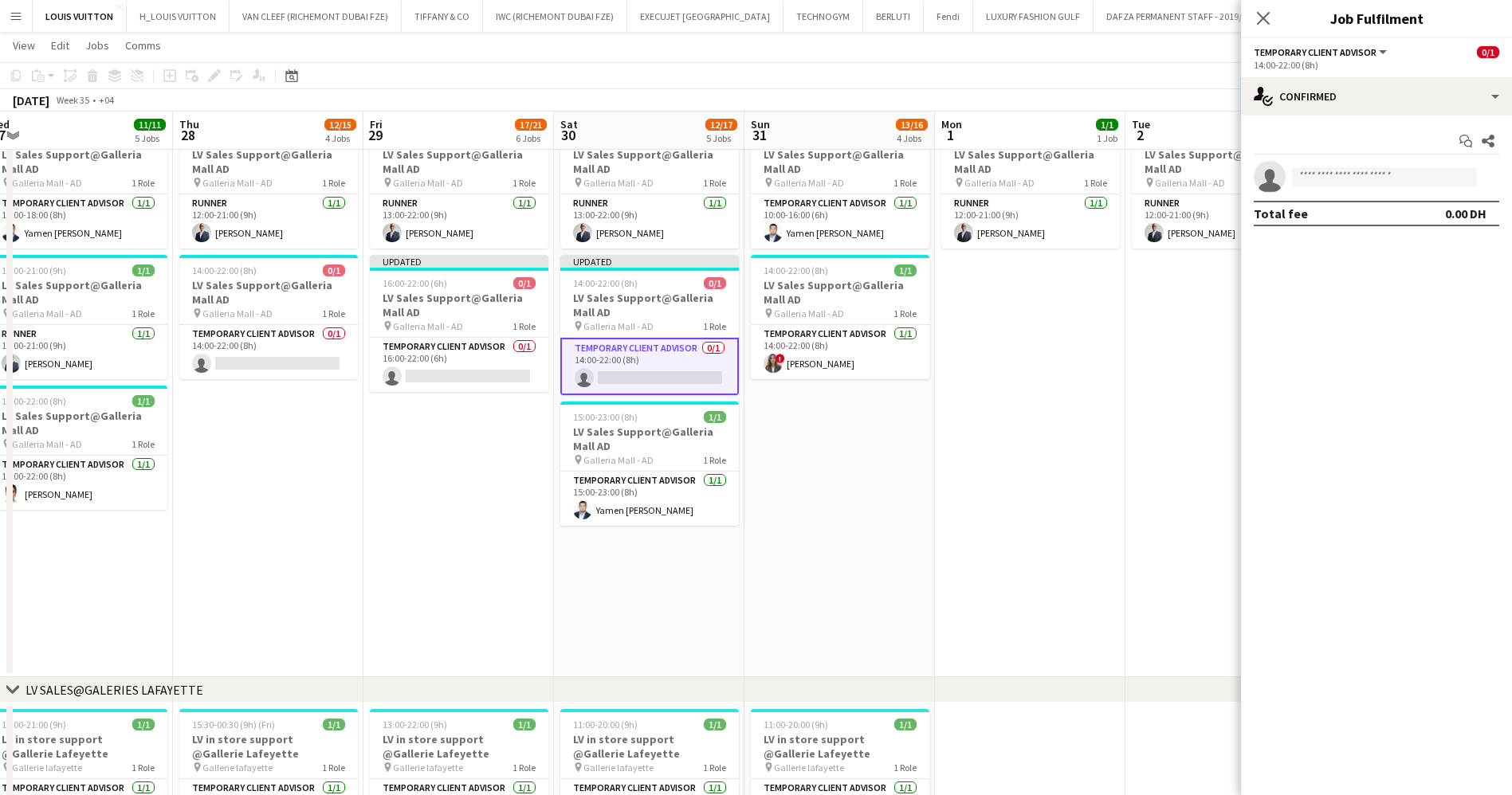
scroll to position [0, 613]
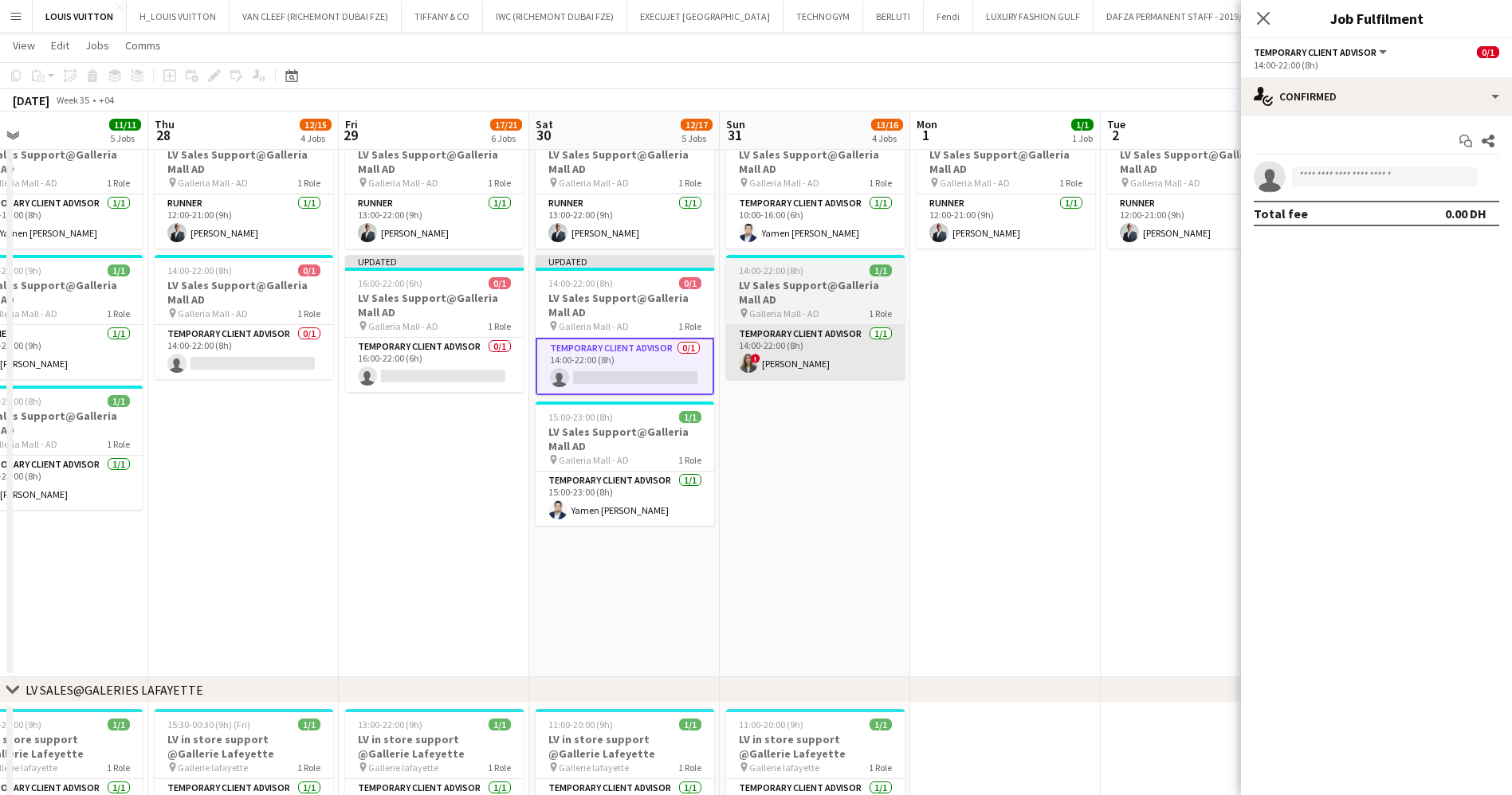
click at [857, 341] on app-card-role "Temporary Client Advisor [DATE] 14:00-22:00 (8h) ! [PERSON_NAME]" at bounding box center [815, 352] width 178 height 54
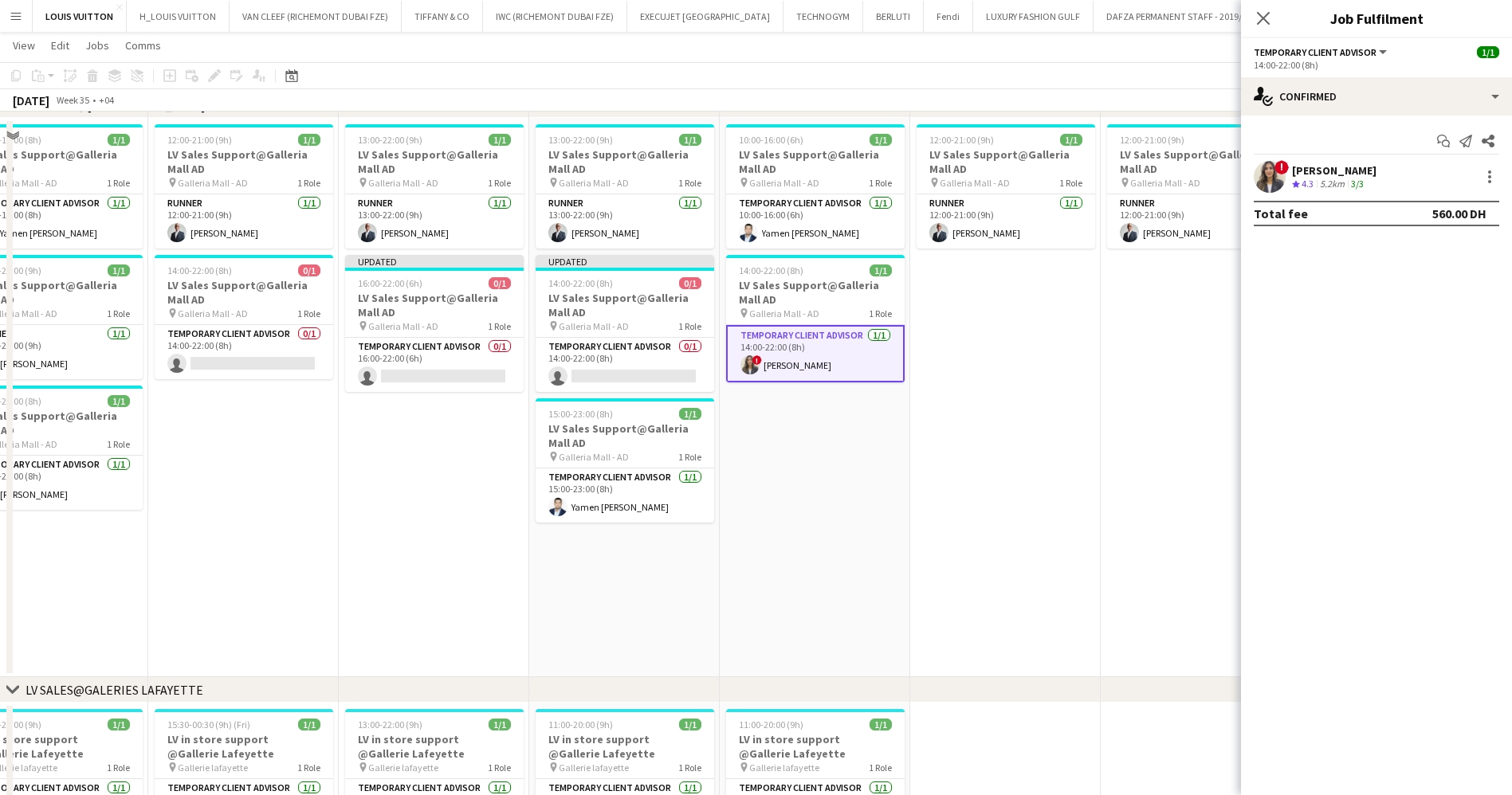
scroll to position [858, 0]
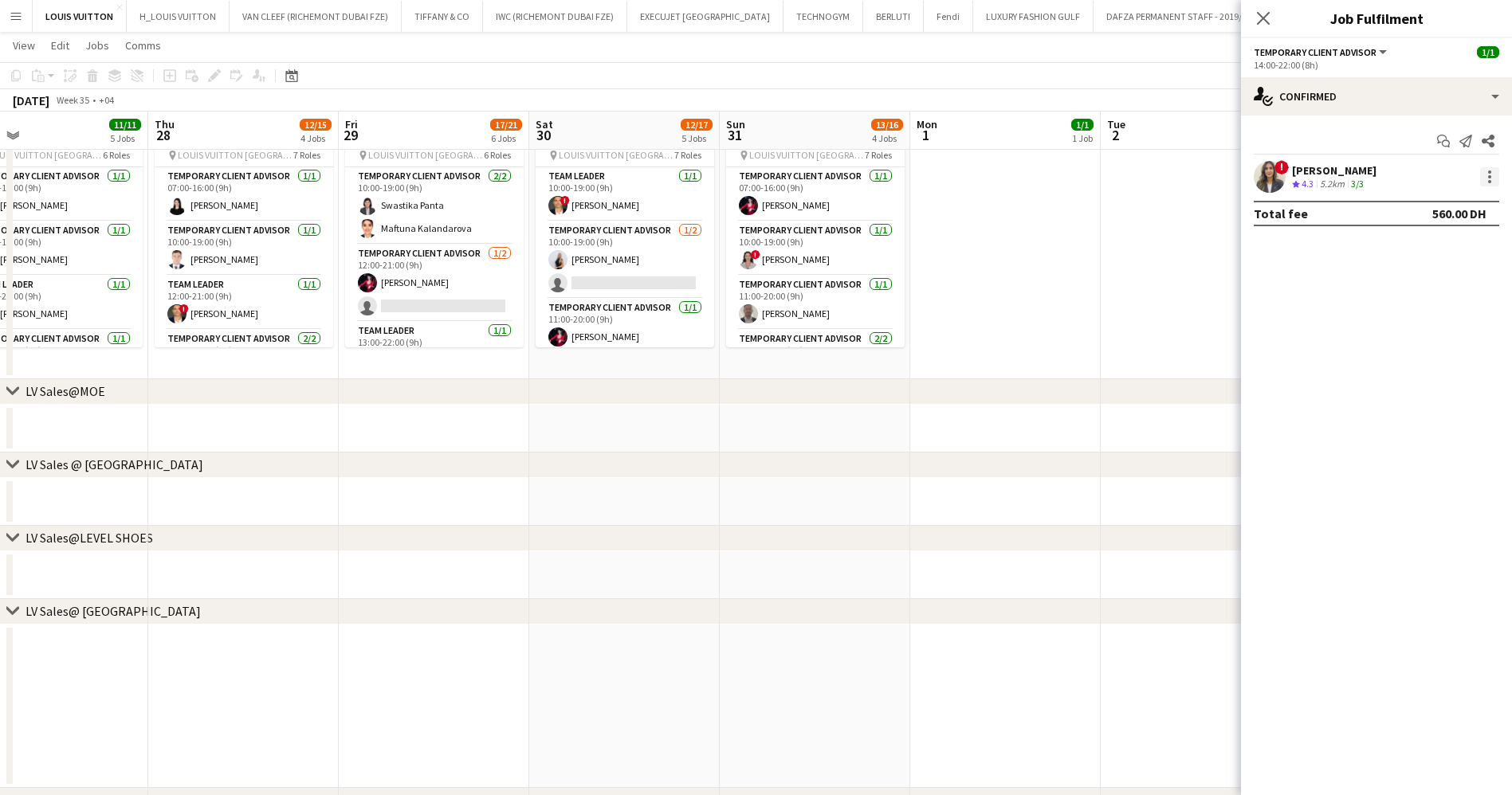
click at [1492, 172] on div at bounding box center [1489, 177] width 19 height 19
click at [1428, 361] on span "Remove" at bounding box center [1411, 359] width 48 height 13
click at [1063, 49] on app-page-menu "View Day view expanded Day view collapsed Month view Date picker Jump to [DATE]…" at bounding box center [756, 48] width 1512 height 30
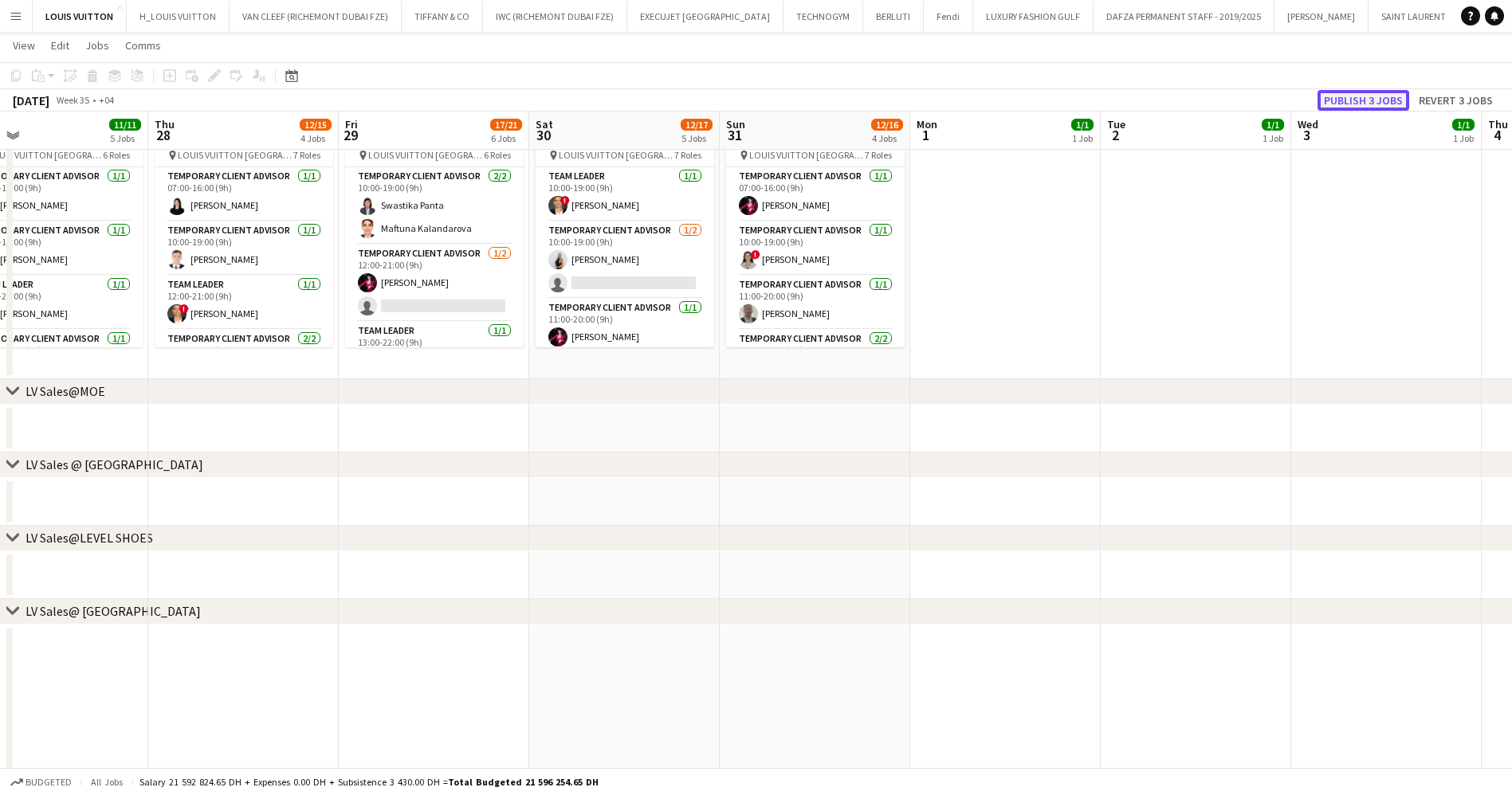
click at [1371, 96] on button "Publish 3 jobs" at bounding box center [1363, 99] width 91 height 21
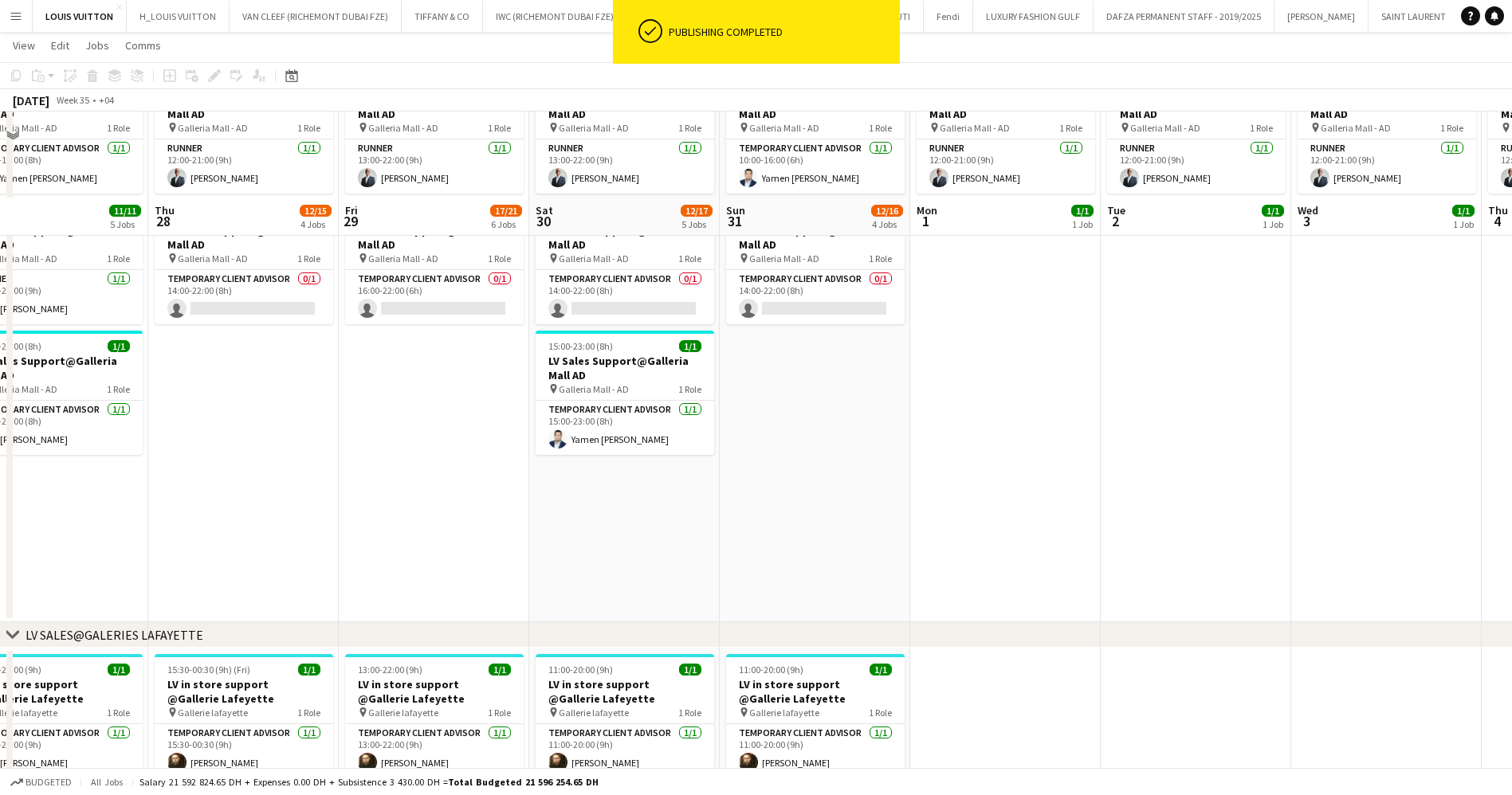
scroll to position [1575, 0]
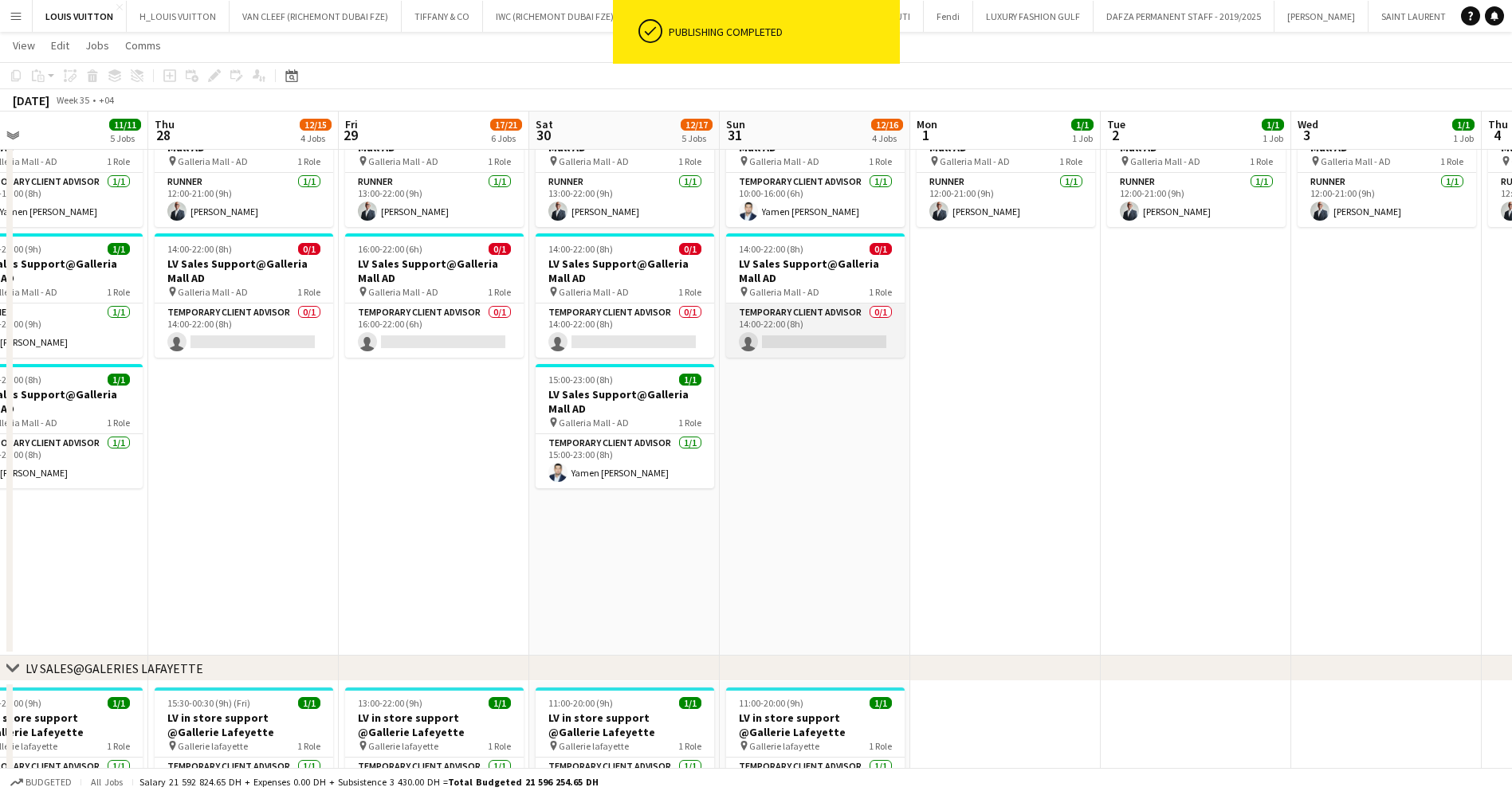
click at [854, 340] on app-card-role "Temporary Client Advisor 0/1 14:00-22:00 (8h) single-neutral-actions" at bounding box center [815, 331] width 178 height 54
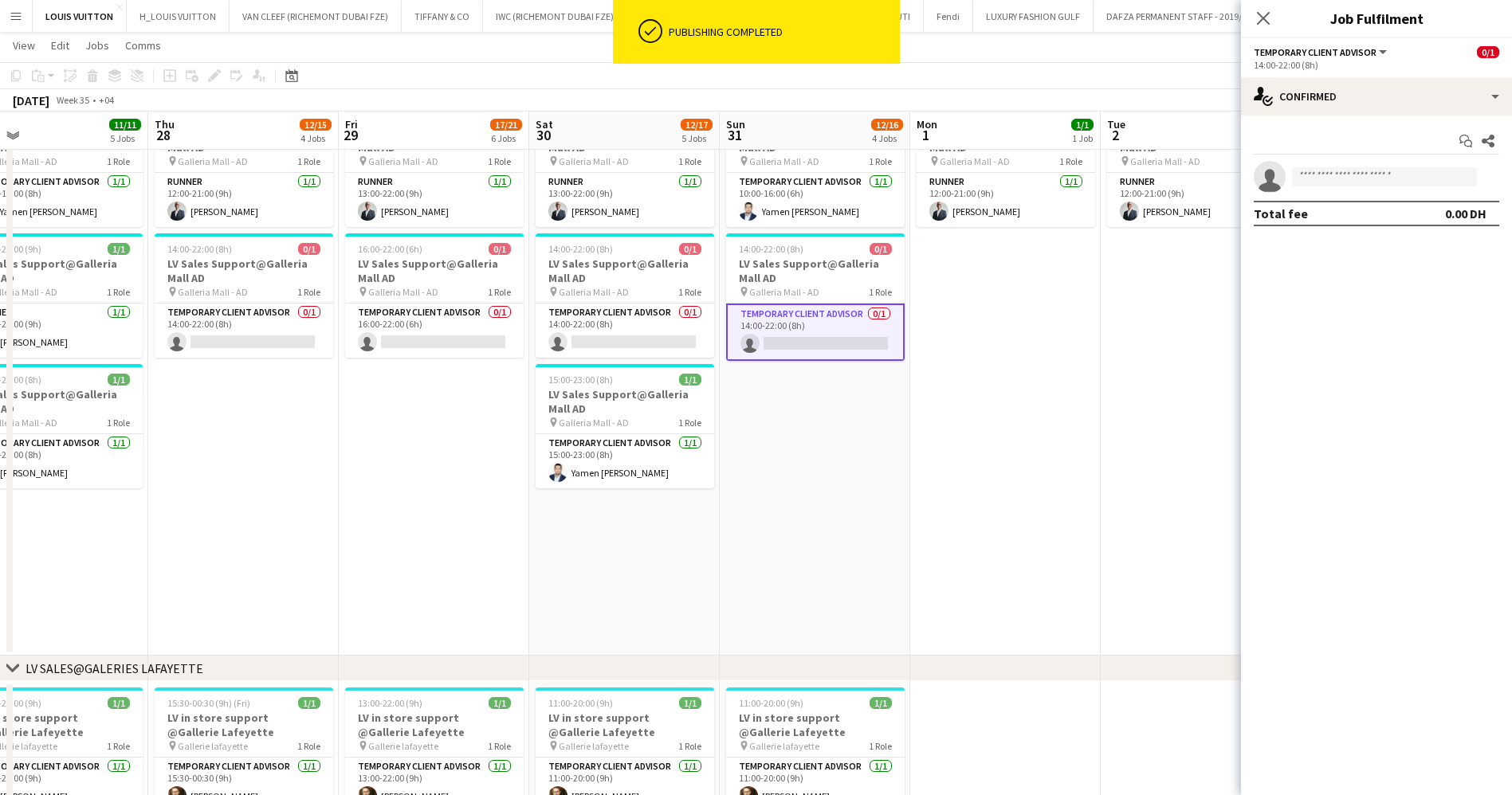
click at [1356, 188] on app-invite-slot "single-neutral-actions" at bounding box center [1377, 177] width 271 height 32
click at [1351, 177] on input at bounding box center [1385, 177] width 185 height 19
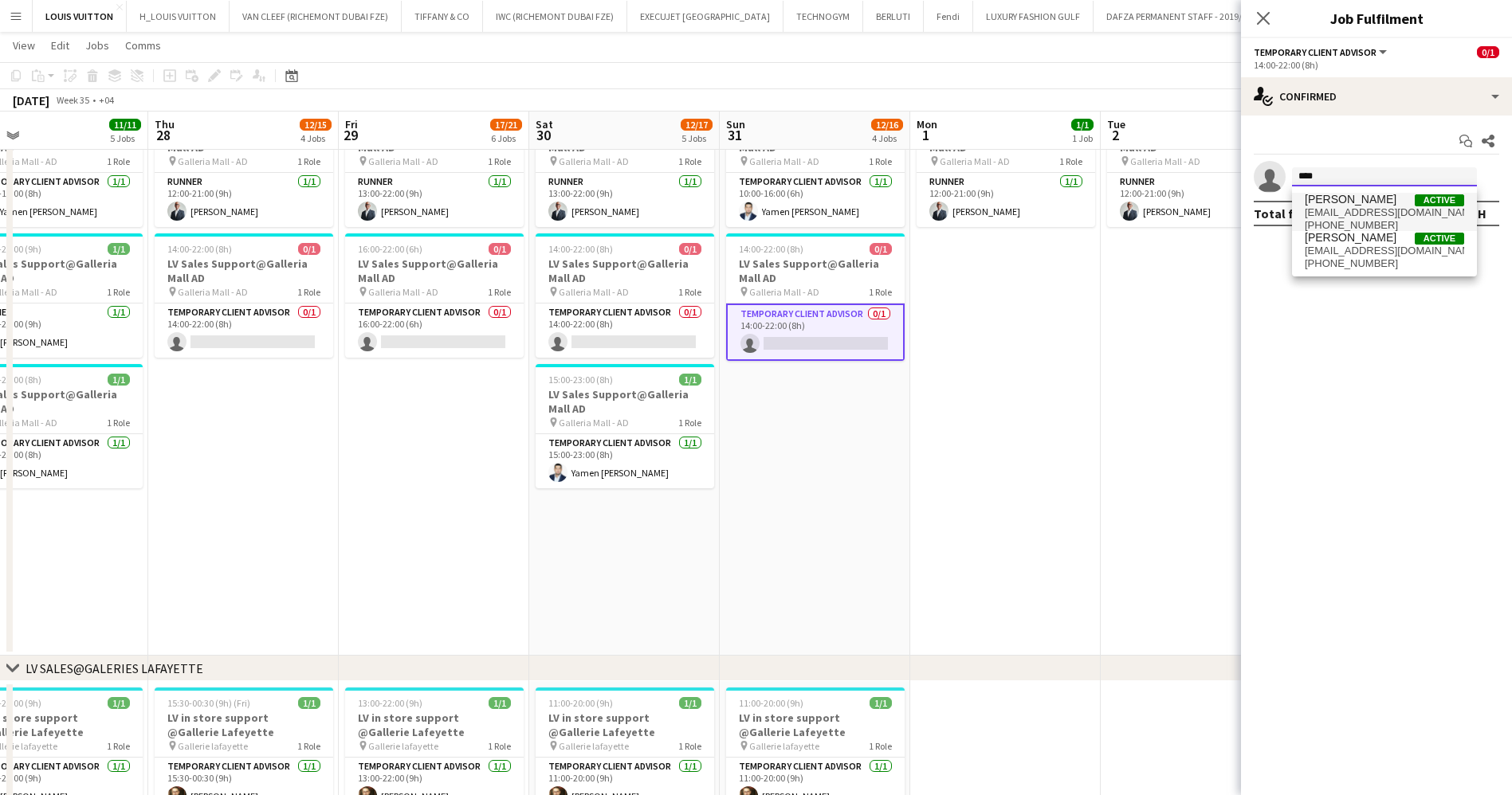
type input "****"
click at [1354, 206] on span "[EMAIL_ADDRESS][DOMAIN_NAME]" at bounding box center [1385, 212] width 160 height 13
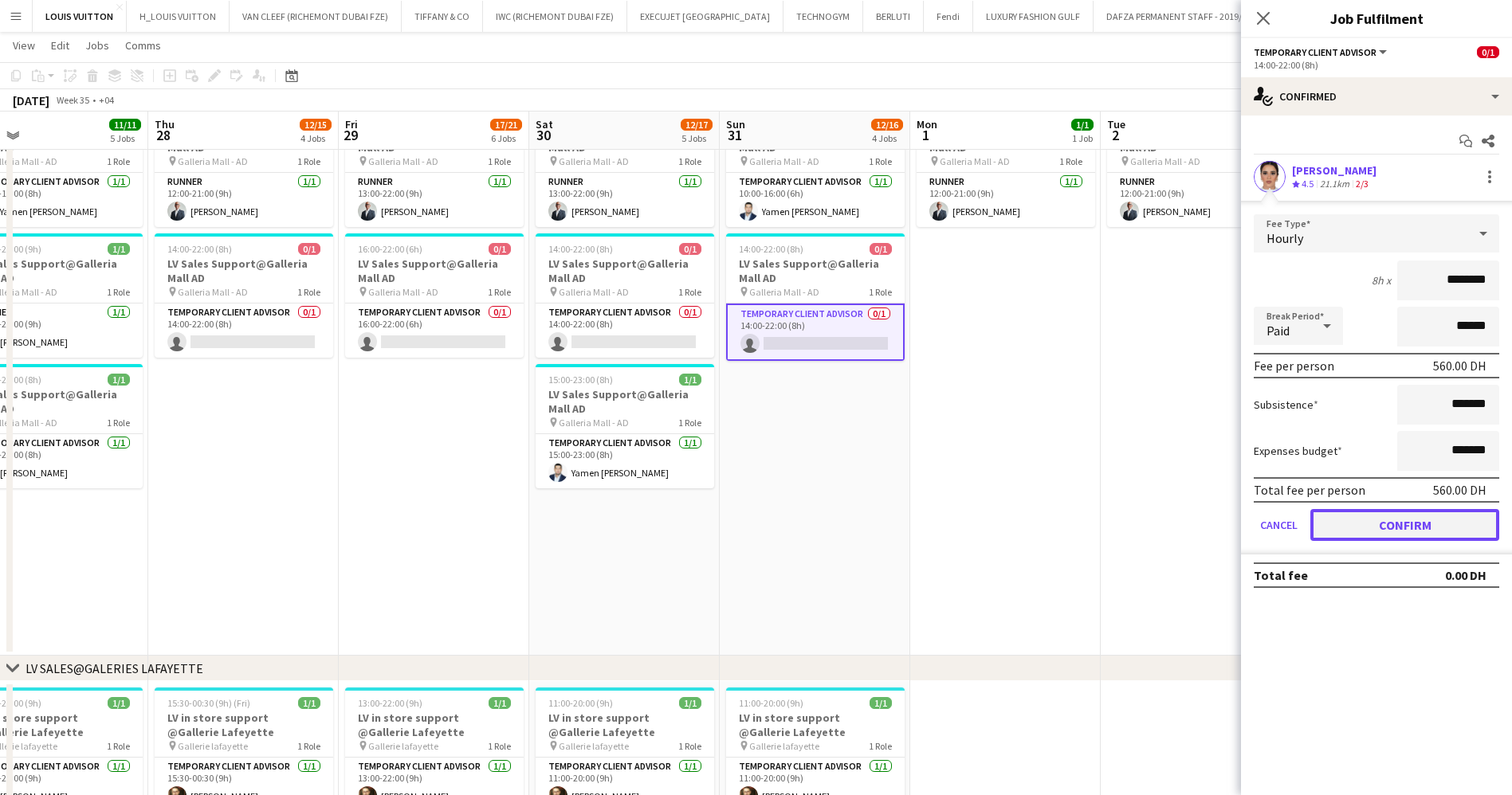
click at [1418, 513] on button "Confirm" at bounding box center [1404, 525] width 189 height 32
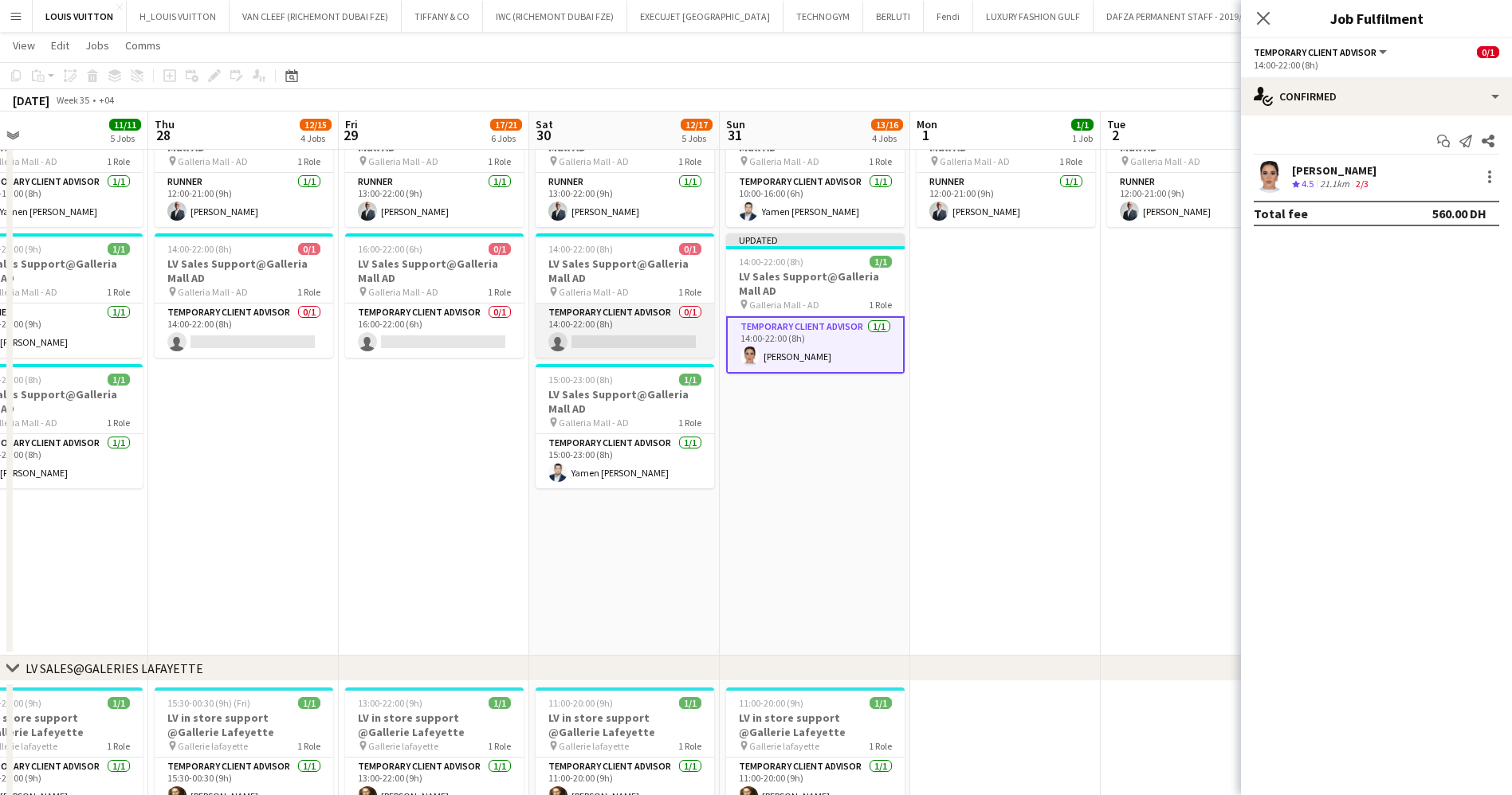
click at [607, 331] on app-card-role "Temporary Client Advisor 0/1 14:00-22:00 (8h) single-neutral-actions" at bounding box center [624, 331] width 178 height 54
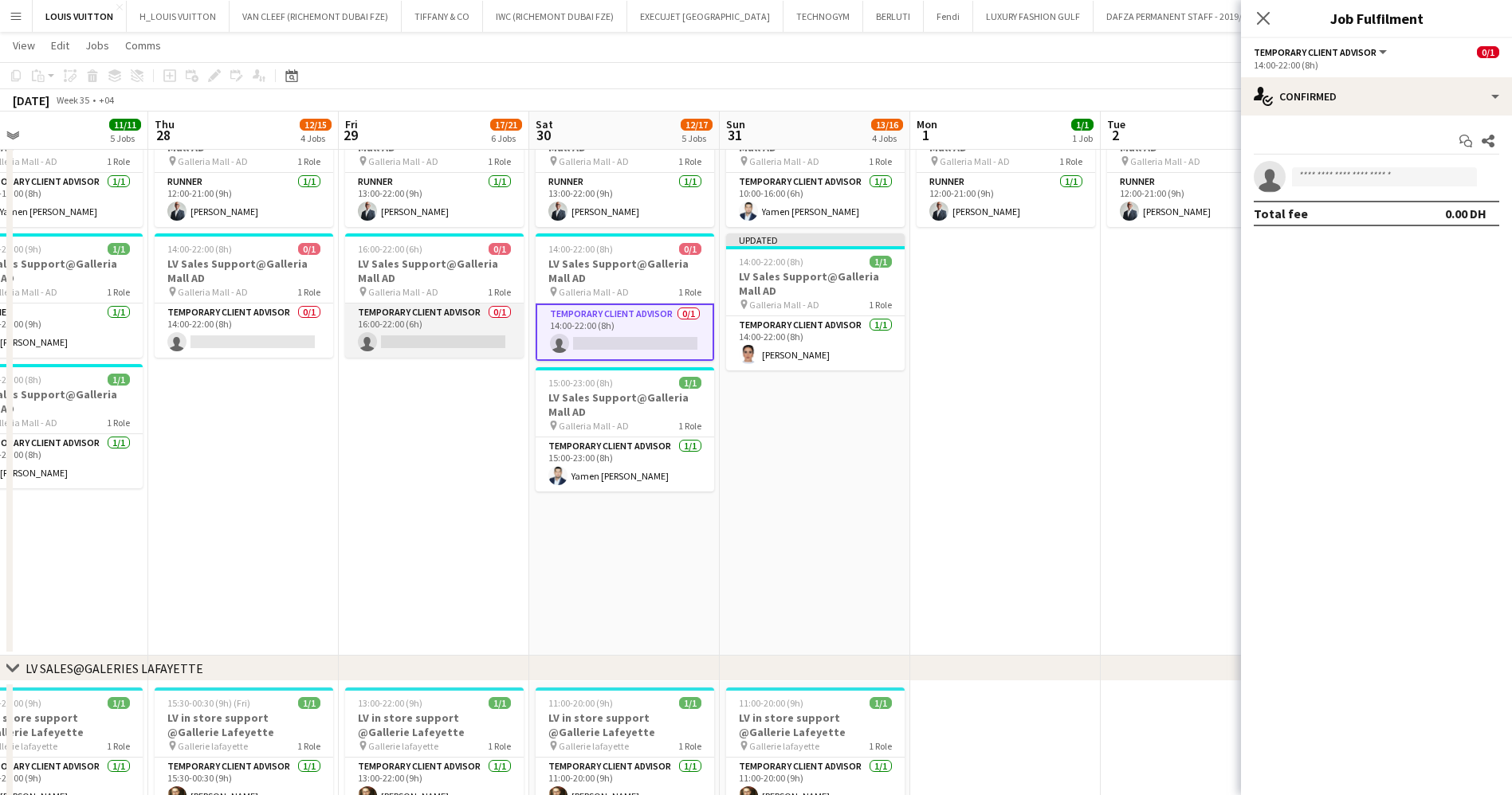
click at [477, 324] on app-card-role "Temporary Client Advisor 0/1 16:00-22:00 (6h) single-neutral-actions" at bounding box center [434, 331] width 178 height 54
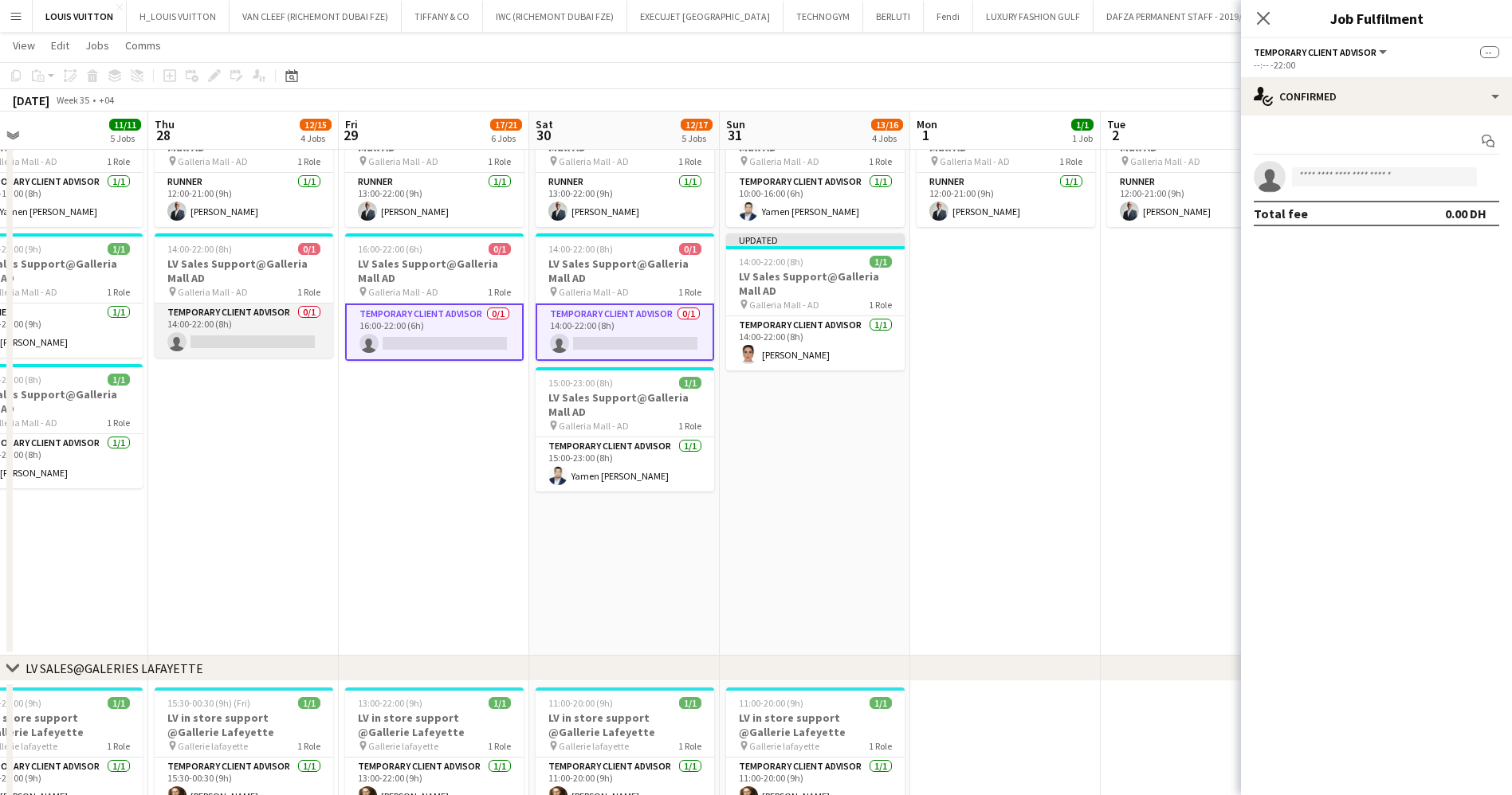
click at [264, 332] on app-card-role "Temporary Client Advisor 0/1 14:00-22:00 (8h) single-neutral-actions" at bounding box center [243, 331] width 178 height 54
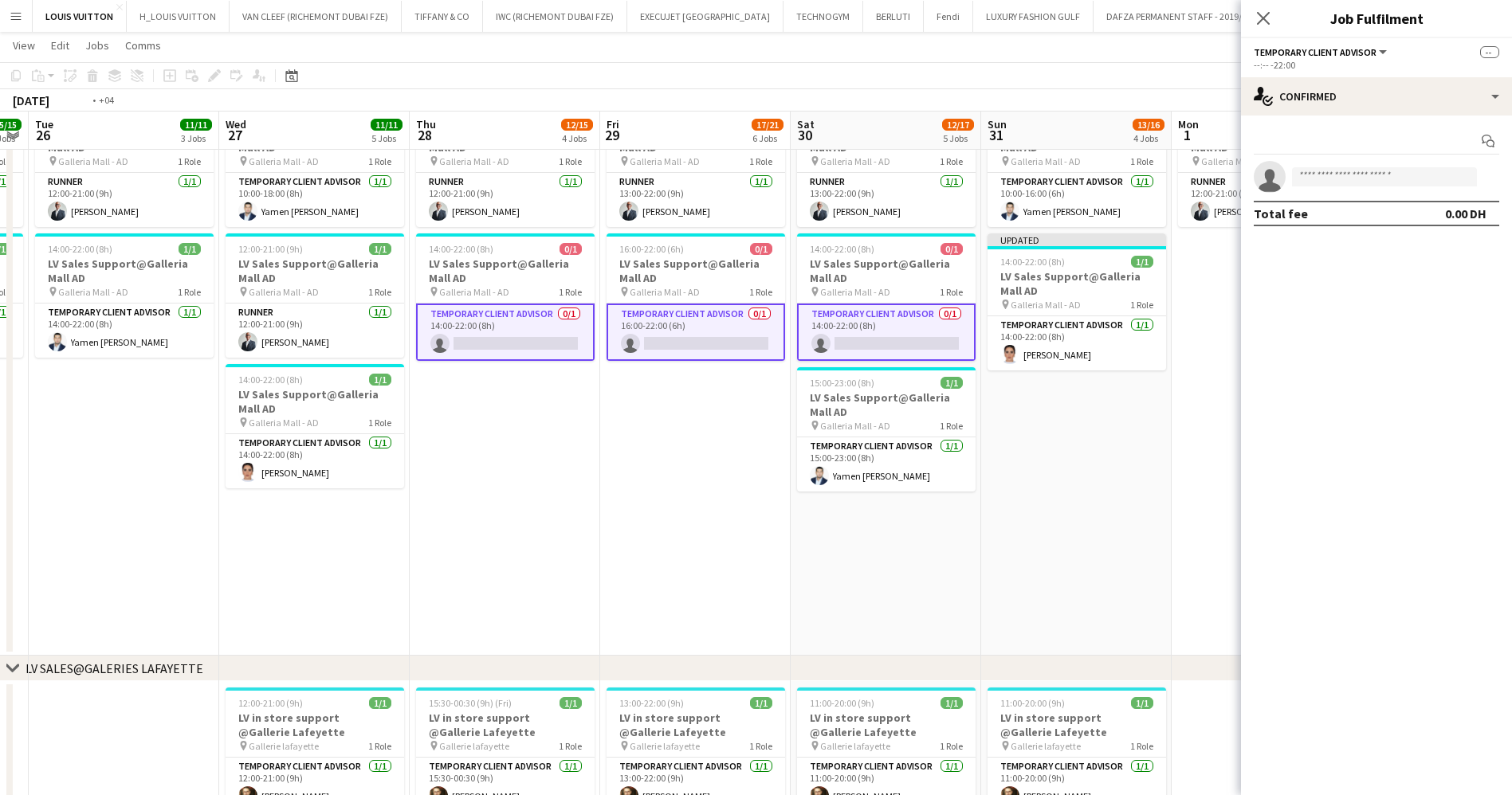
scroll to position [0, 507]
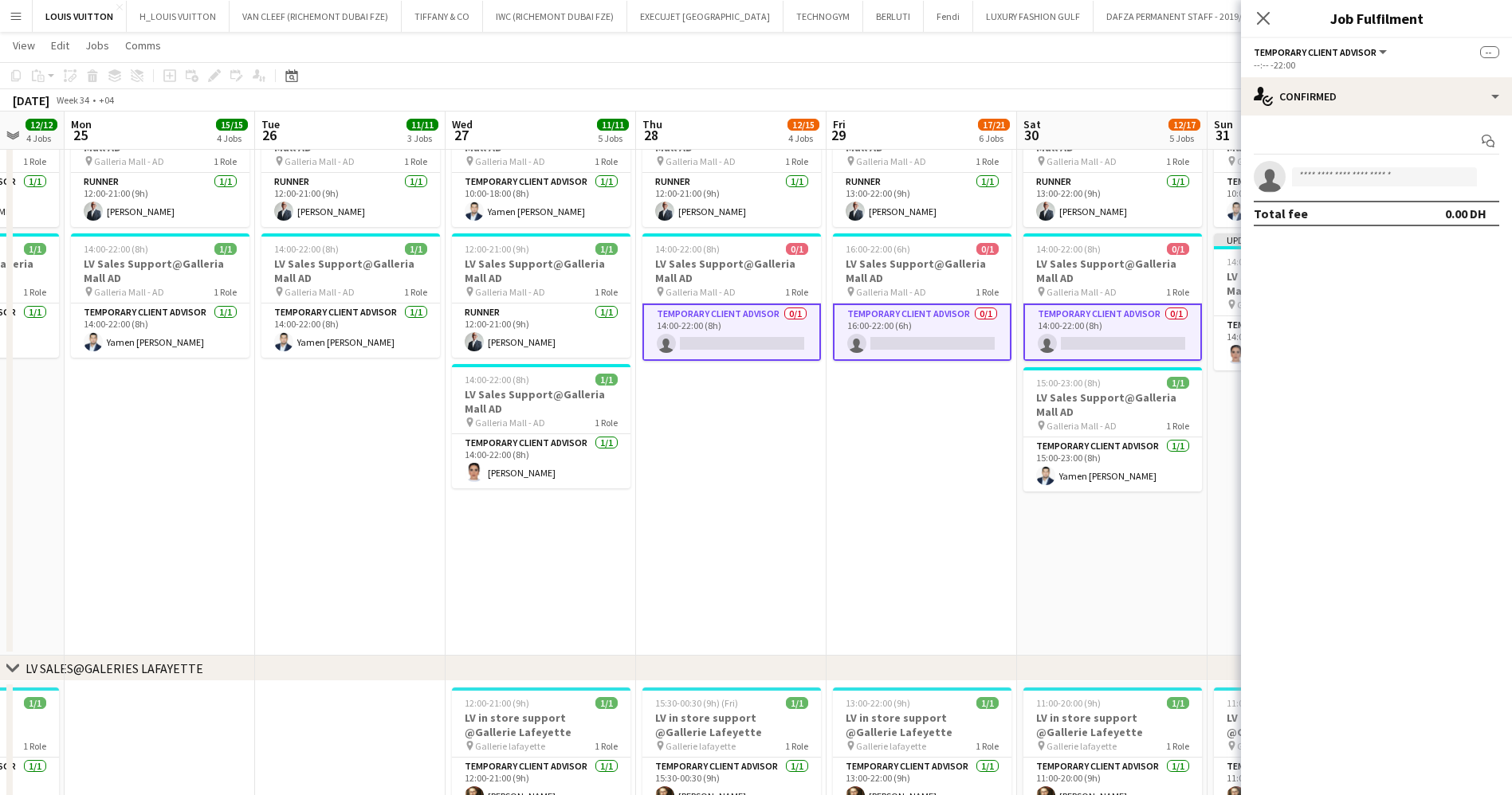
drag, startPoint x: 264, startPoint y: 332, endPoint x: 752, endPoint y: 335, distance: 488.0
click at [1348, 169] on input at bounding box center [1385, 177] width 185 height 19
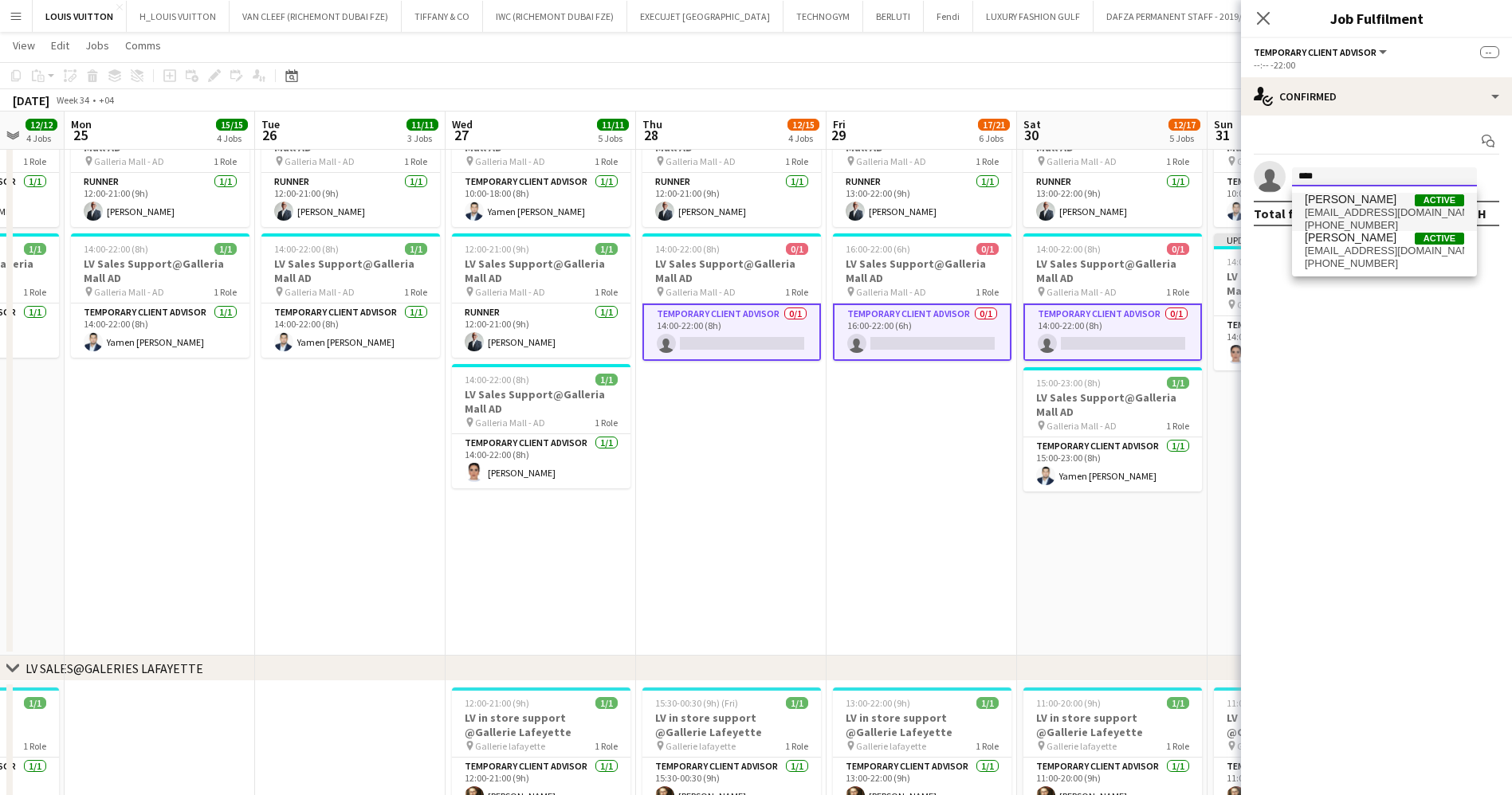
type input "****"
click at [1370, 213] on span "[EMAIL_ADDRESS][DOMAIN_NAME]" at bounding box center [1385, 212] width 160 height 13
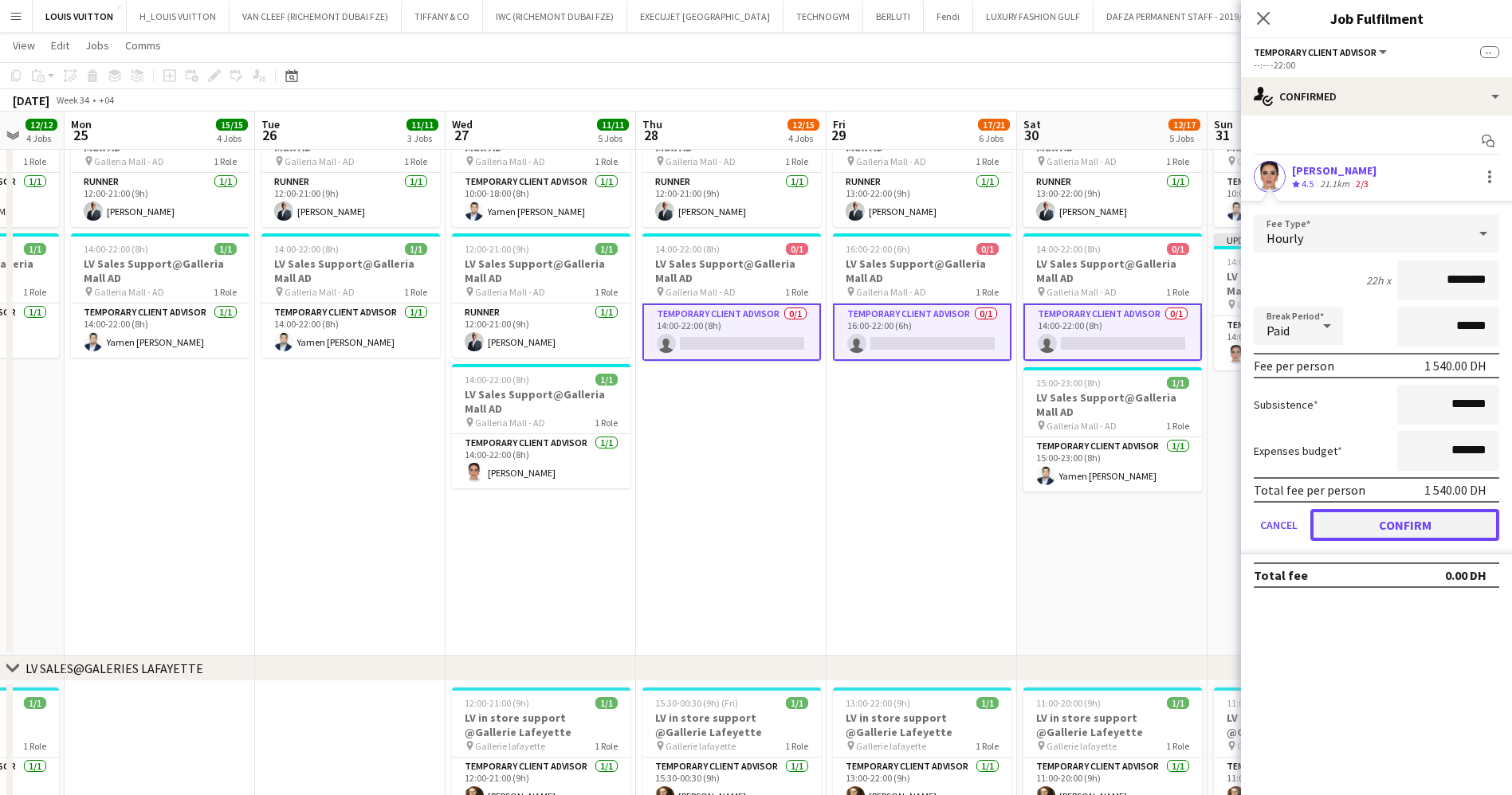
click at [1405, 522] on button "Confirm" at bounding box center [1404, 525] width 189 height 32
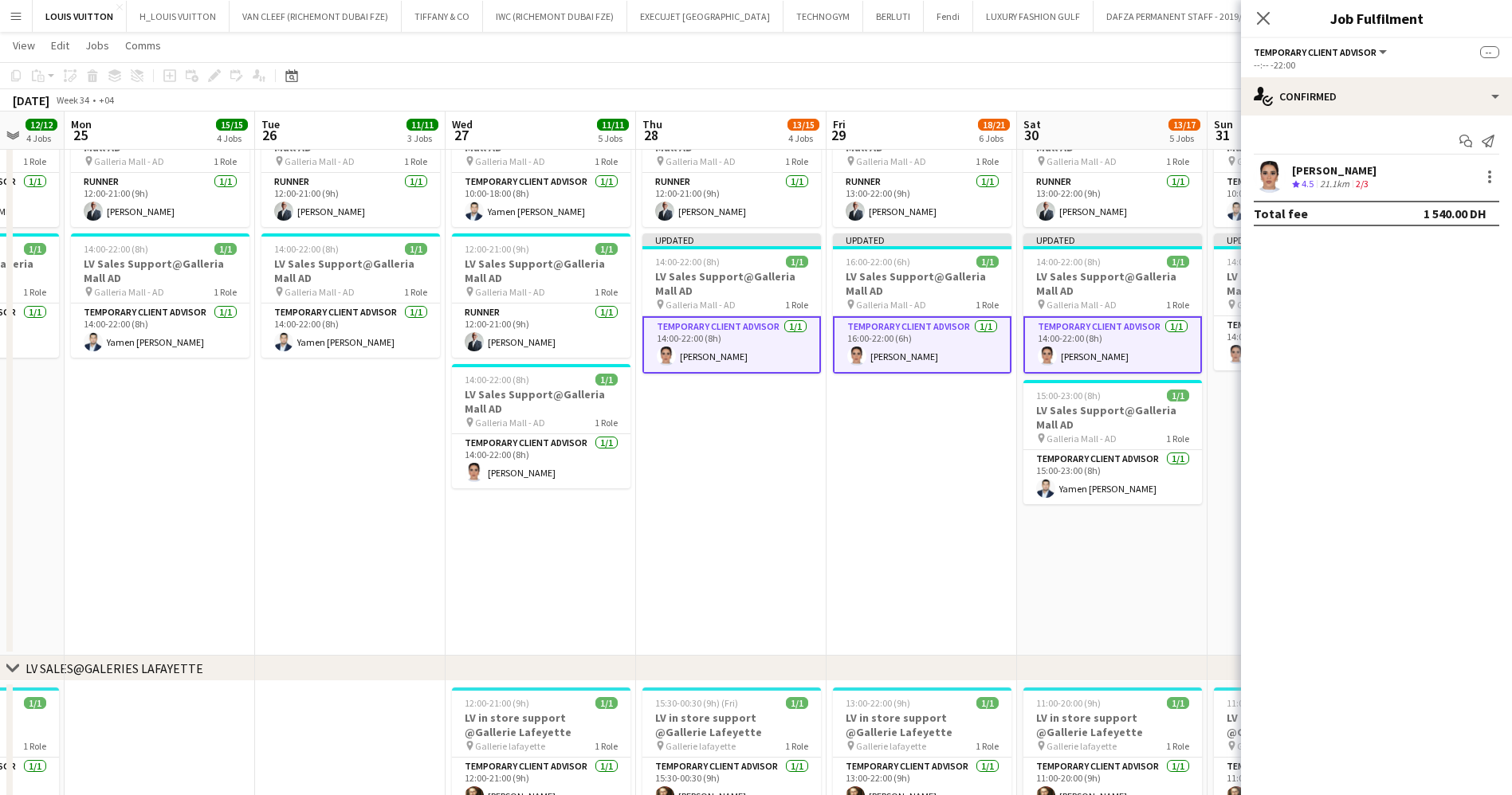
click at [1094, 48] on app-page-menu "View Day view expanded Day view collapsed Month view Date picker Jump to [DATE]…" at bounding box center [756, 48] width 1512 height 30
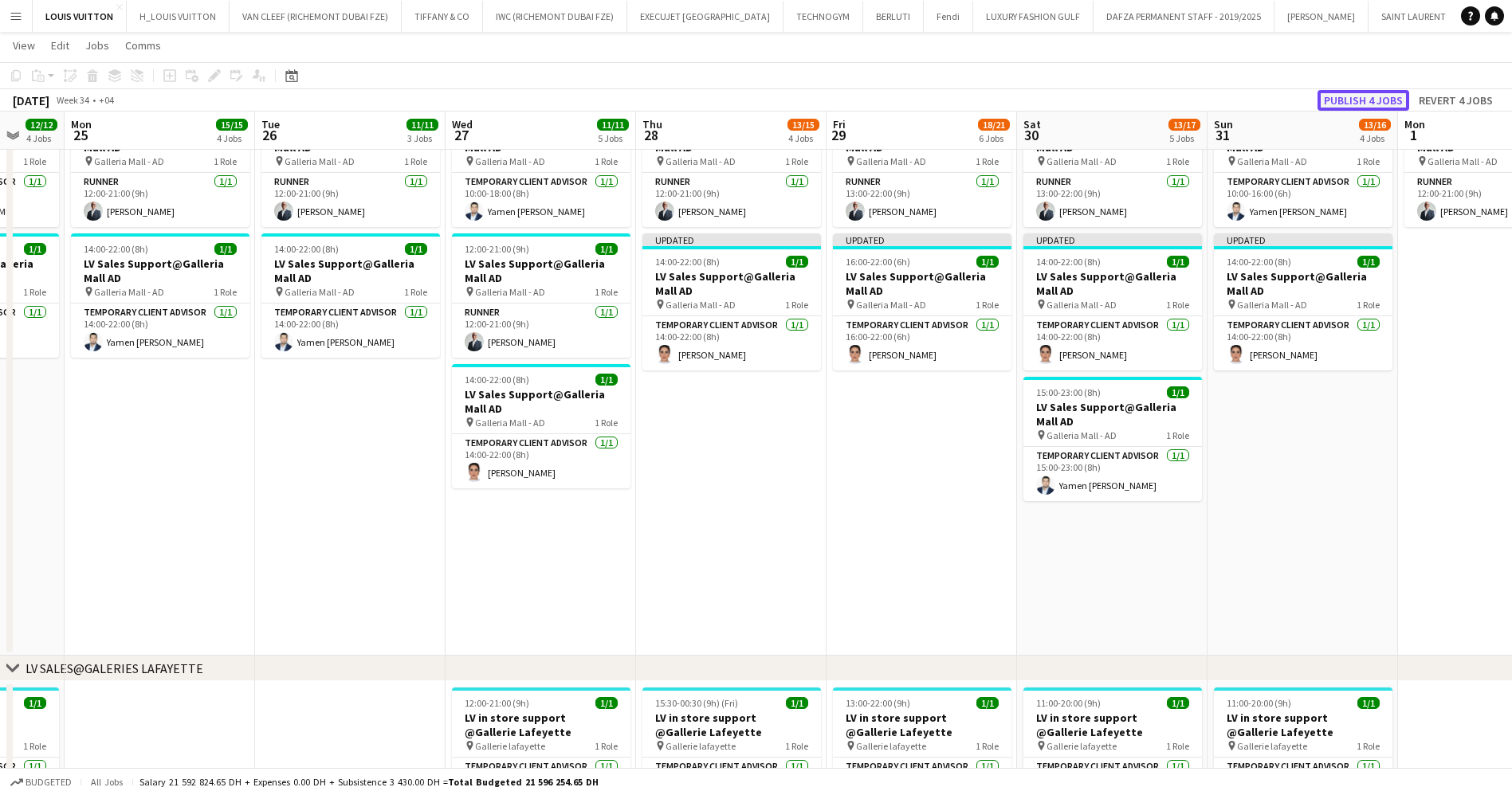
click at [1377, 90] on button "Publish 4 jobs" at bounding box center [1363, 99] width 91 height 21
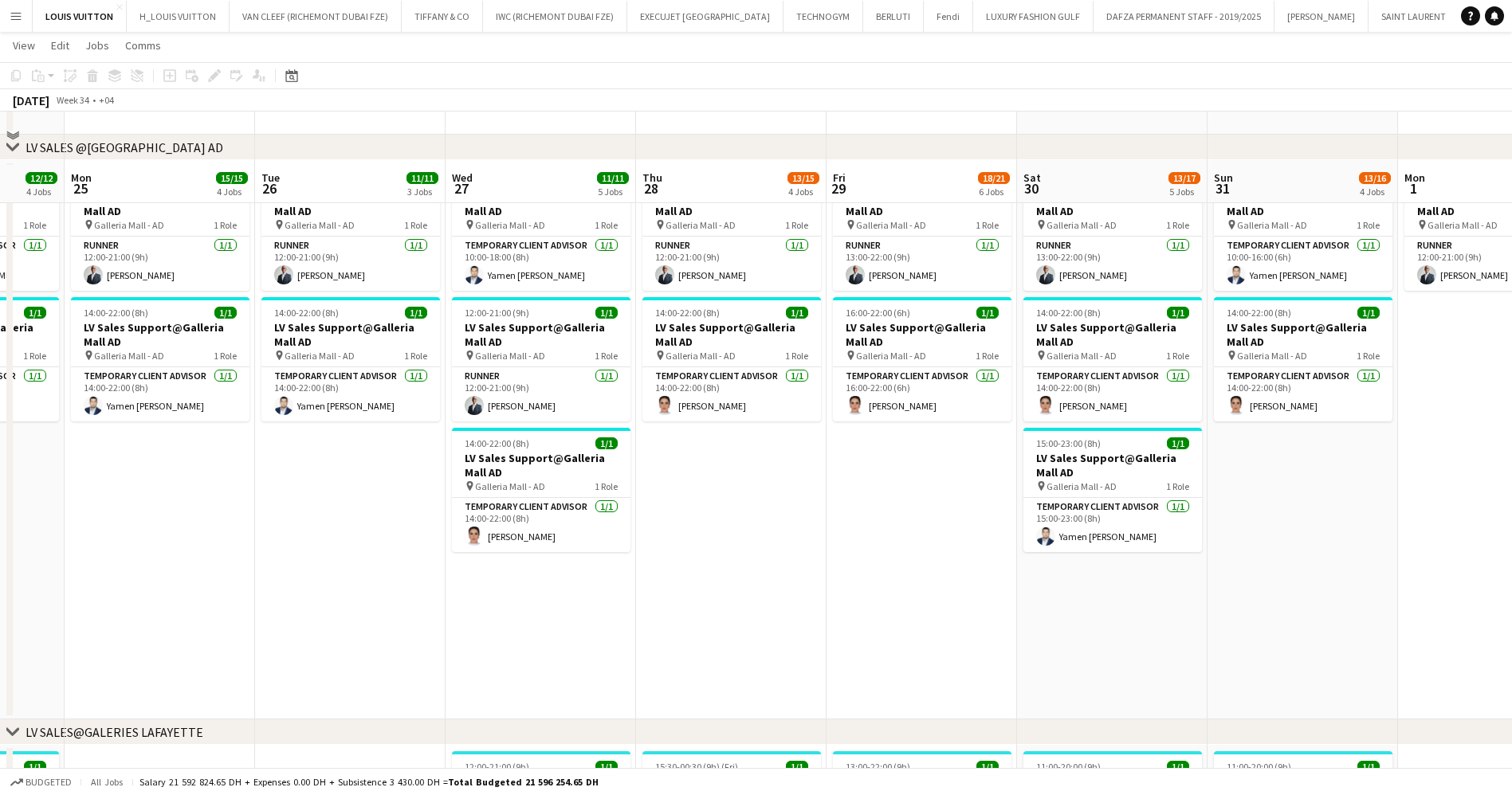
scroll to position [1456, 0]
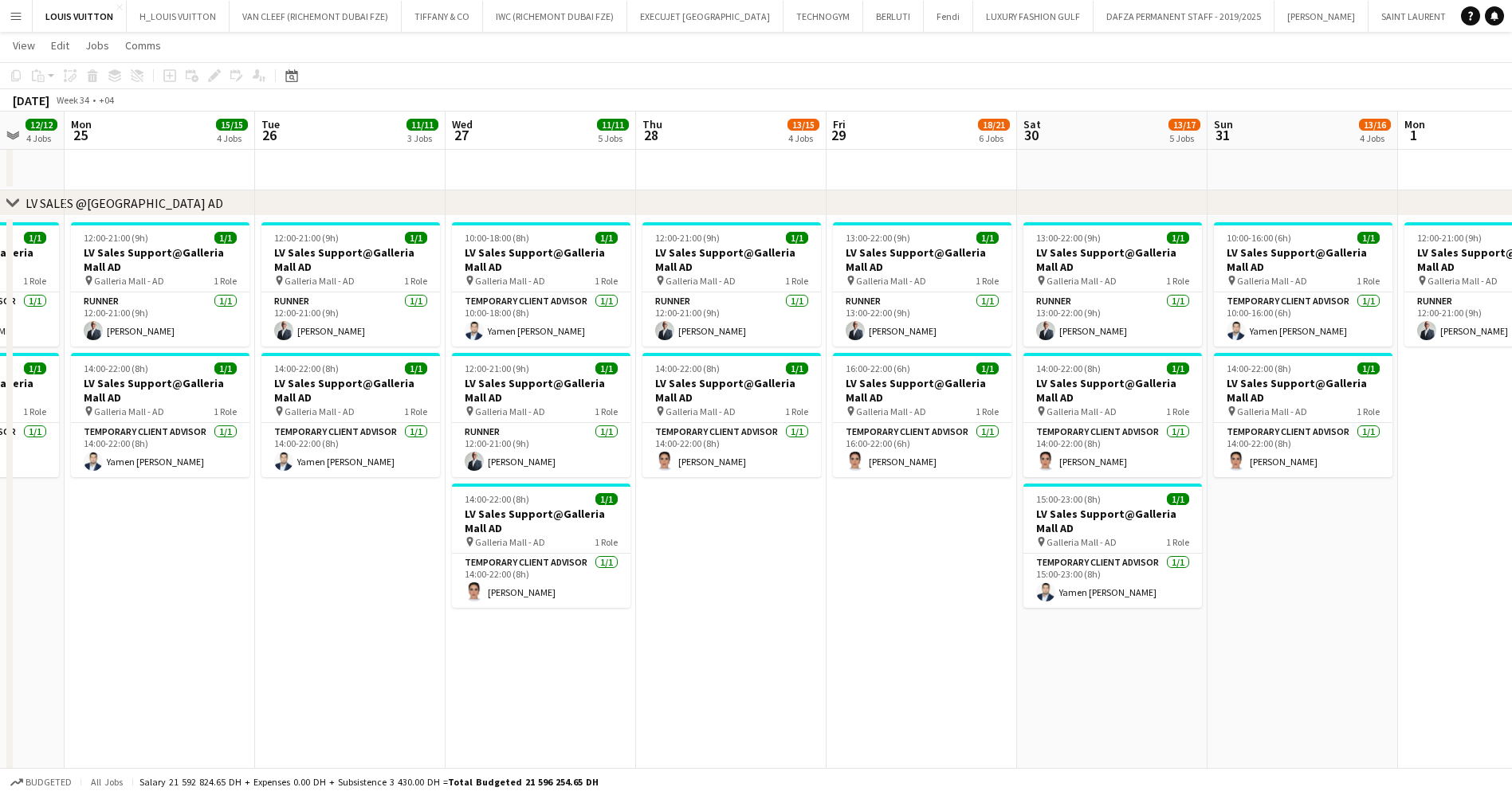
drag, startPoint x: 257, startPoint y: 604, endPoint x: 730, endPoint y: 584, distance: 473.4
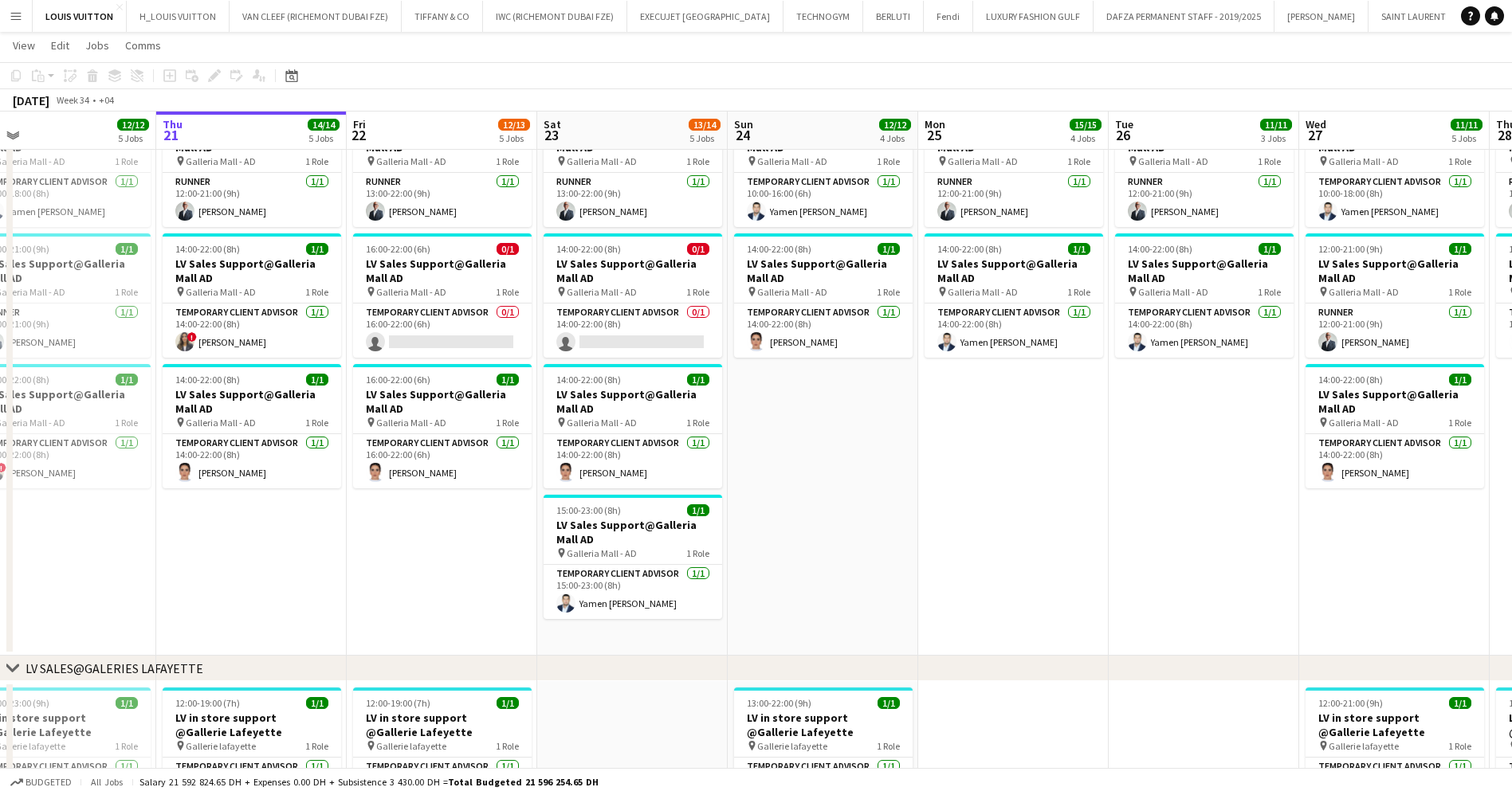
scroll to position [0, 348]
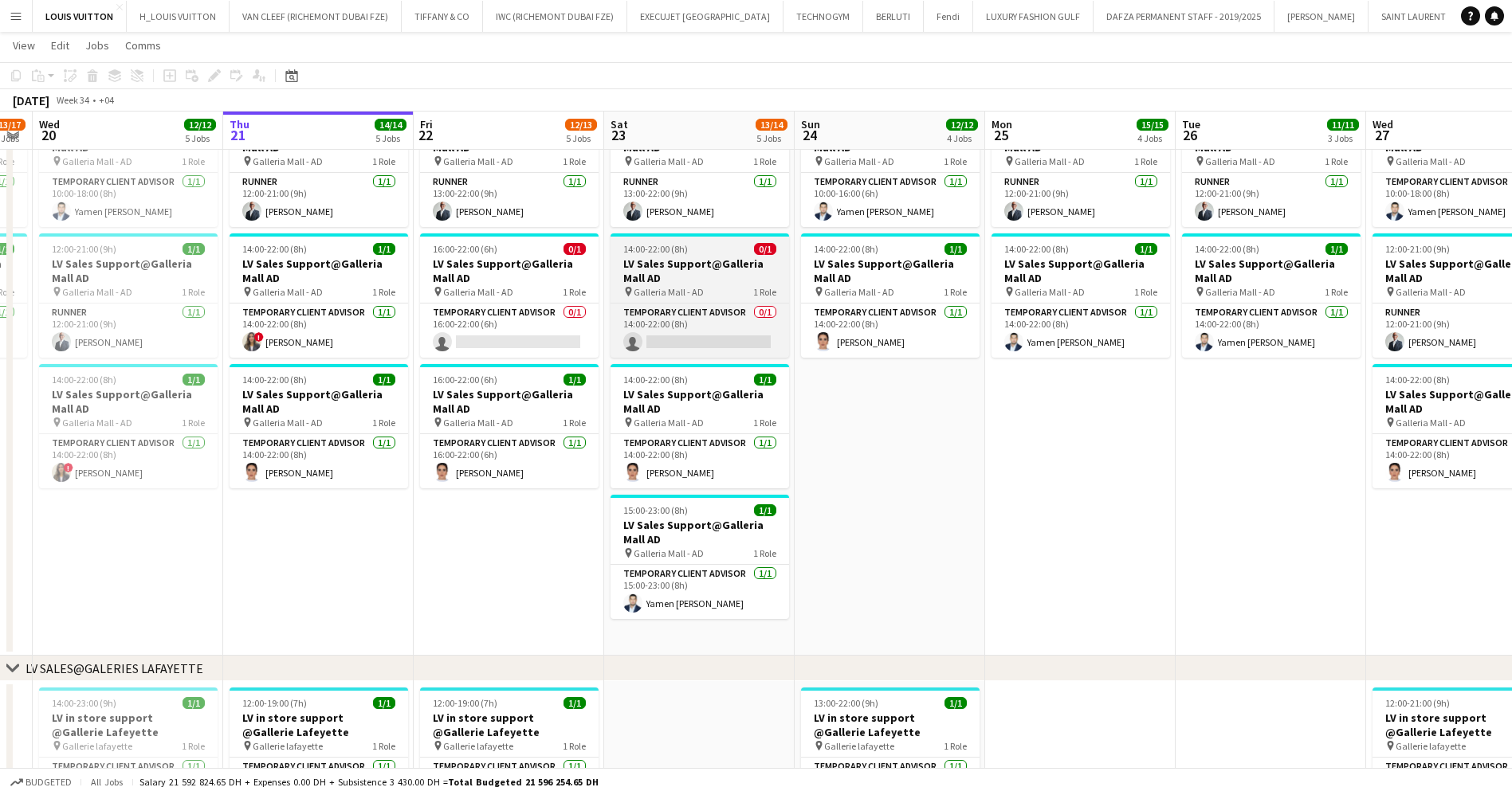
click at [698, 267] on h3 "LV Sales Support@Galleria Mall AD" at bounding box center [700, 271] width 178 height 29
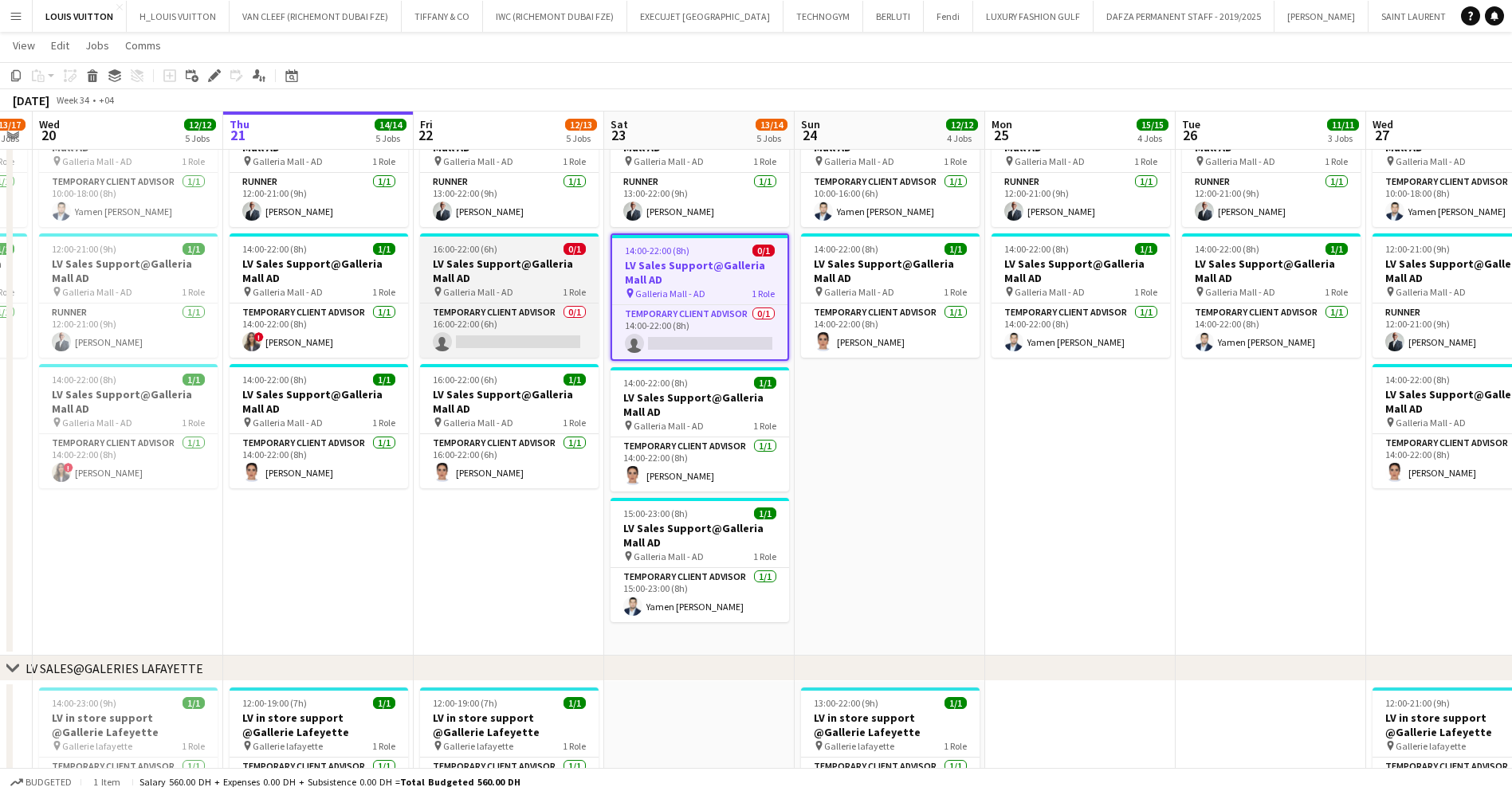
click at [534, 249] on div "16:00-22:00 (6h) 0/1" at bounding box center [508, 248] width 178 height 12
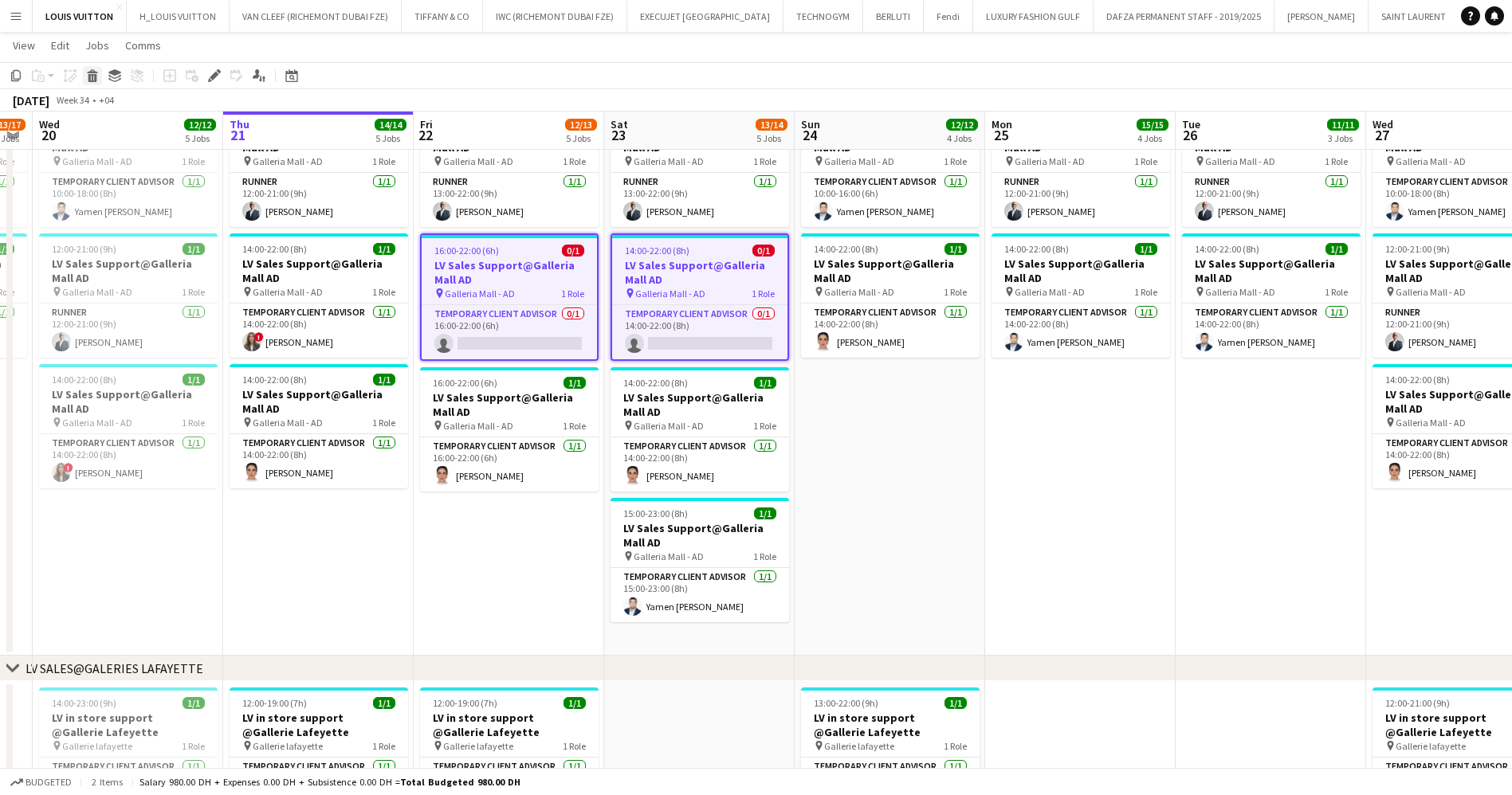
click at [96, 80] on icon at bounding box center [93, 78] width 9 height 8
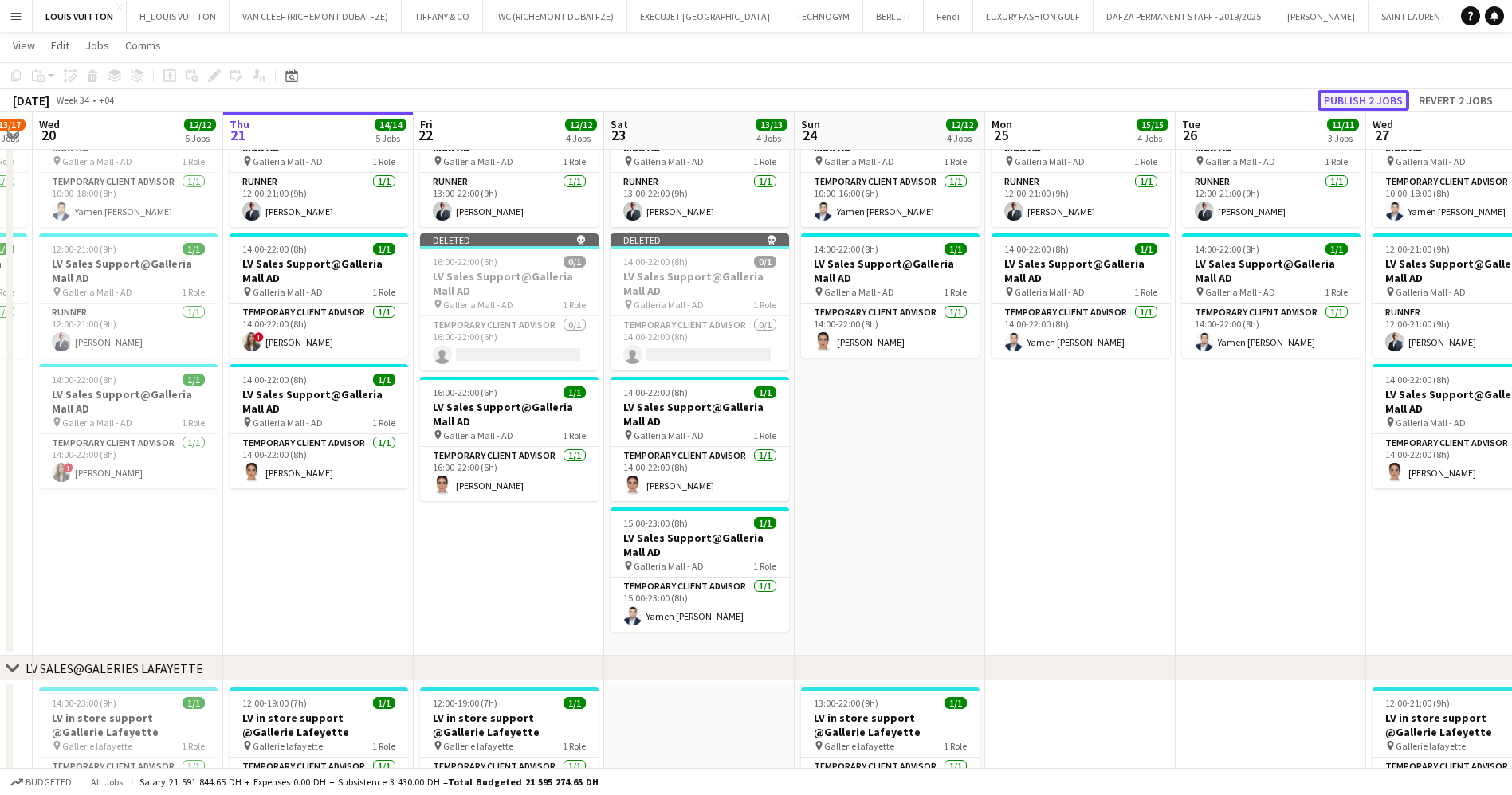
click at [1344, 99] on button "Publish 2 jobs" at bounding box center [1363, 99] width 91 height 21
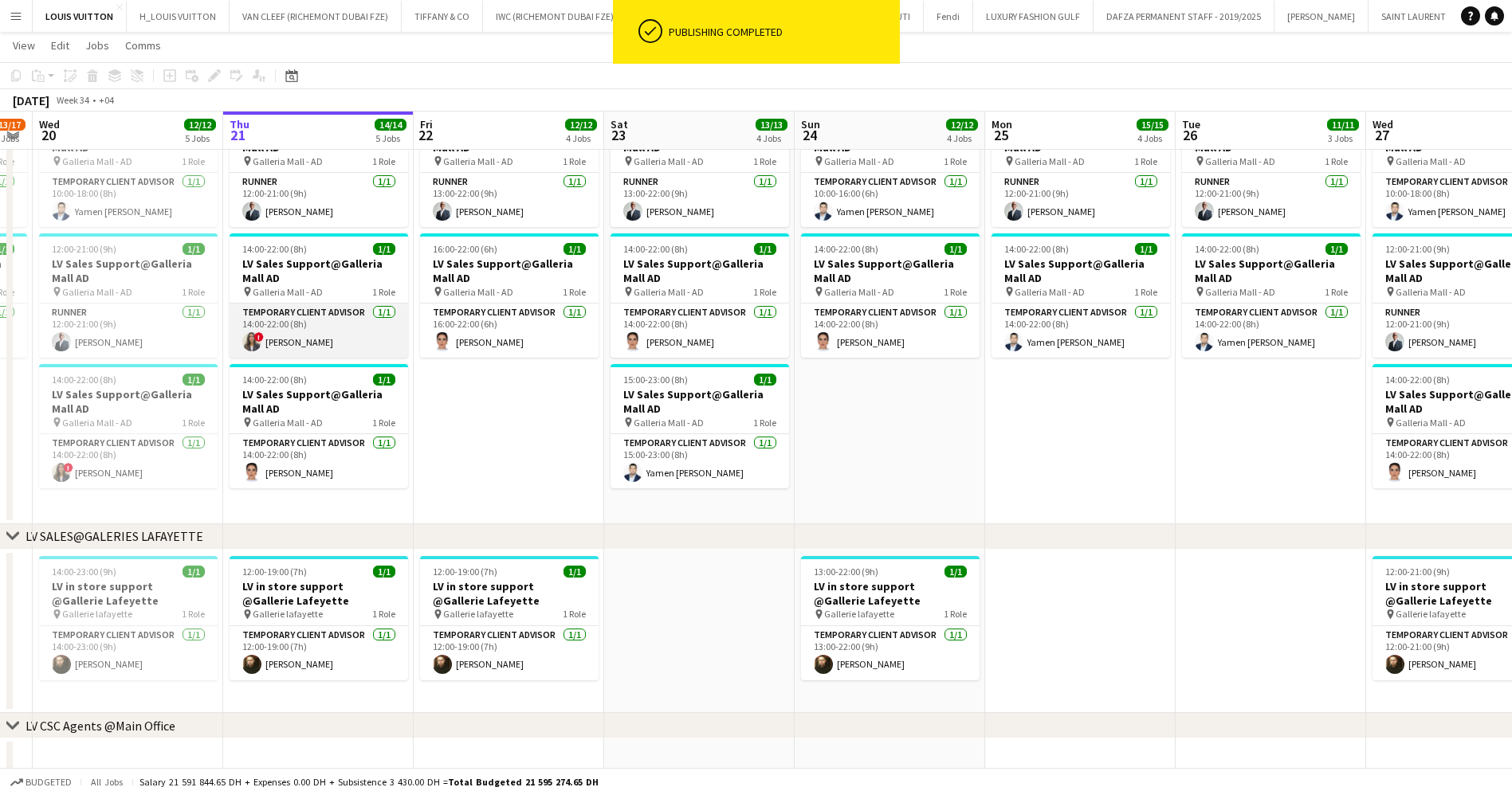
click at [322, 326] on app-card-role "Temporary Client Advisor [DATE] 14:00-22:00 (8h) ! [PERSON_NAME]" at bounding box center [318, 331] width 178 height 54
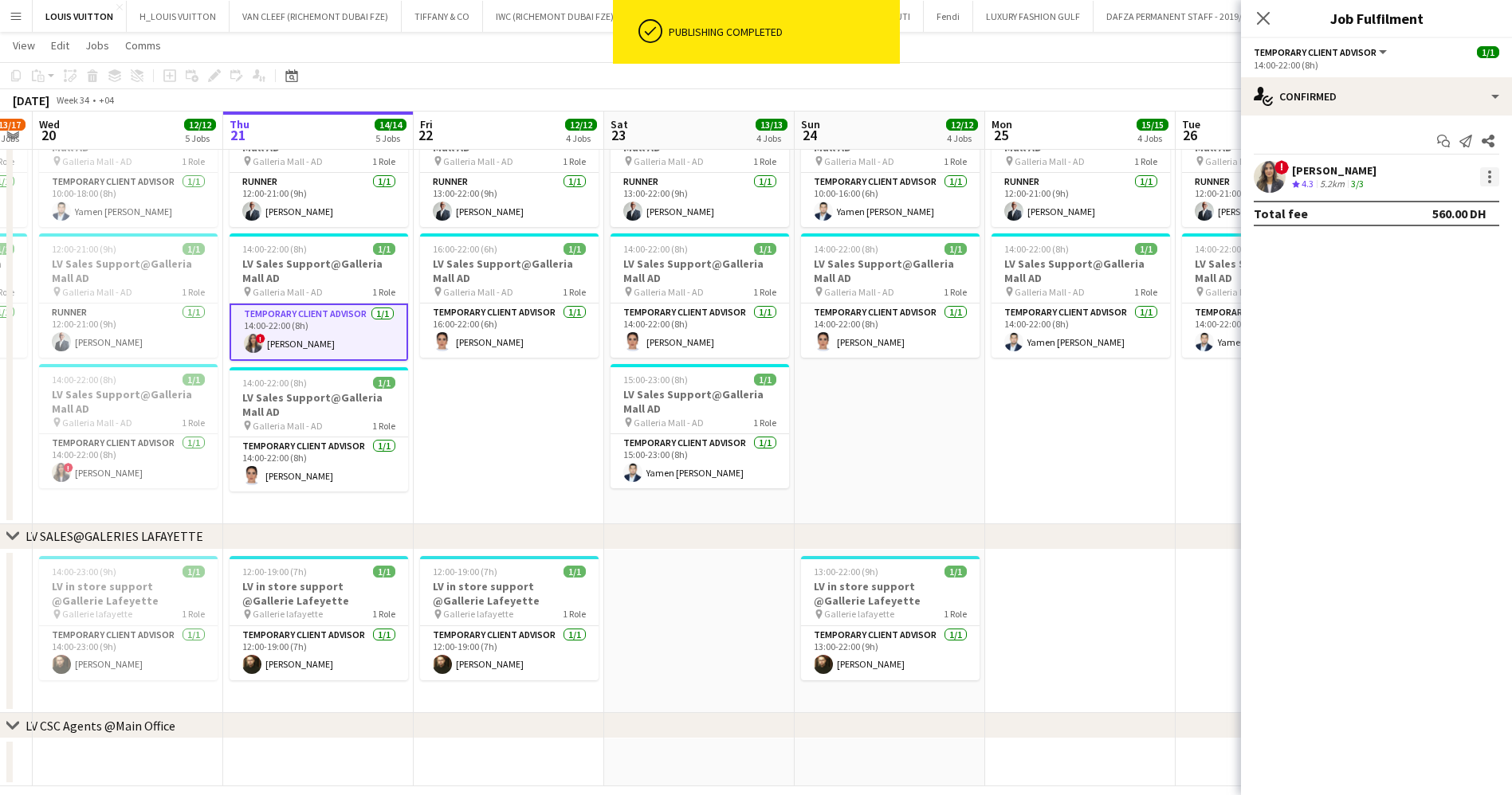
click at [1484, 173] on div at bounding box center [1489, 177] width 19 height 19
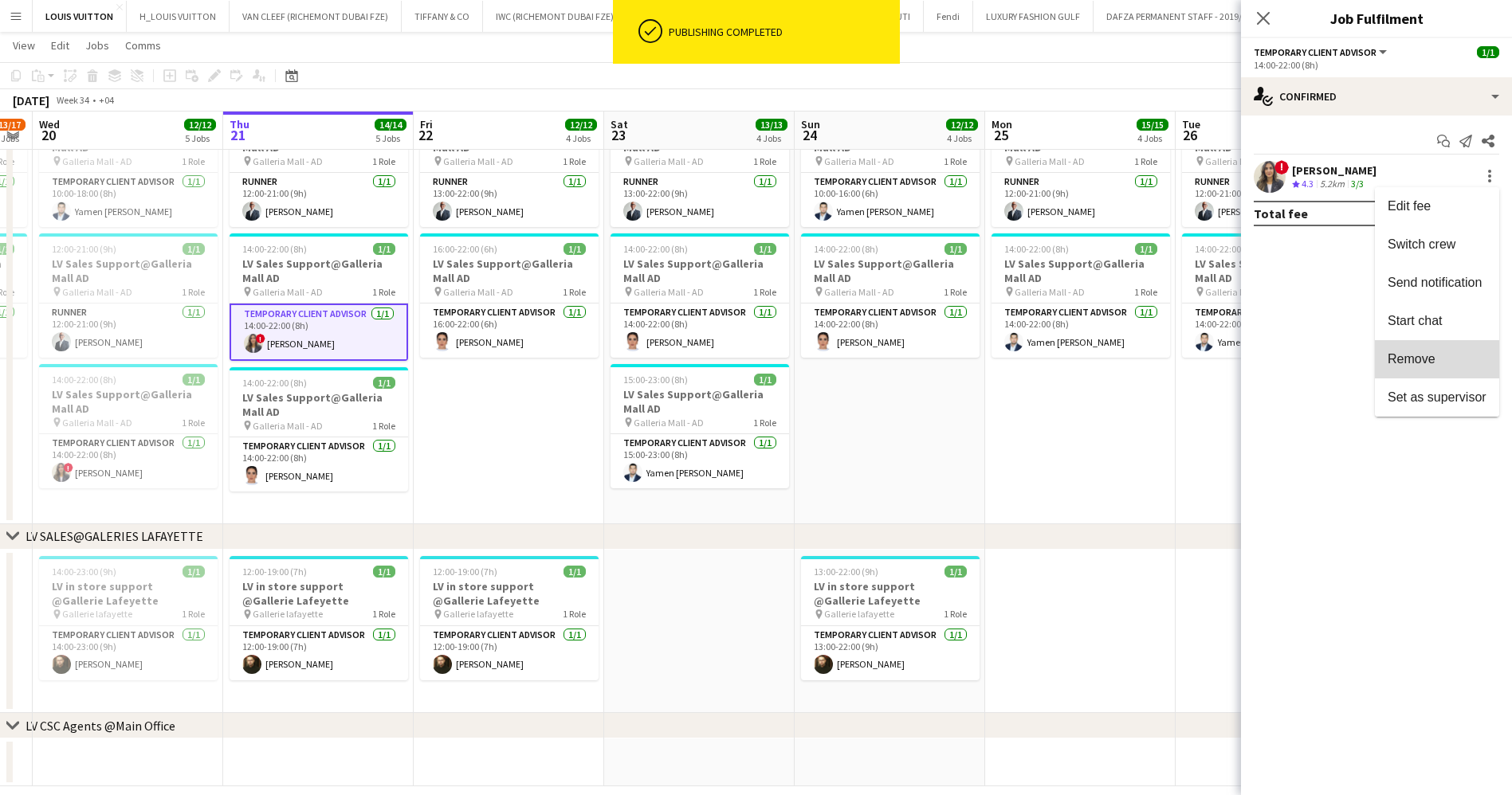
click at [1464, 364] on span "Remove" at bounding box center [1437, 359] width 99 height 14
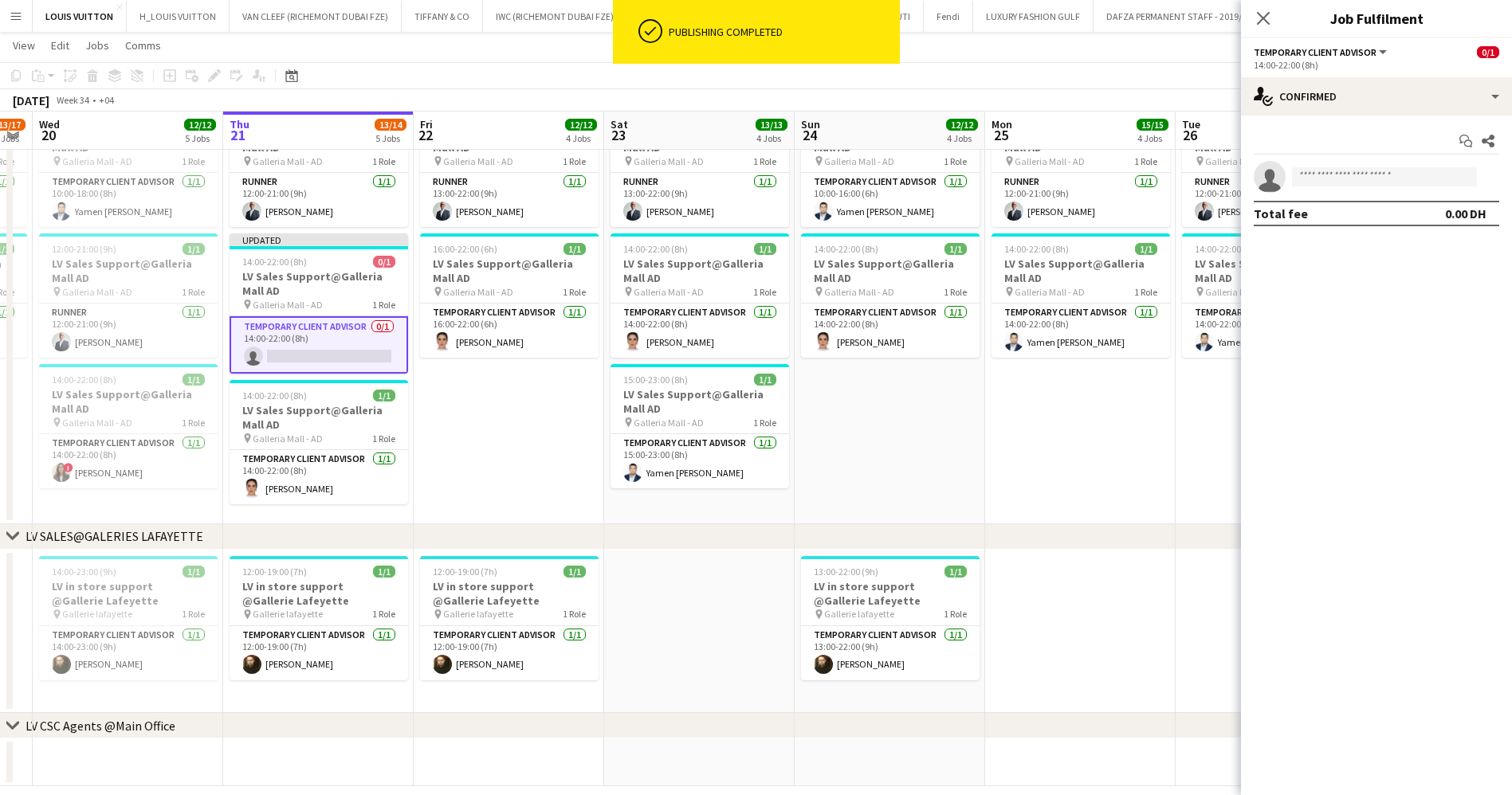
click at [1162, 62] on app-toolbar "Copy Paste Paste Ctrl+V Paste with crew Ctrl+Shift+V Paste linked Job [GEOGRAPH…" at bounding box center [756, 75] width 1512 height 27
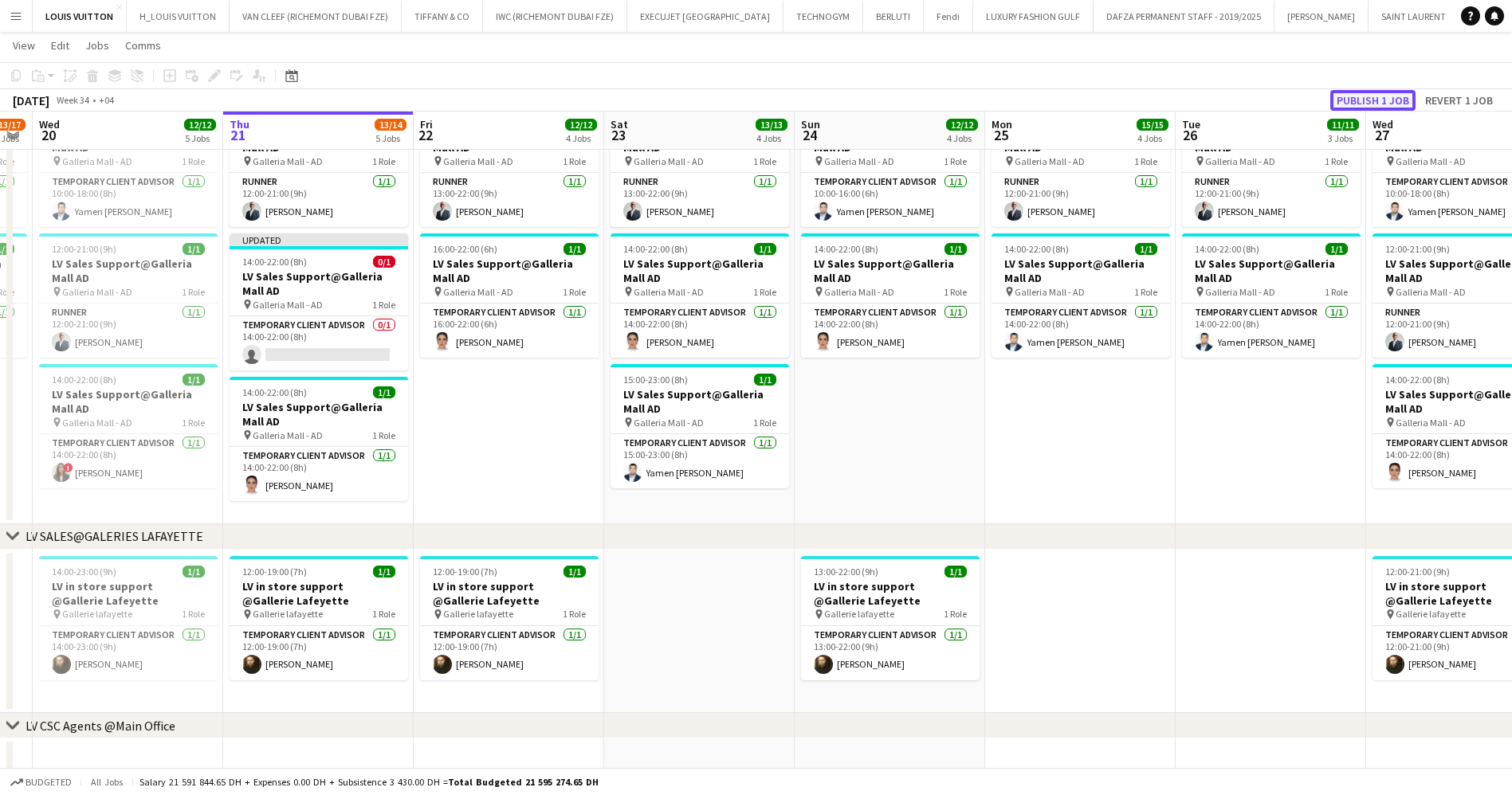
click at [1400, 100] on button "Publish 1 job" at bounding box center [1372, 99] width 85 height 21
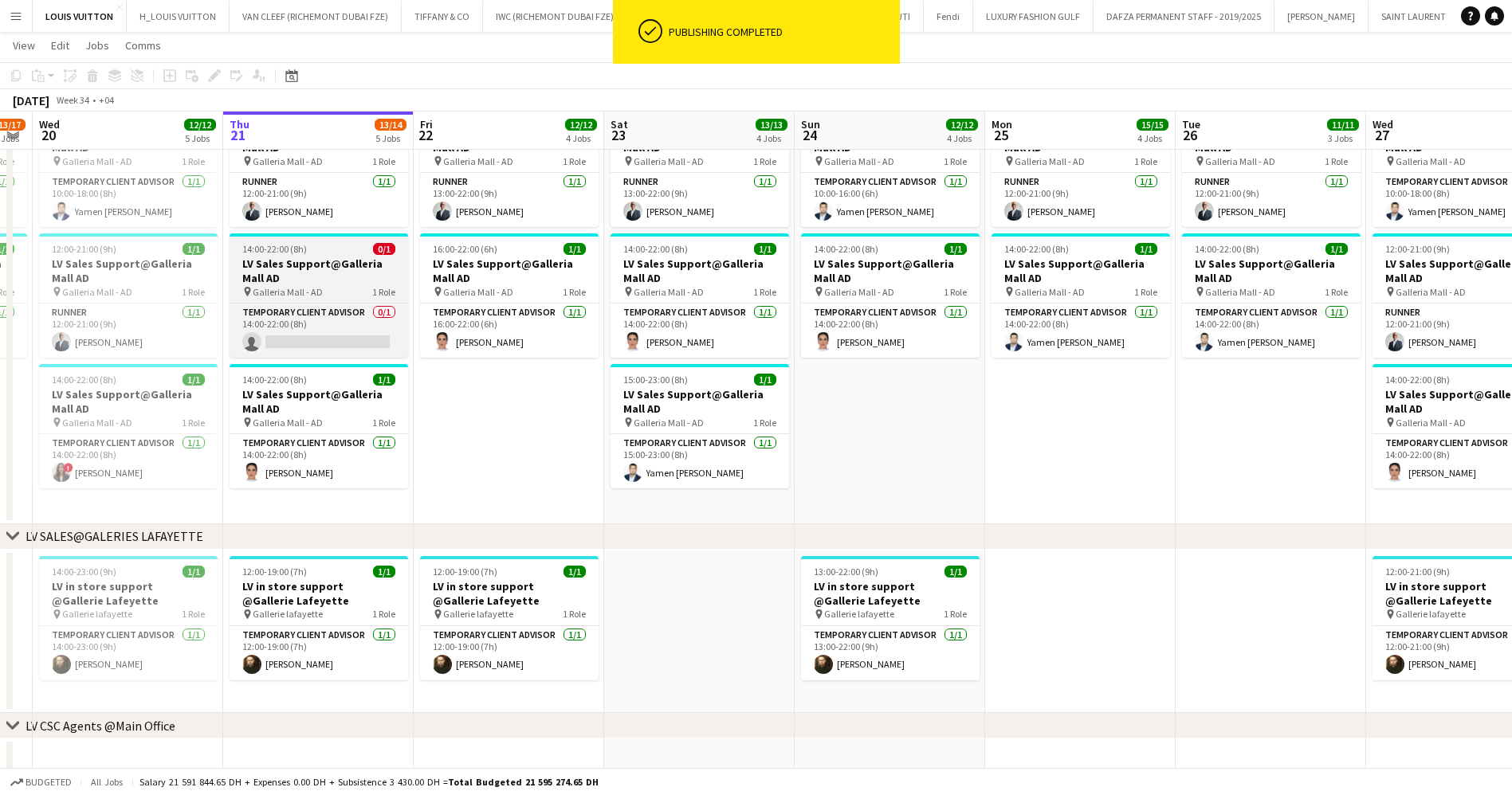
click at [318, 278] on h3 "LV Sales Support@Galleria Mall AD" at bounding box center [318, 271] width 178 height 29
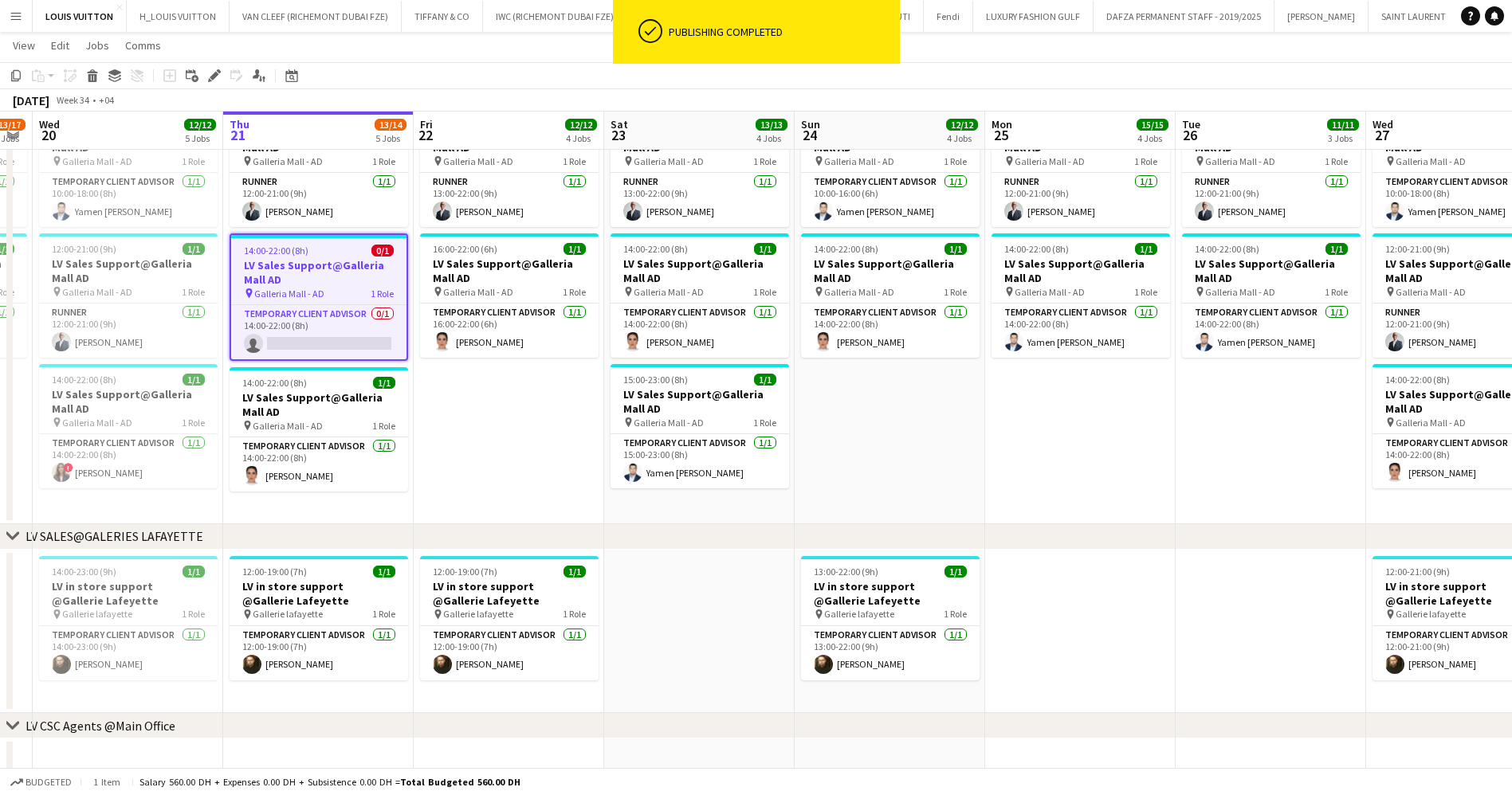
click at [97, 81] on icon "Delete" at bounding box center [92, 75] width 13 height 13
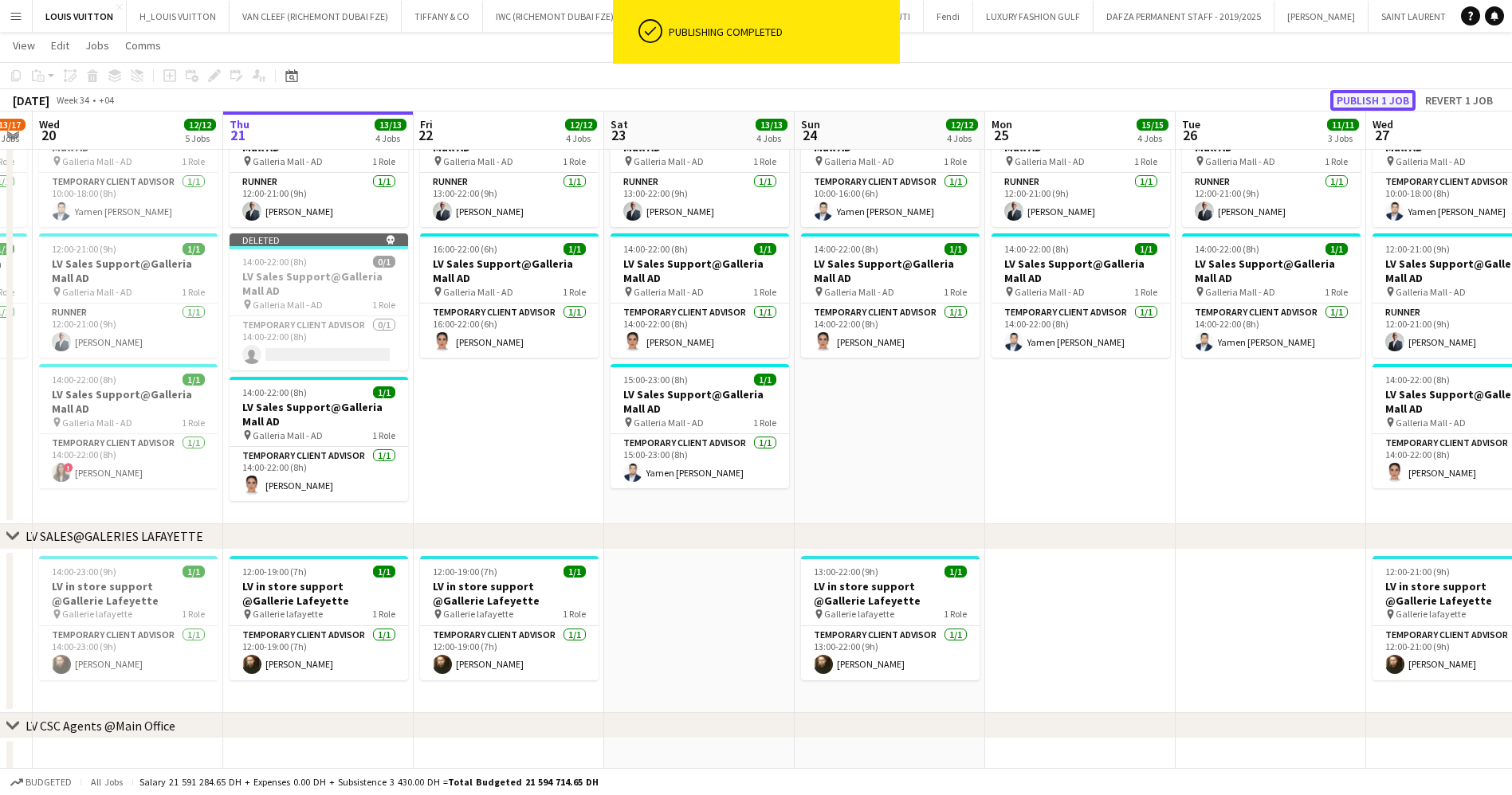
click at [1384, 99] on button "Publish 1 job" at bounding box center [1372, 99] width 85 height 21
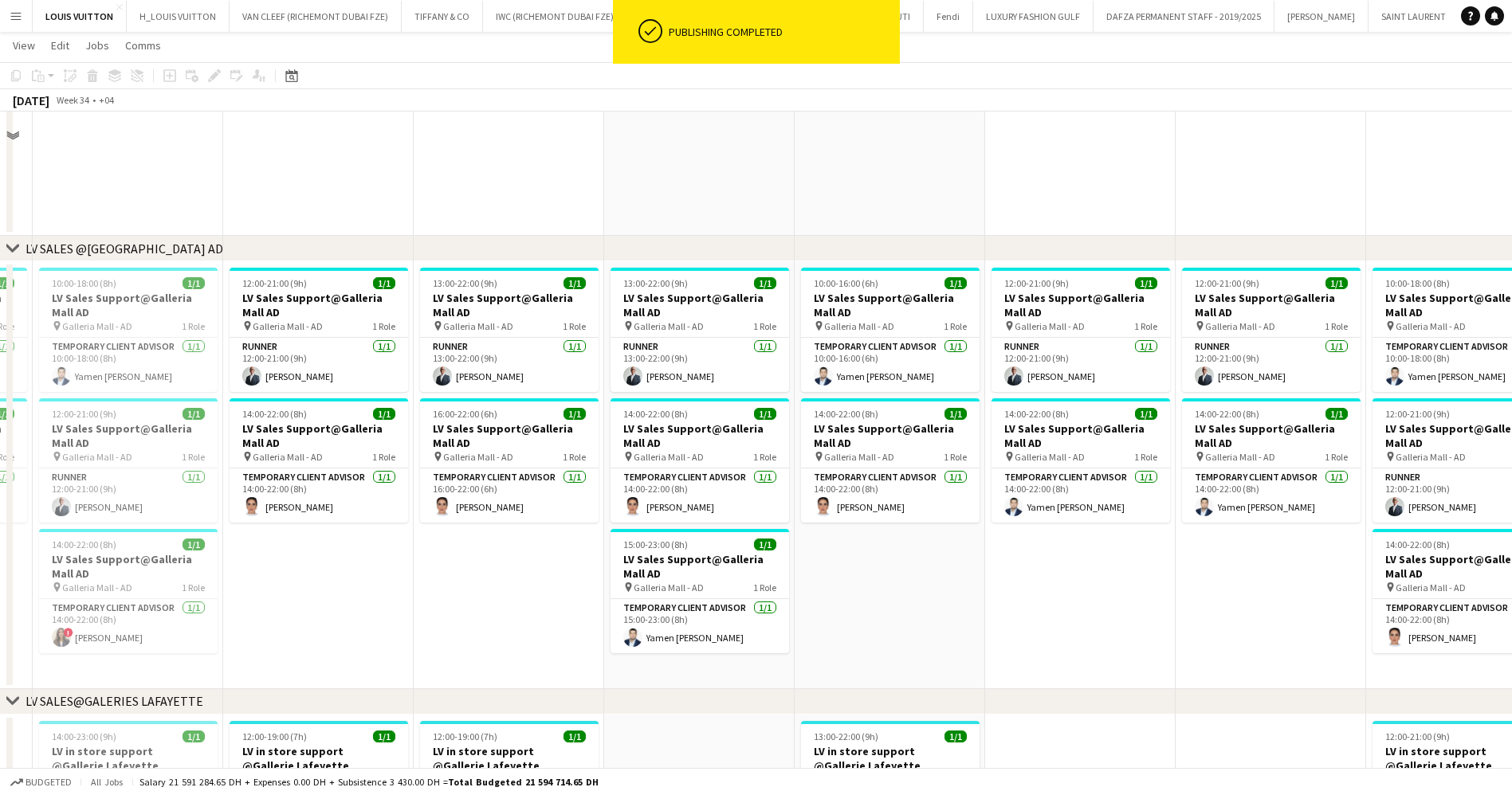
scroll to position [1335, 0]
